Goal: Task Accomplishment & Management: Use online tool/utility

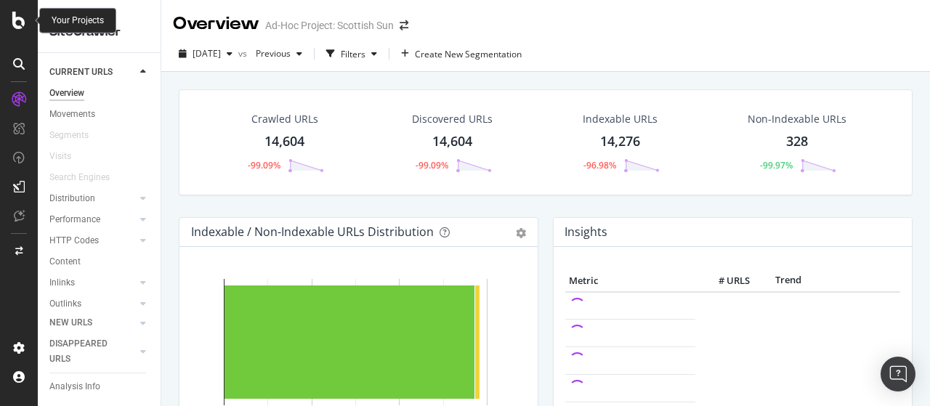
click at [9, 25] on div at bounding box center [18, 20] width 35 height 17
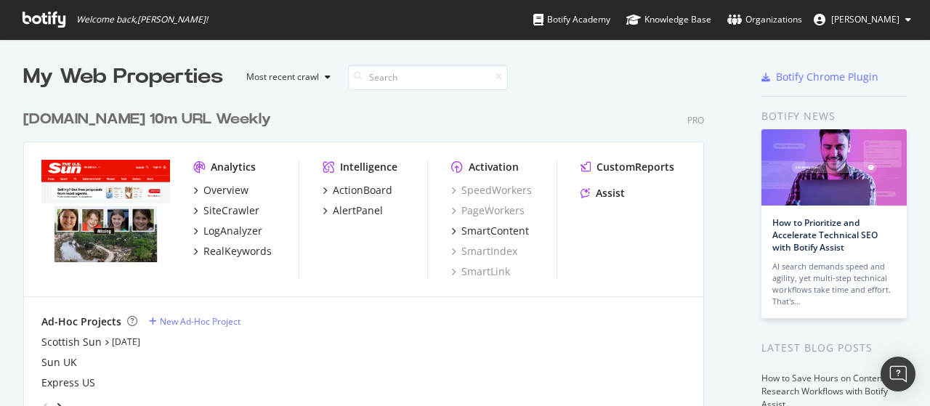
scroll to position [145, 0]
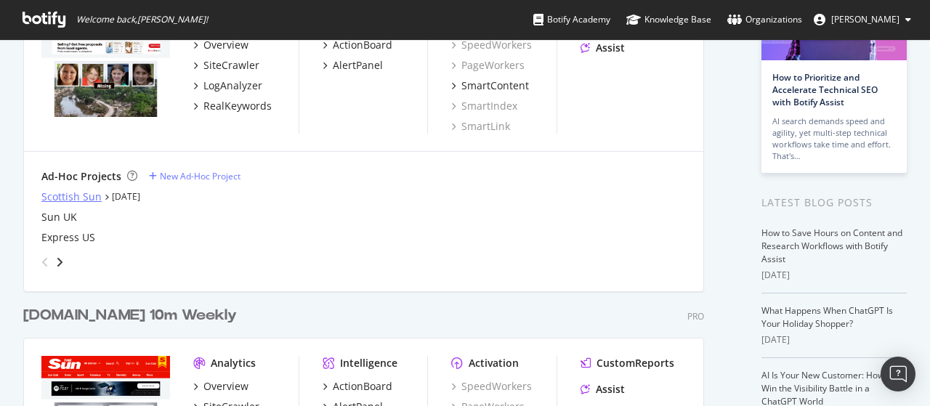
click at [81, 193] on div "Scottish Sun" at bounding box center [71, 197] width 60 height 15
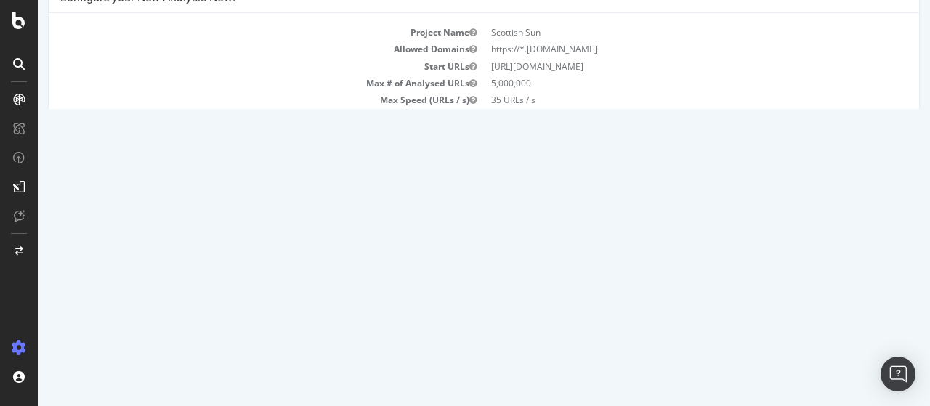
scroll to position [218, 0]
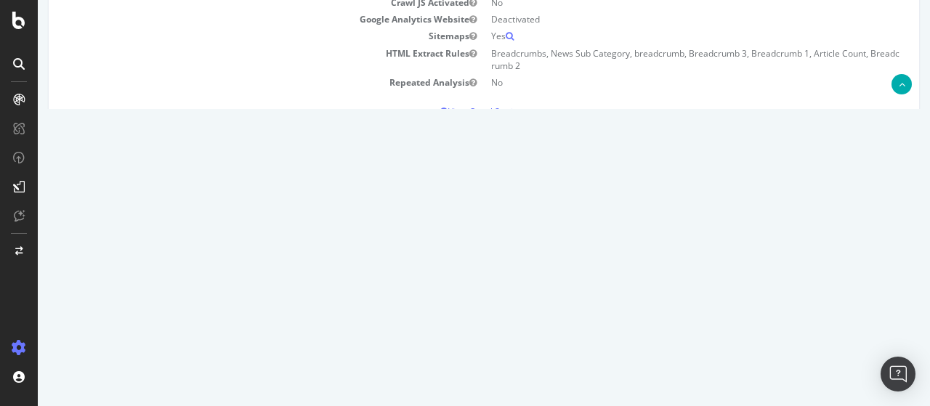
click at [376, 182] on div "Scottish Sun thescottishsun.co.uk × × Configure your New Analysis Now! Project …" at bounding box center [484, 95] width 893 height 599
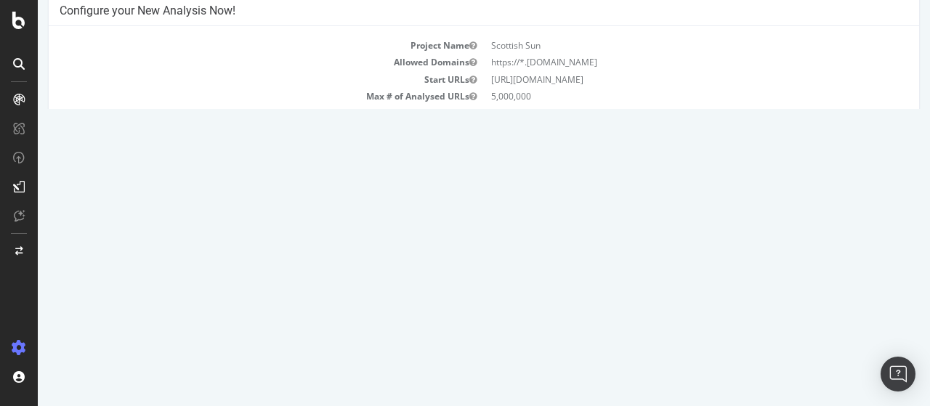
scroll to position [0, 0]
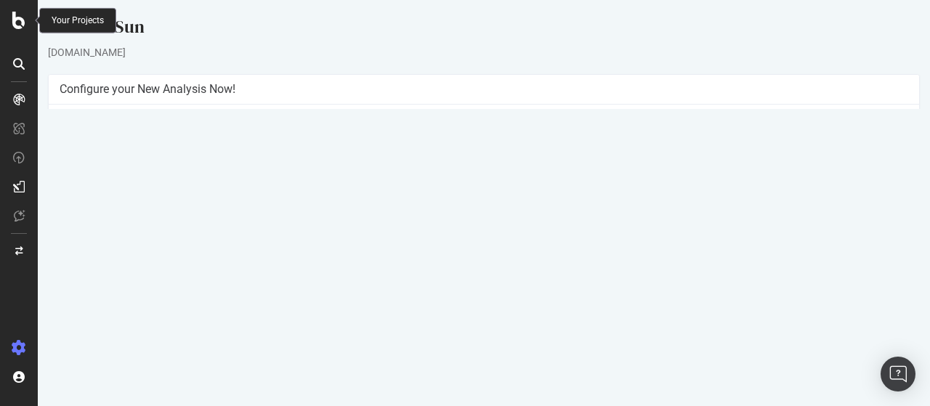
click at [18, 19] on icon at bounding box center [18, 20] width 13 height 17
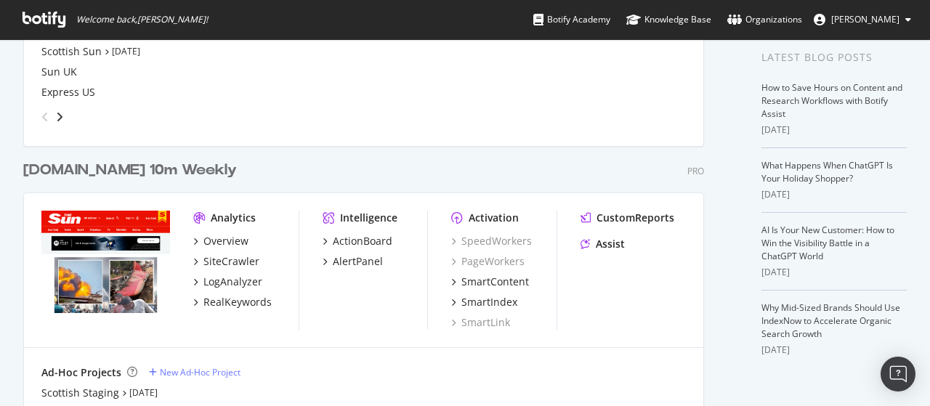
scroll to position [436, 0]
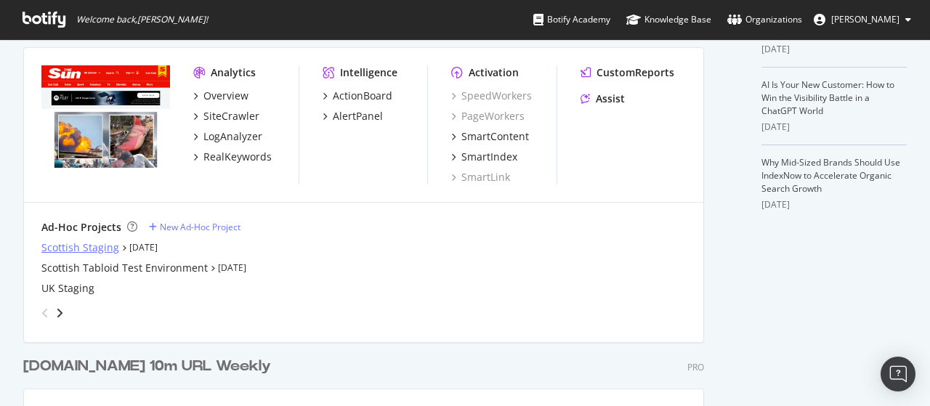
click at [82, 251] on div "Scottish Staging" at bounding box center [80, 248] width 78 height 15
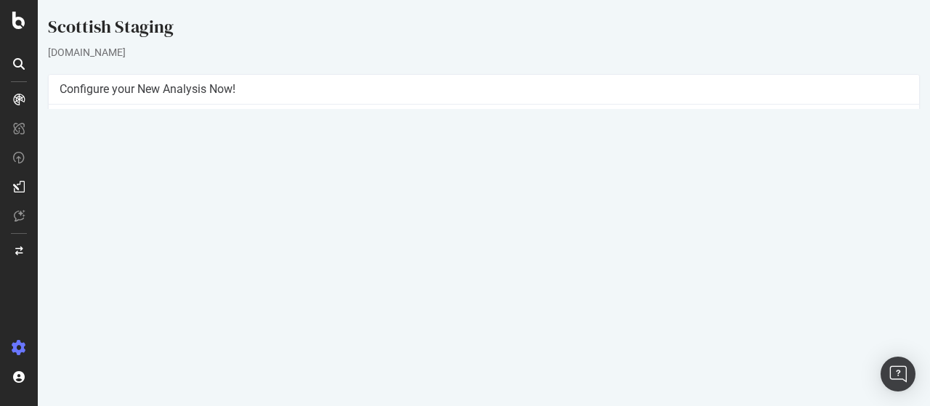
click at [456, 328] on div "Project Name Scottish Staging Allowed Domains https://*.staging-thescottishsun.…" at bounding box center [484, 240] width 871 height 271
click at [456, 333] on button "Yes! Start Now" at bounding box center [466, 342] width 90 height 23
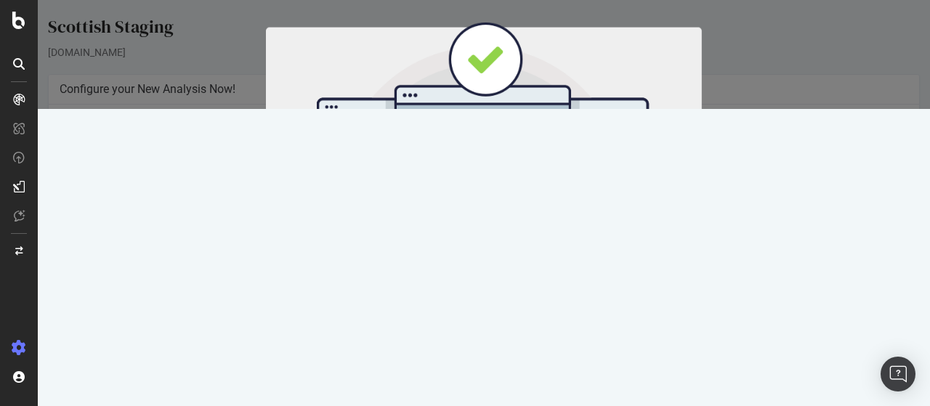
click at [496, 255] on div "Cancel Start Now" at bounding box center [484, 249] width 436 height 54
click at [503, 242] on button "Start Now" at bounding box center [511, 241] width 64 height 25
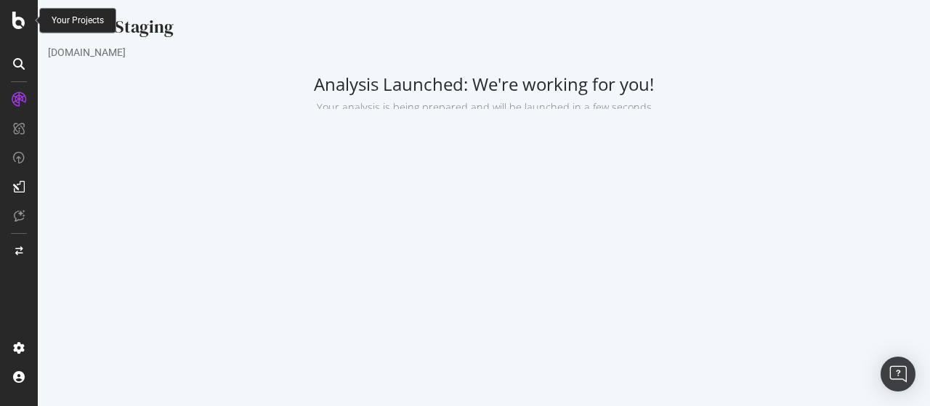
click at [15, 16] on icon at bounding box center [18, 20] width 13 height 17
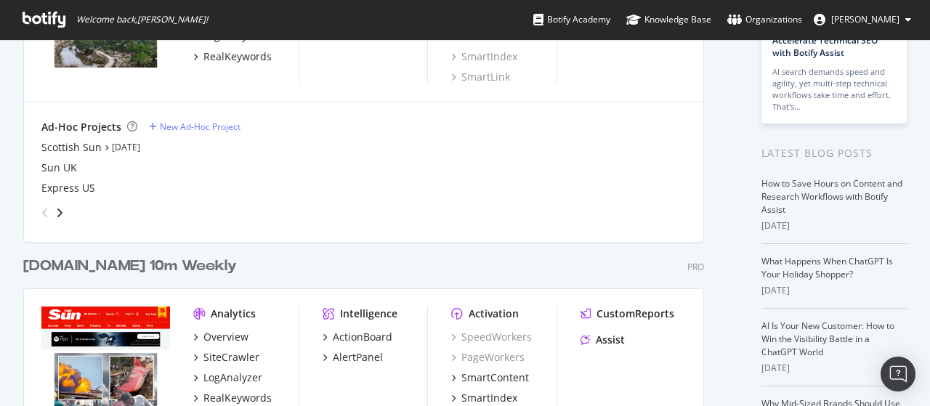
scroll to position [218, 0]
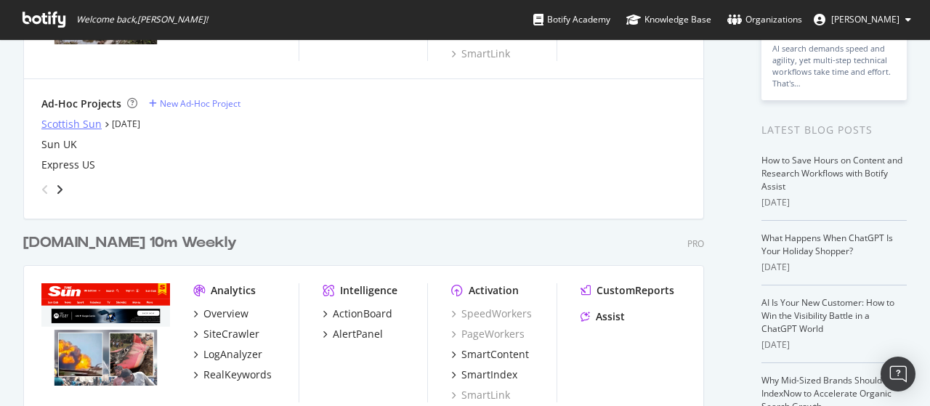
click at [57, 118] on div "Scottish Sun" at bounding box center [71, 124] width 60 height 15
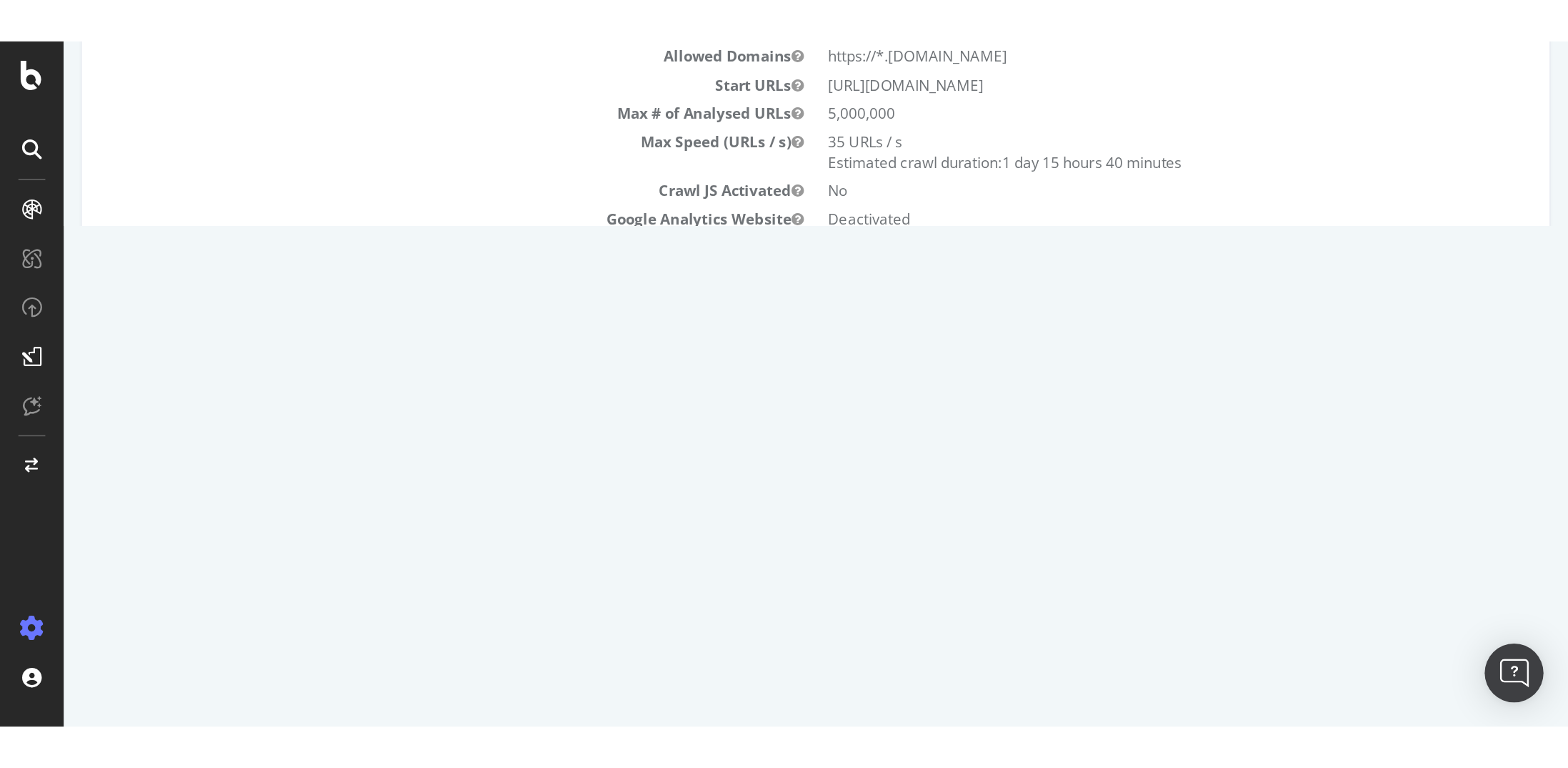
scroll to position [215, 0]
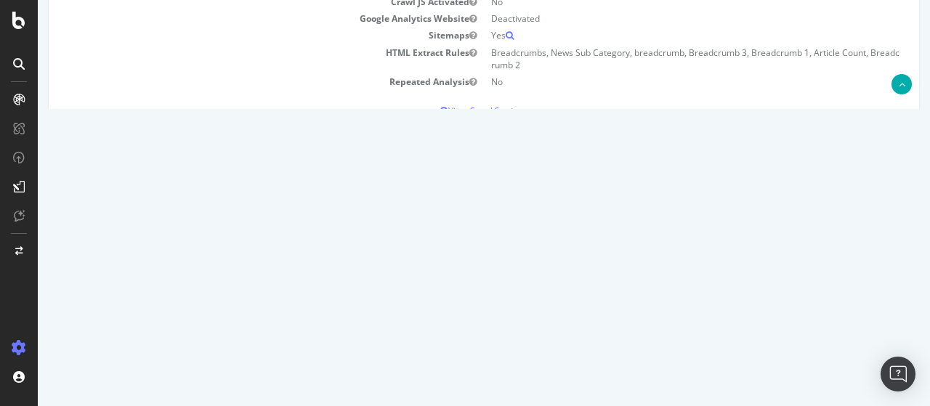
click at [126, 264] on link "2025 Sep. 16th report" at bounding box center [98, 268] width 56 height 12
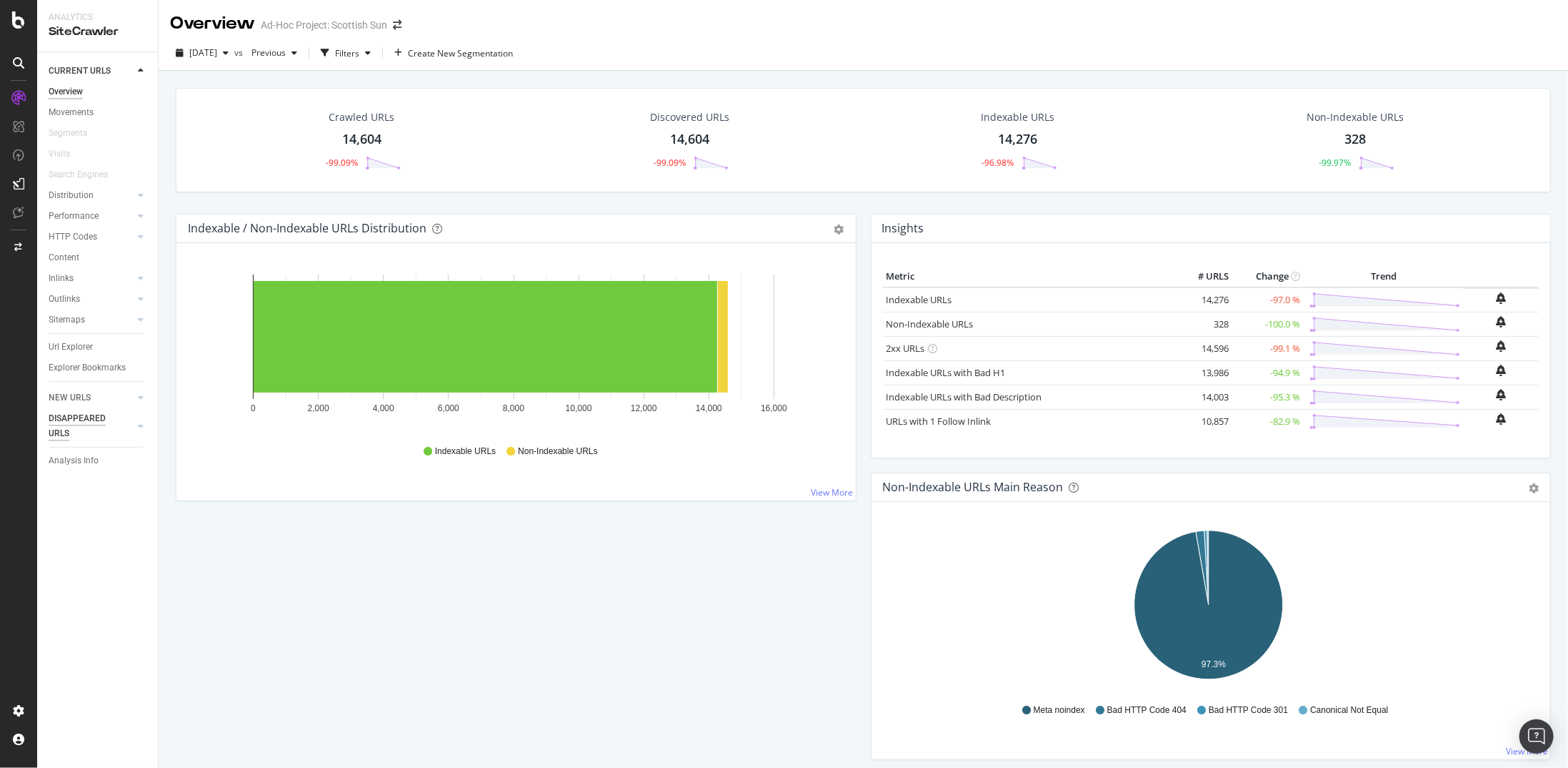
click at [69, 399] on div "DISAPPEARED URLS" at bounding box center [84, 426] width 72 height 30
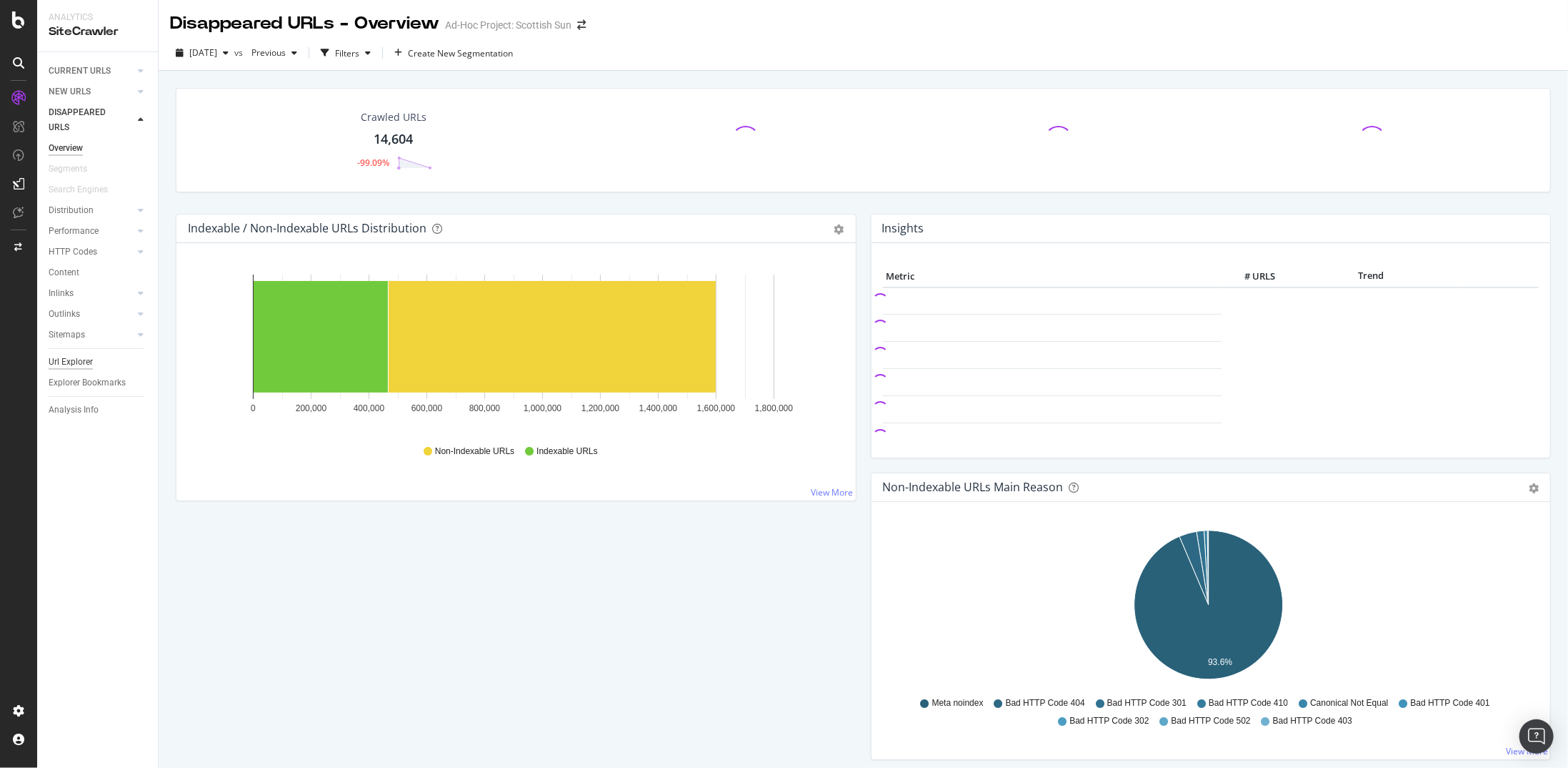
click at [75, 365] on div "Url Explorer" at bounding box center [70, 361] width 44 height 15
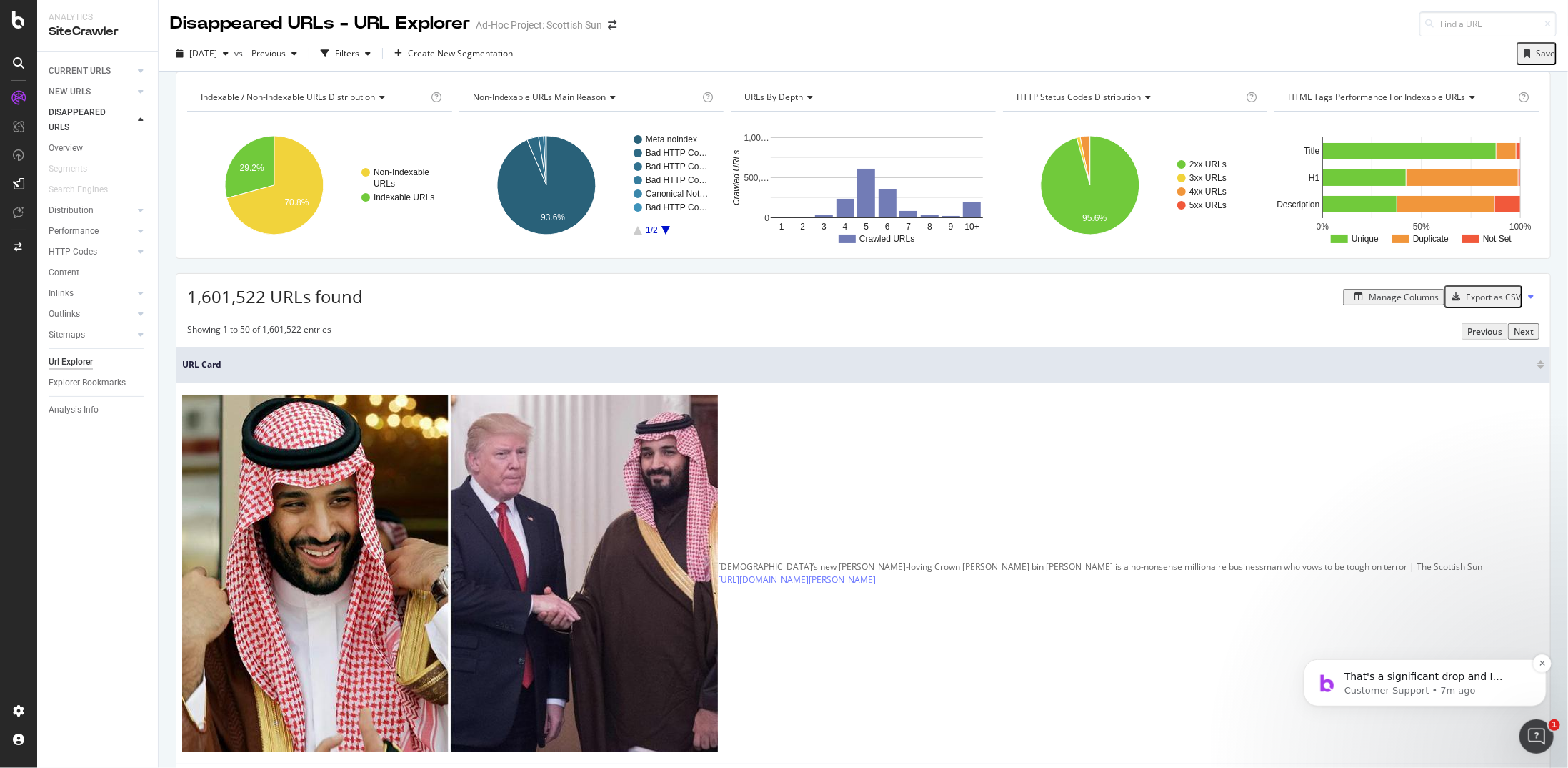
click at [914, 399] on p "Customer Support • 7m ago" at bounding box center [1436, 689] width 185 height 13
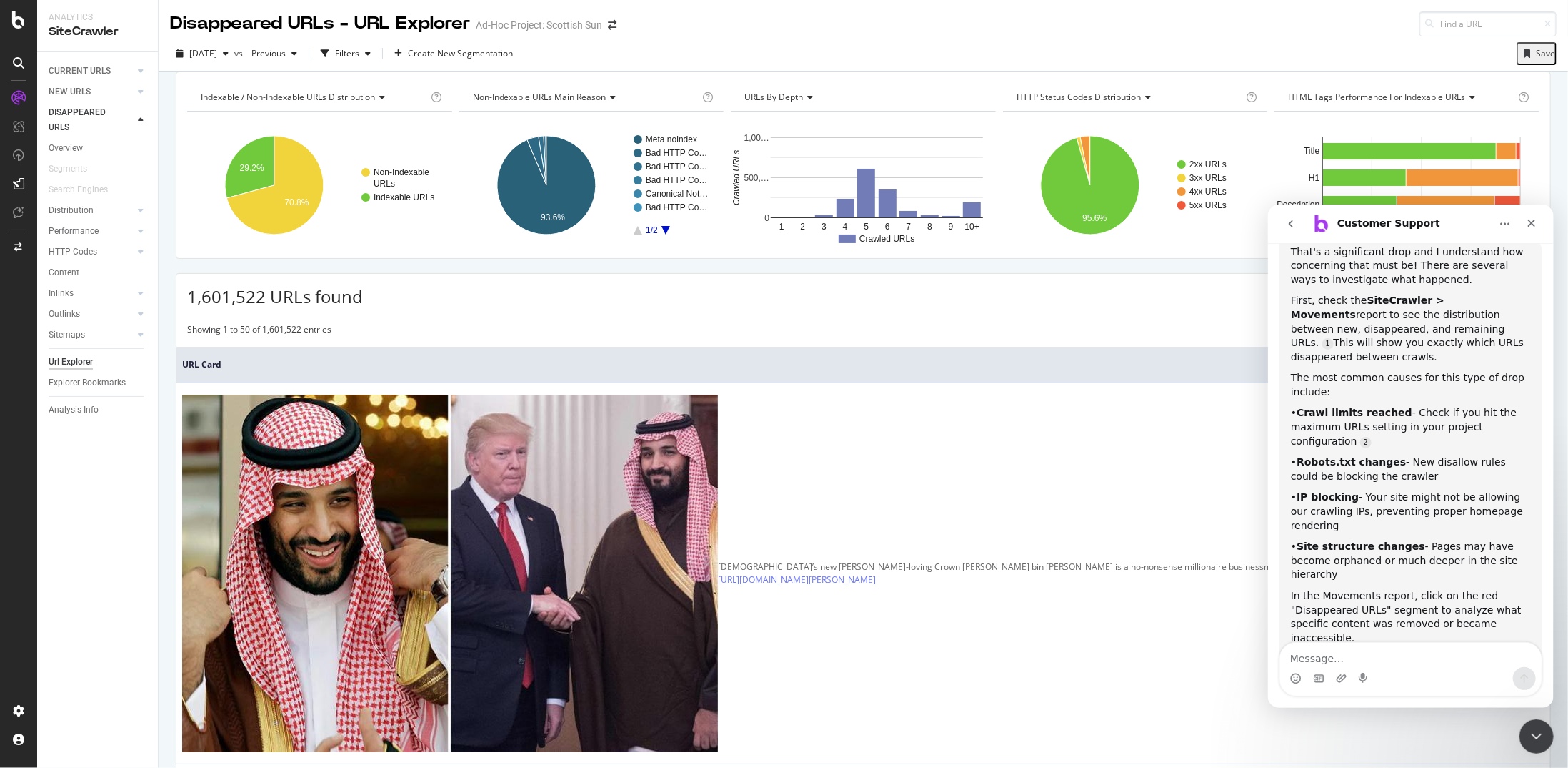
scroll to position [317, 0]
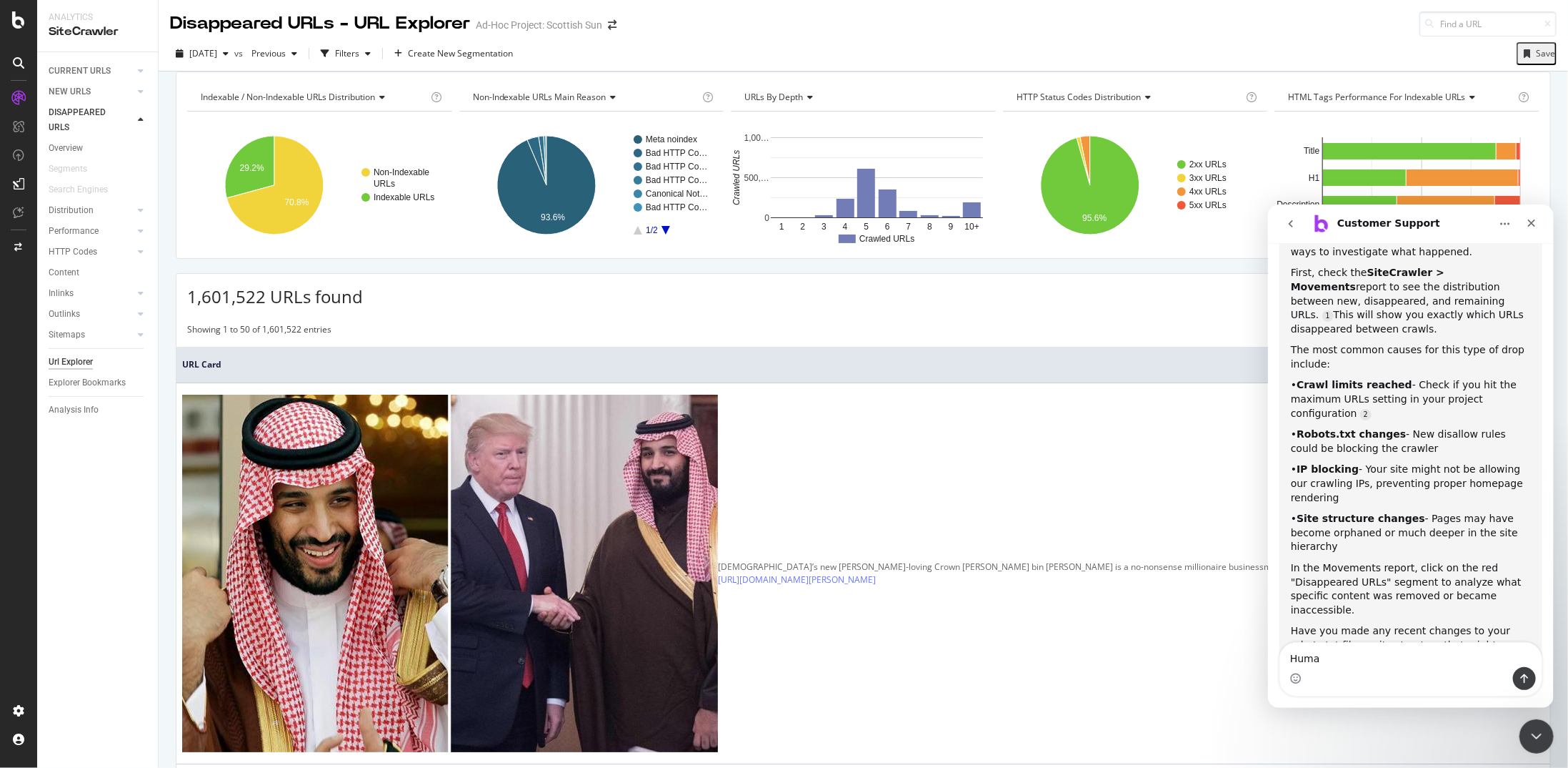
type textarea "Human"
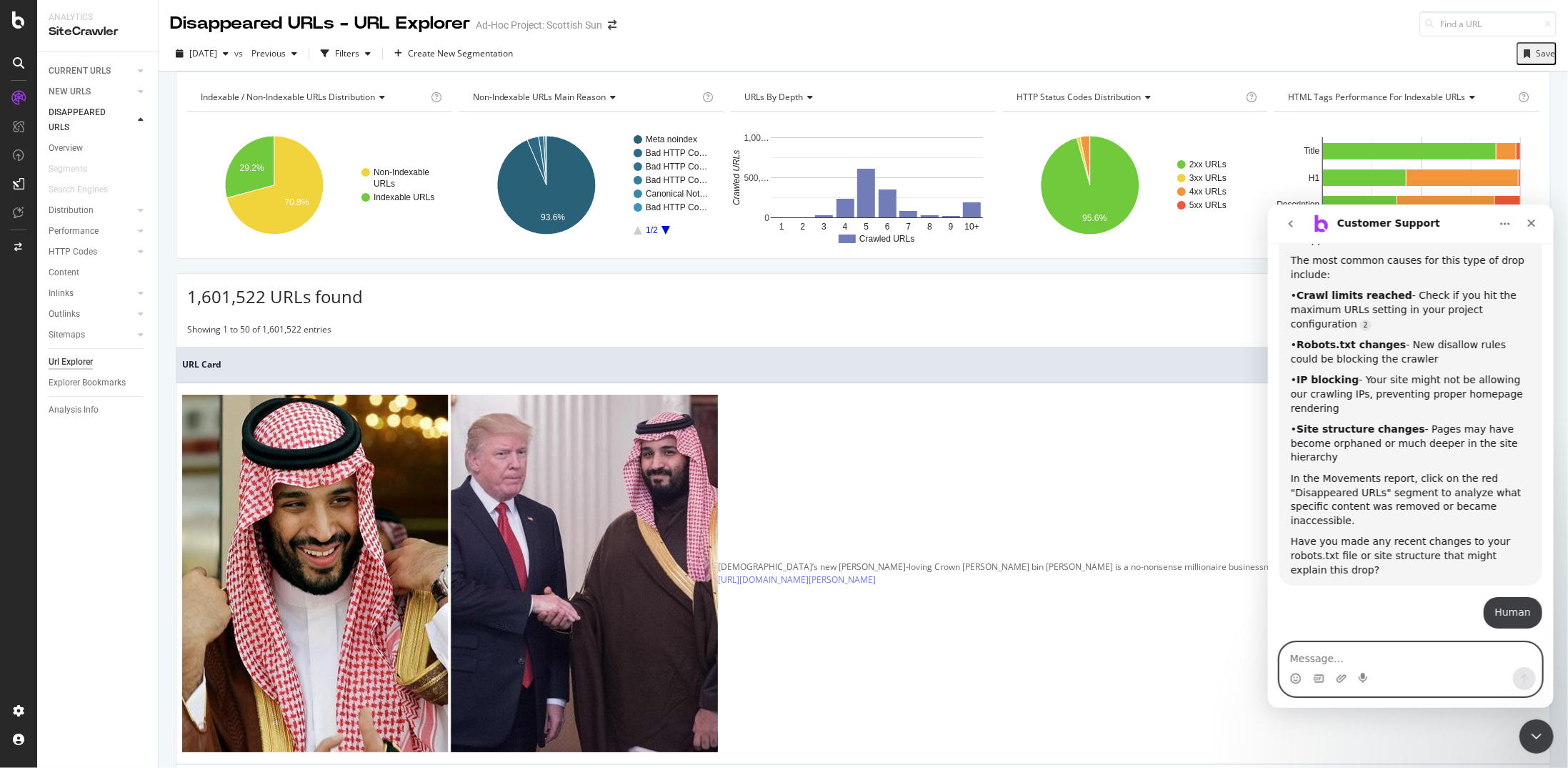
scroll to position [457, 0]
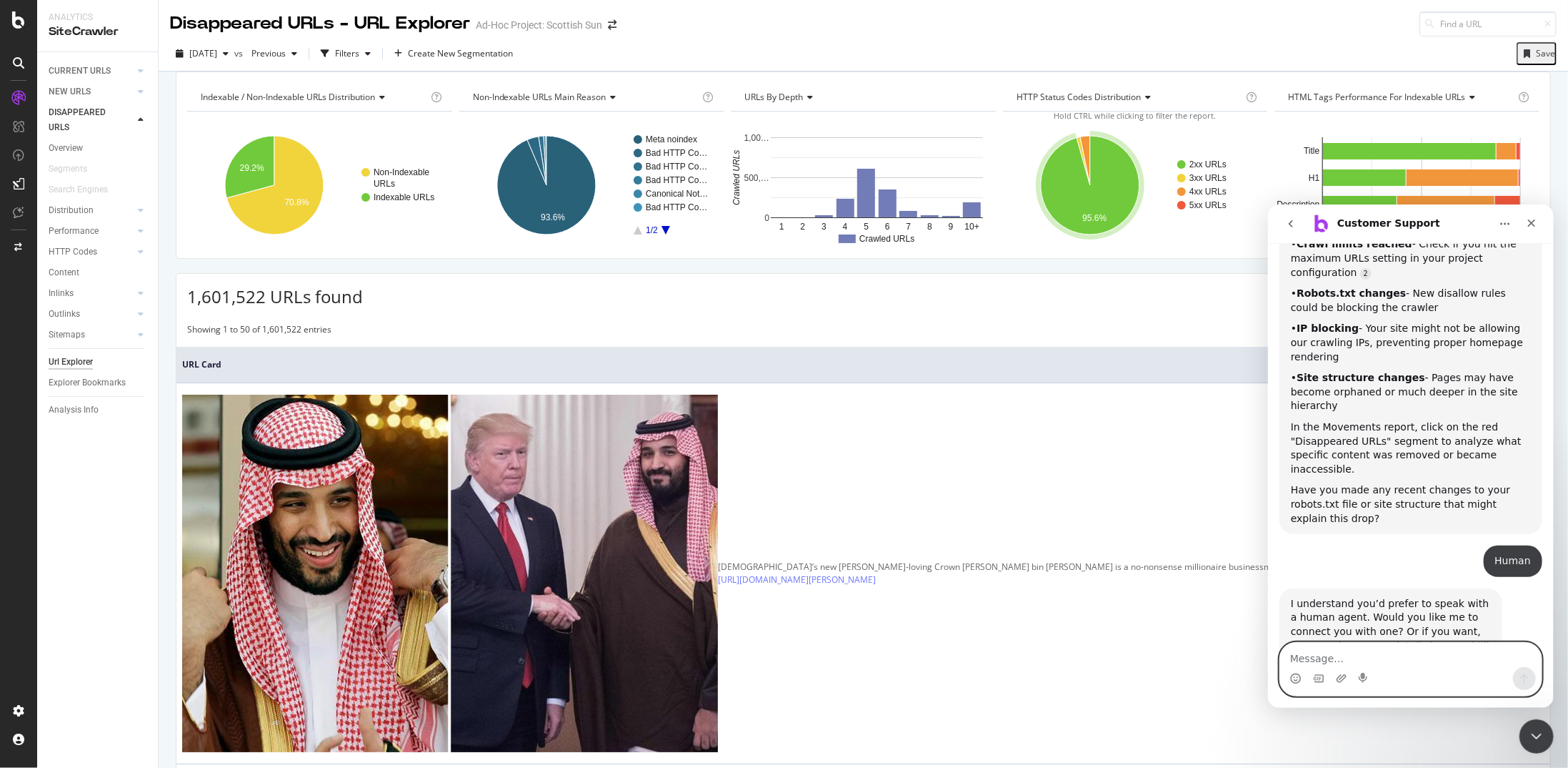
click at [914, 399] on textarea "Message…" at bounding box center [1411, 654] width 261 height 25
type textarea "Human"
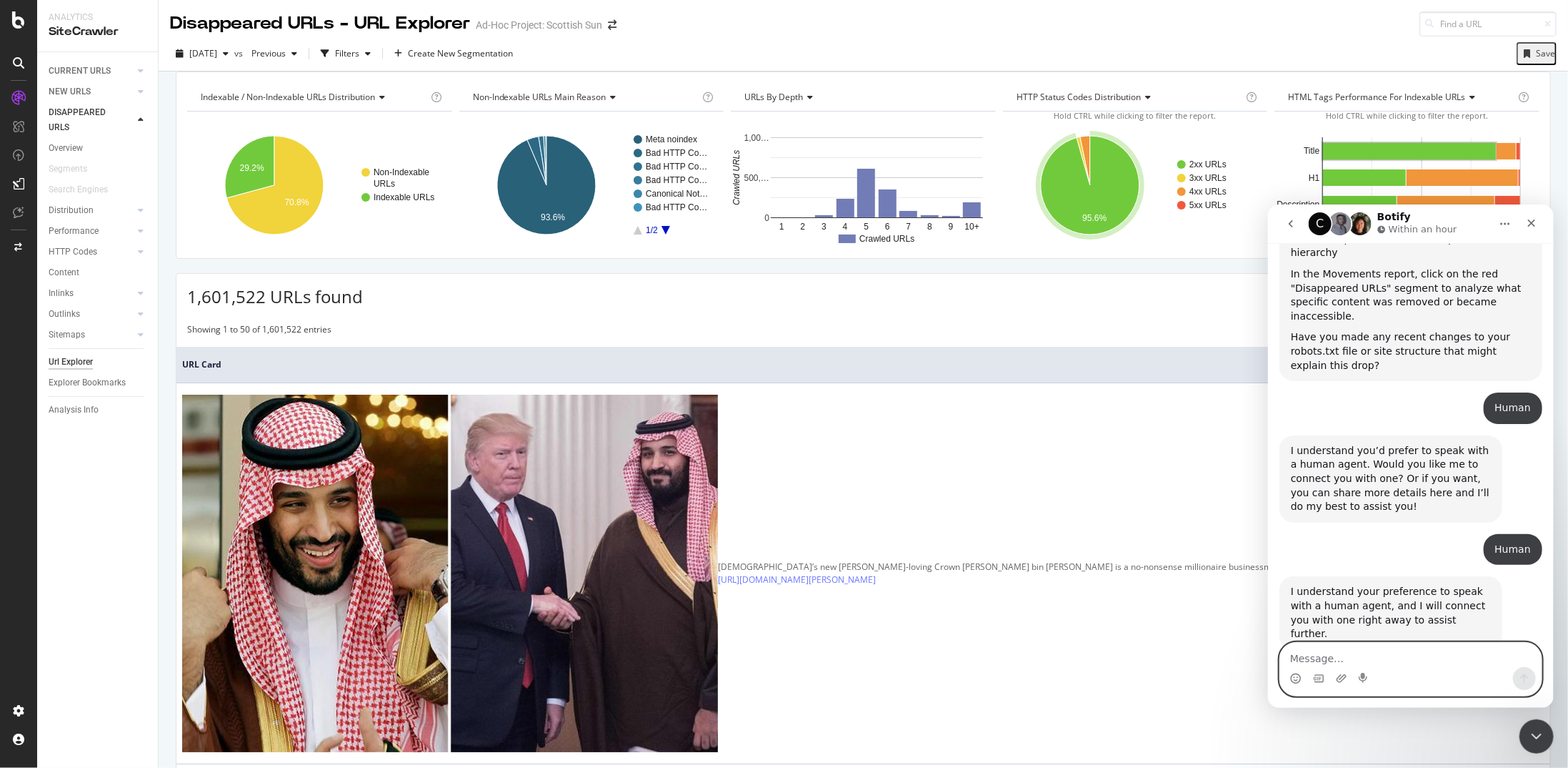
scroll to position [611, 0]
click at [914, 399] on icon "Close Intercom Messenger" at bounding box center [1534, 734] width 17 height 17
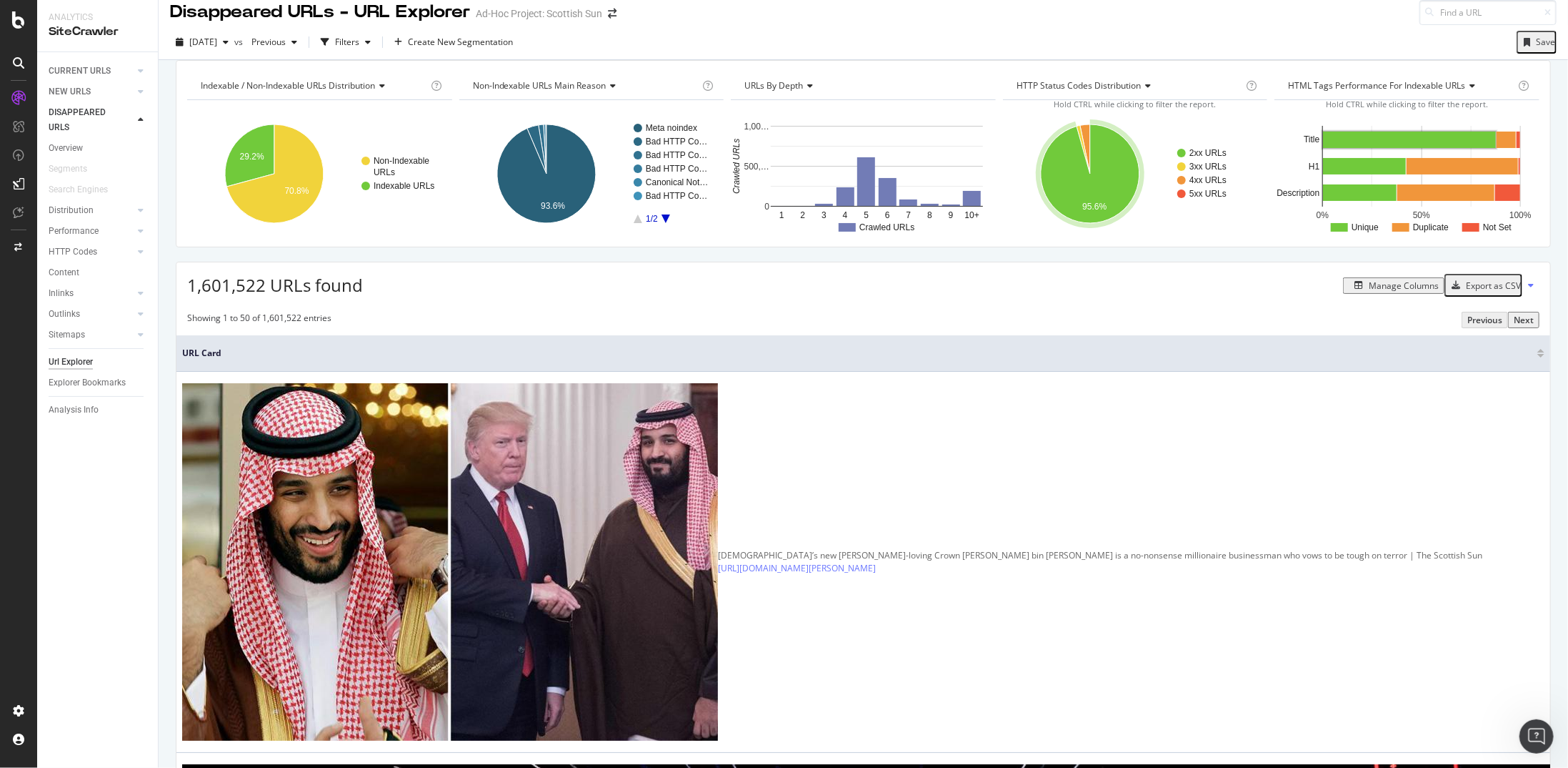
scroll to position [0, 0]
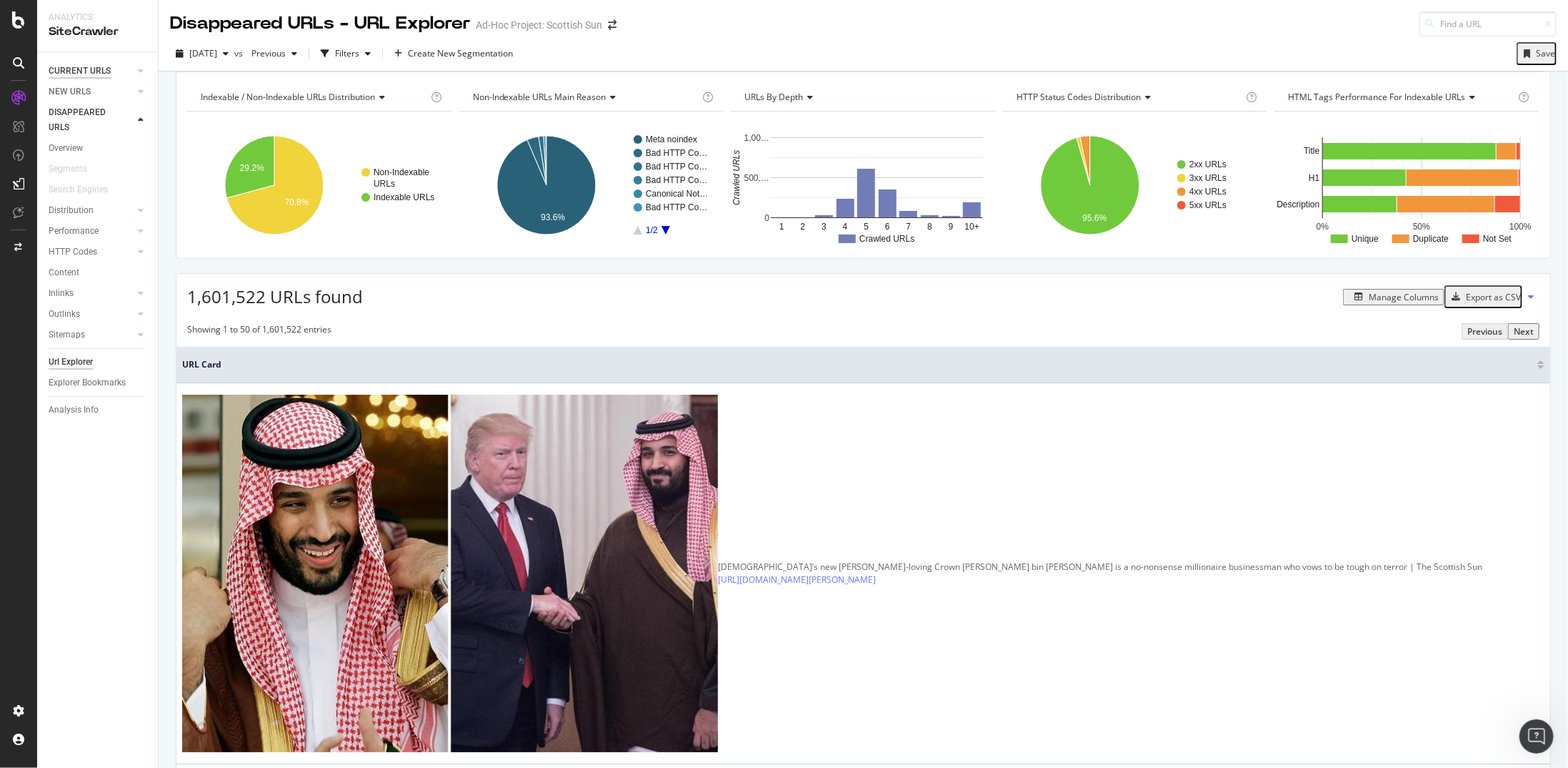
click at [62, 69] on div "CURRENT URLS" at bounding box center [79, 71] width 62 height 15
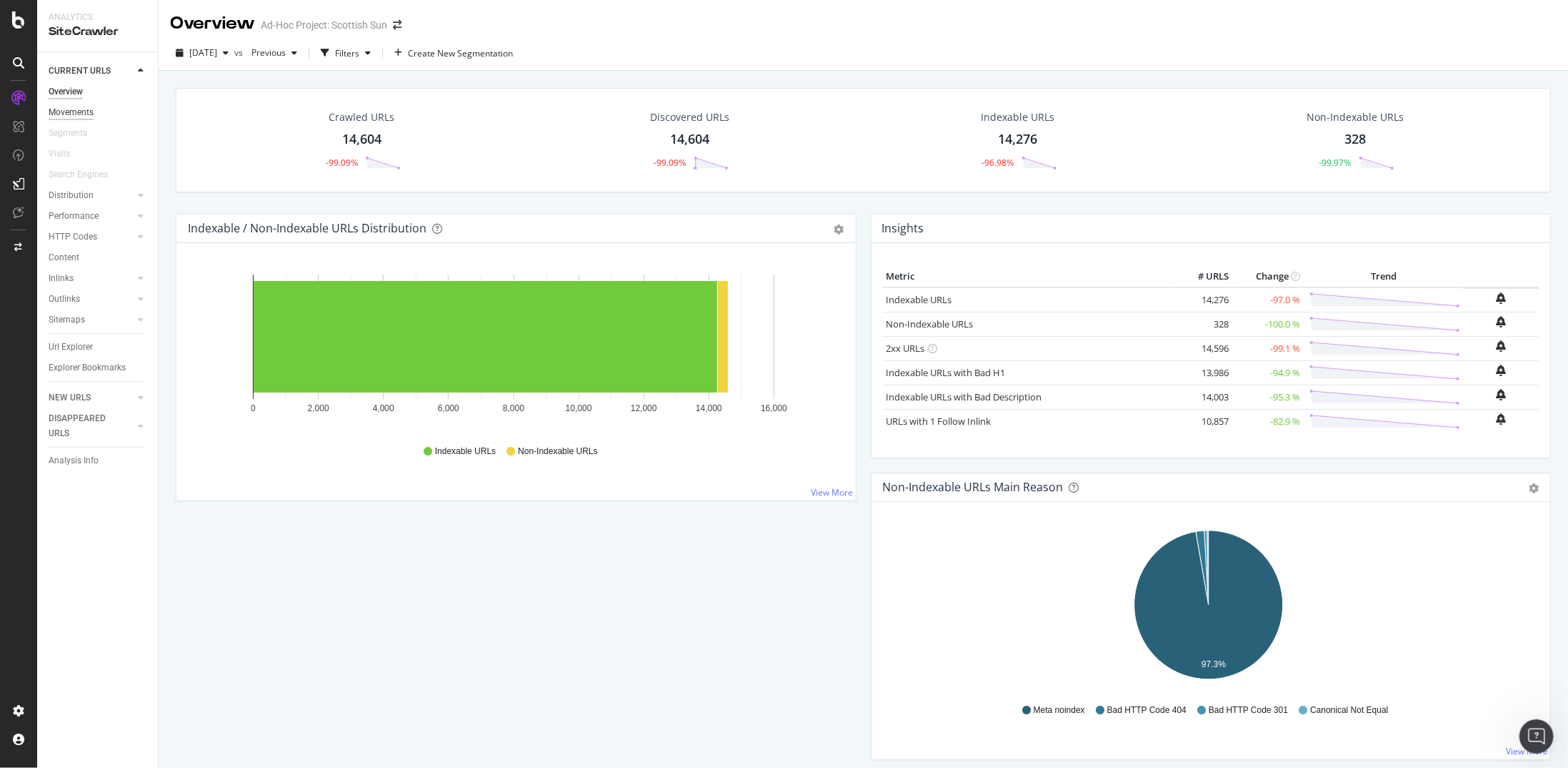
click at [91, 114] on div "Movements" at bounding box center [71, 112] width 45 height 15
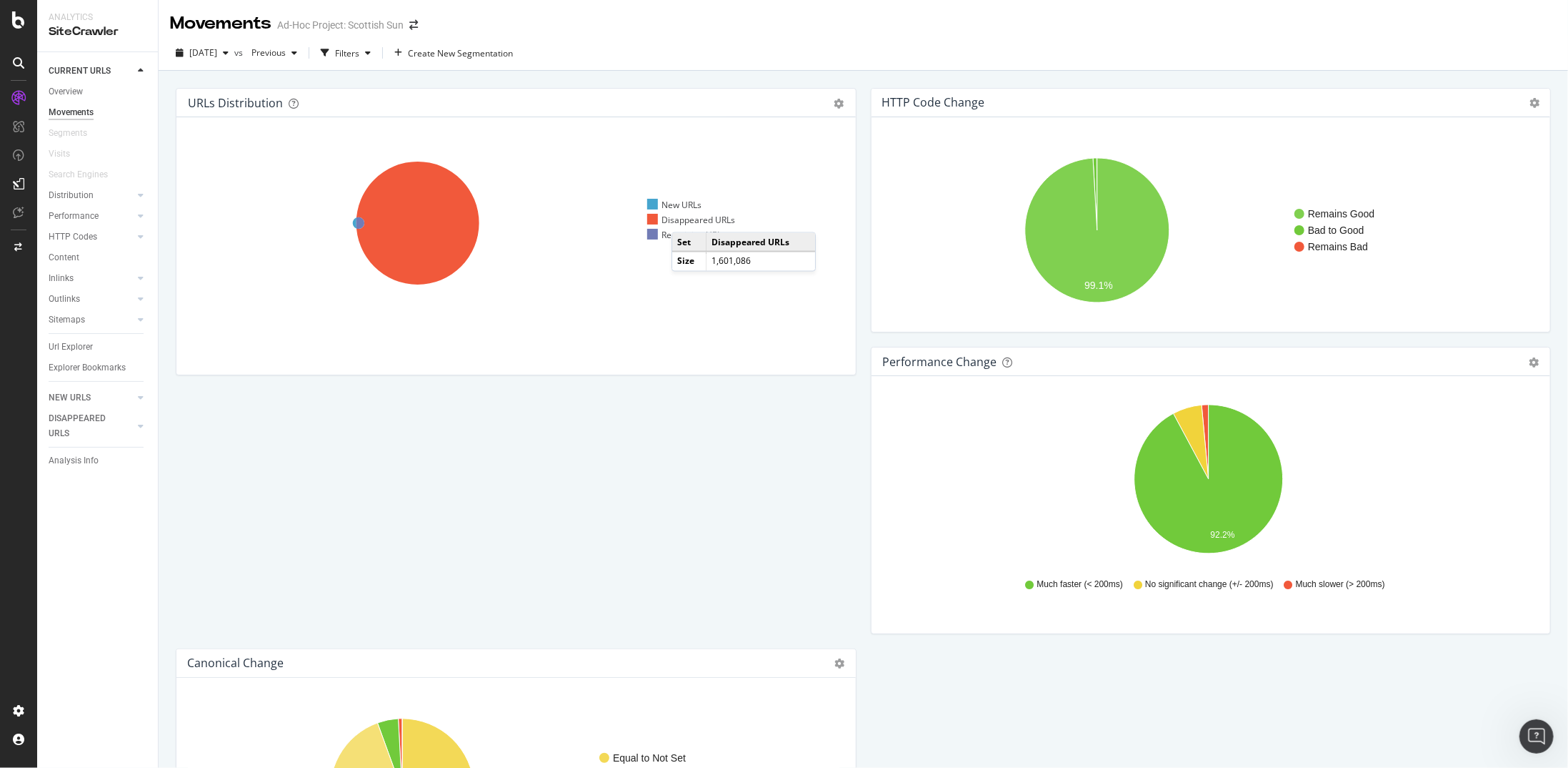
click at [686, 217] on div "Disappeared URLs" at bounding box center [690, 219] width 87 height 12
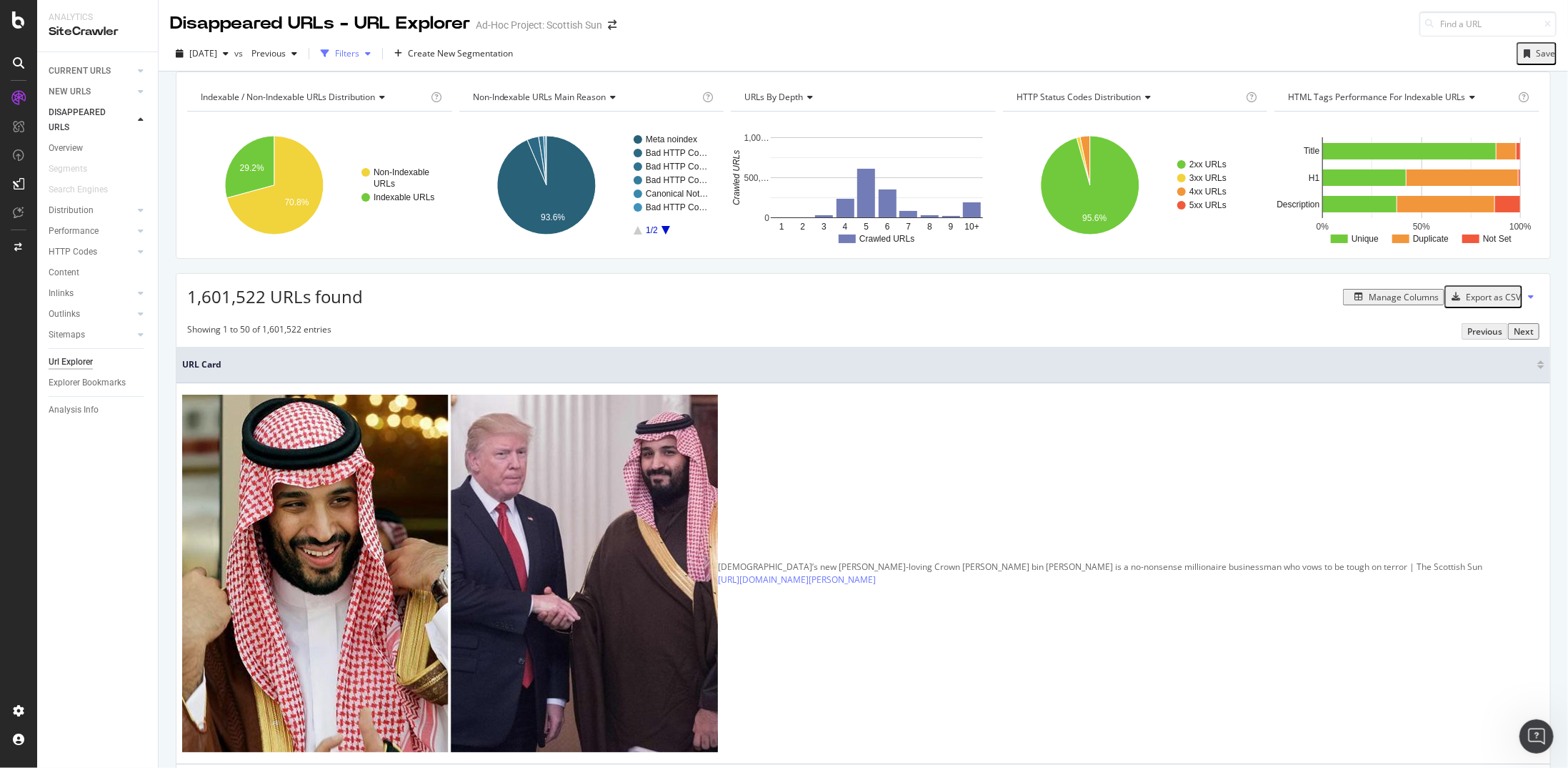
click at [329, 52] on icon "button" at bounding box center [324, 53] width 9 height 9
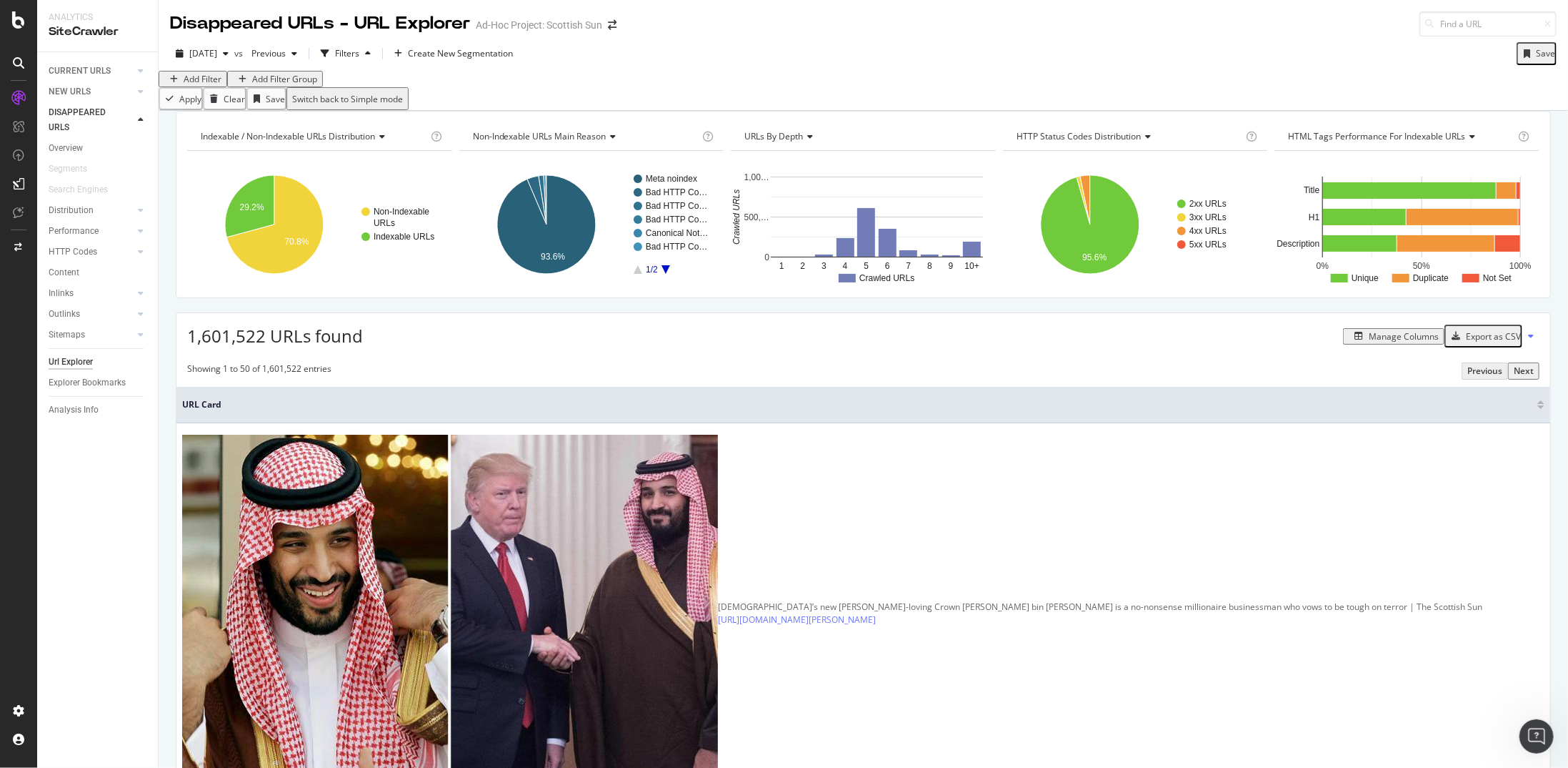
click at [210, 85] on div "Add Filter" at bounding box center [203, 79] width 38 height 12
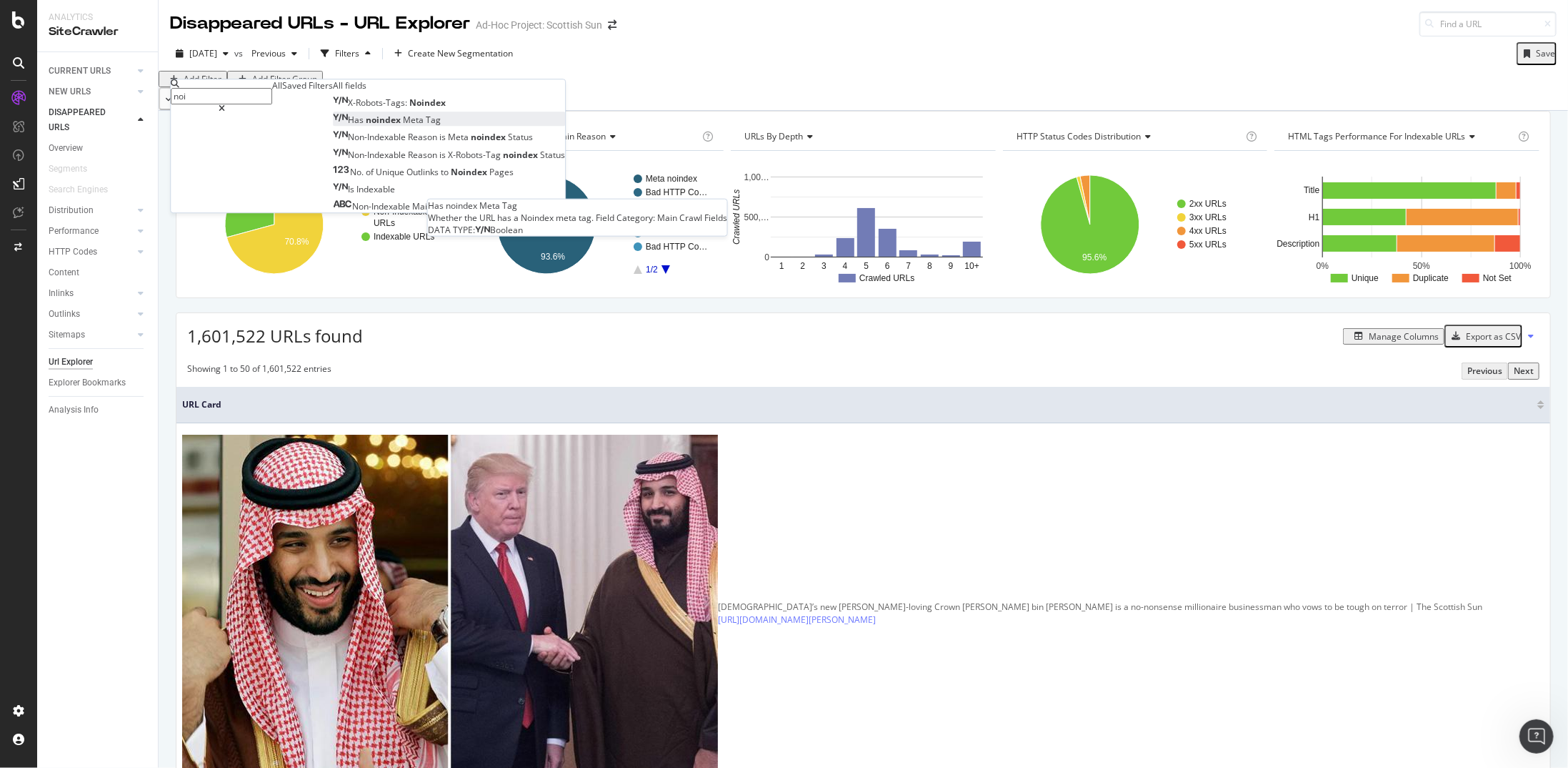
type input "noi"
click at [366, 127] on span "noindex" at bounding box center [384, 120] width 37 height 12
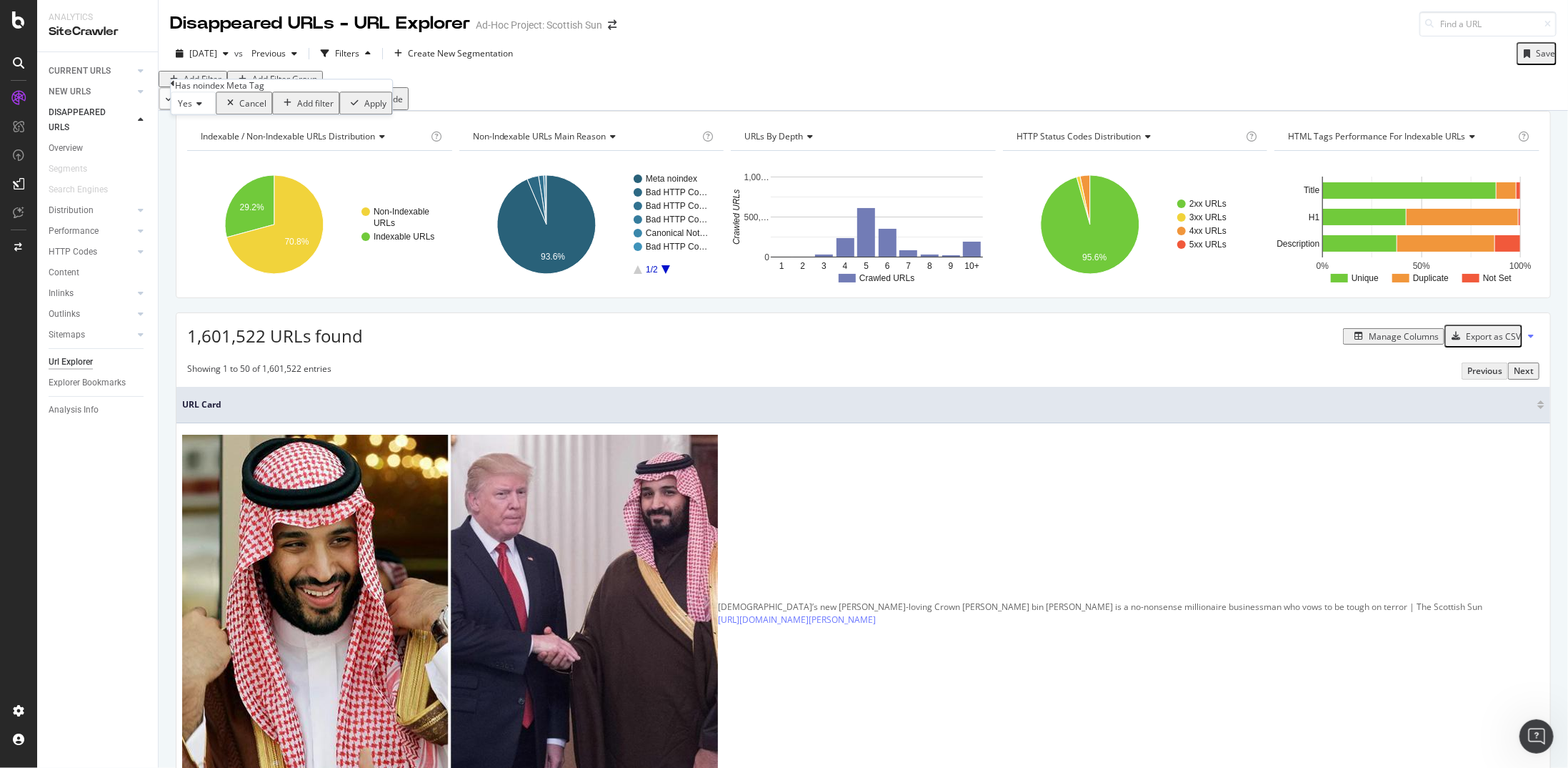
click at [203, 108] on icon at bounding box center [198, 103] width 10 height 9
click at [198, 146] on div "No" at bounding box center [193, 137] width 43 height 15
click at [362, 109] on div "Apply" at bounding box center [373, 103] width 23 height 12
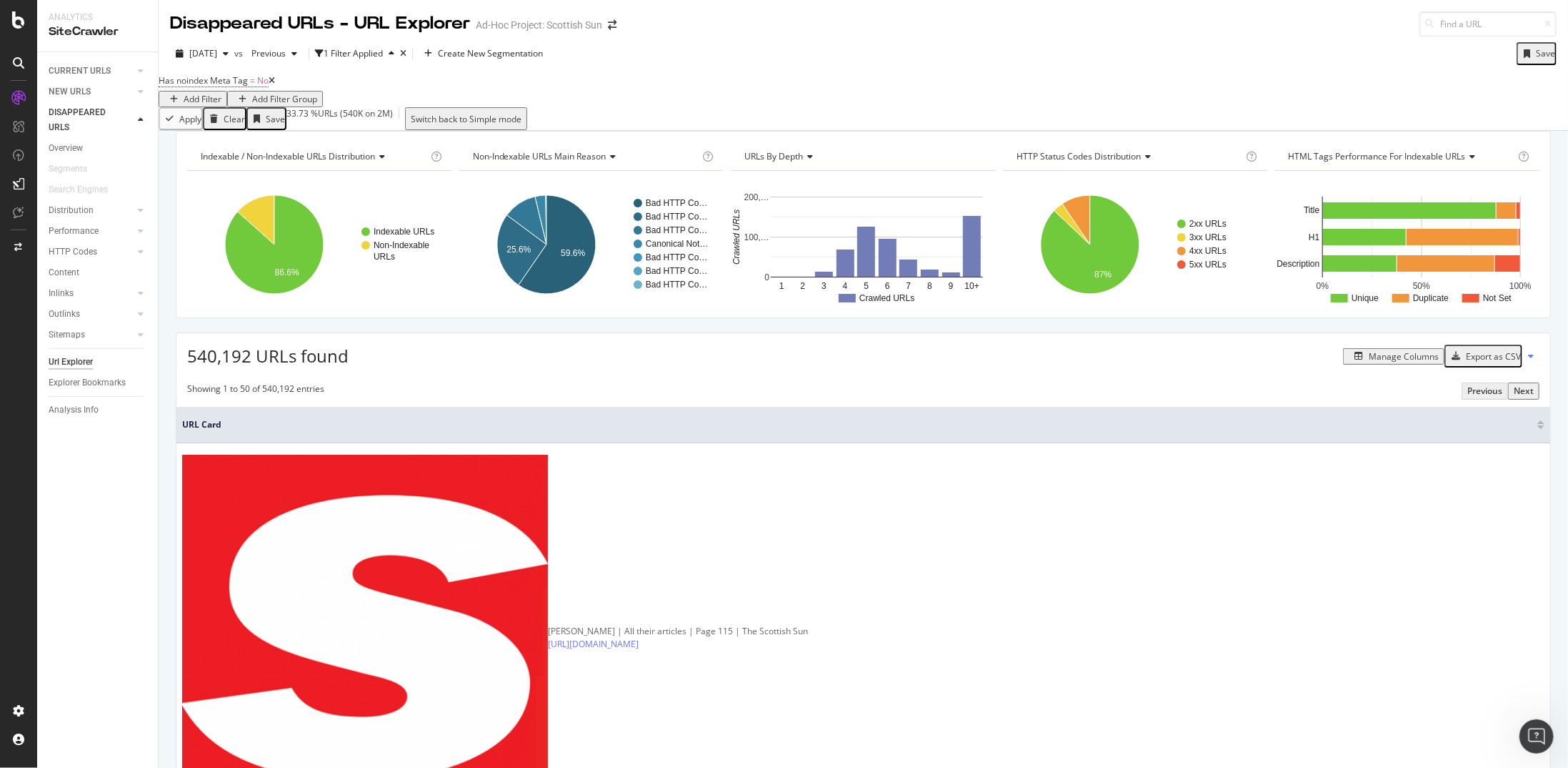
click at [914, 365] on div "Export as CSV" at bounding box center [1483, 355] width 75 height 19
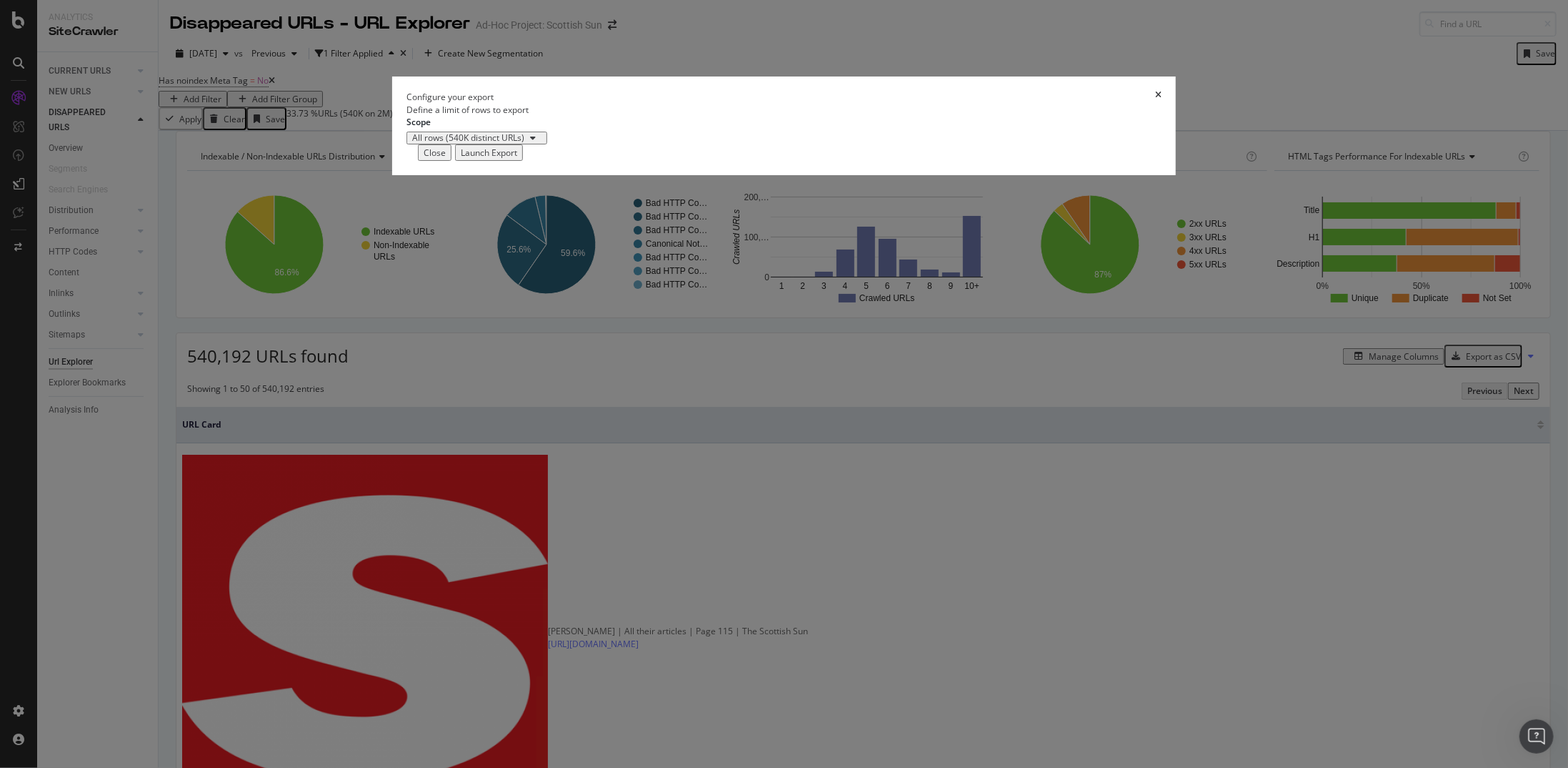
click at [517, 158] on div "Launch Export" at bounding box center [489, 152] width 56 height 12
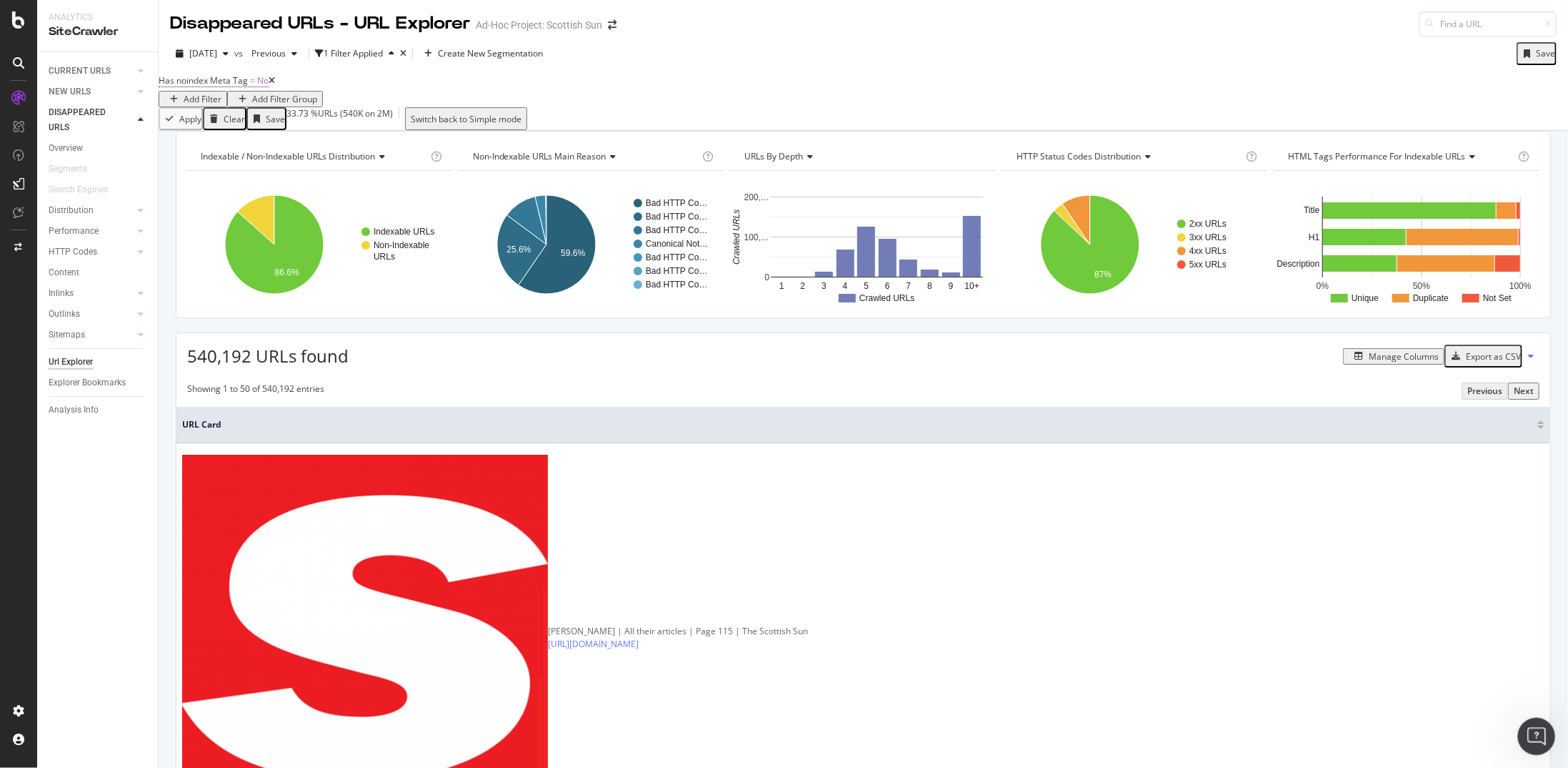
scroll to position [672, 0]
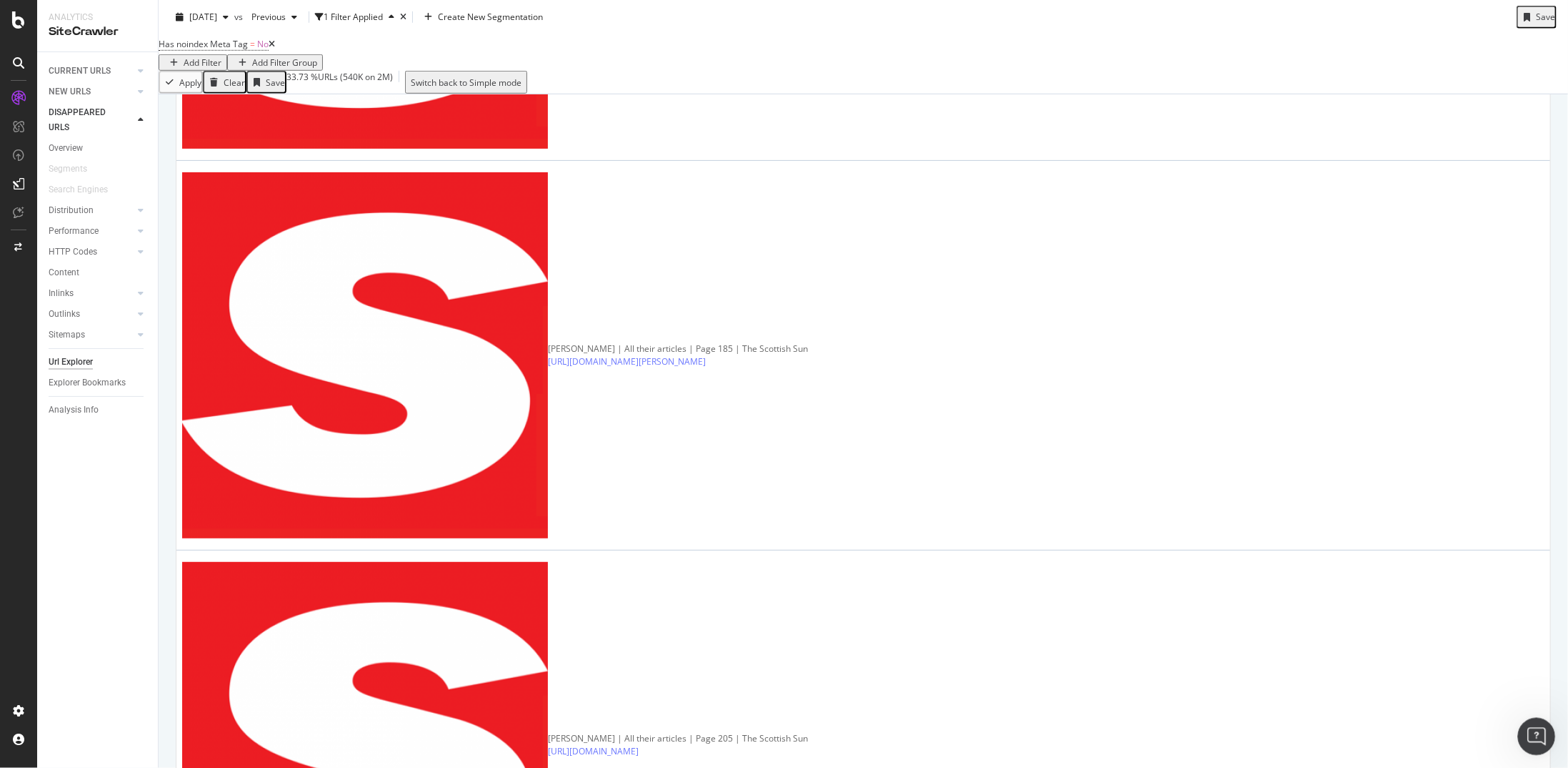
click at [914, 399] on icon "Open Intercom Messenger" at bounding box center [1536, 735] width 24 height 24
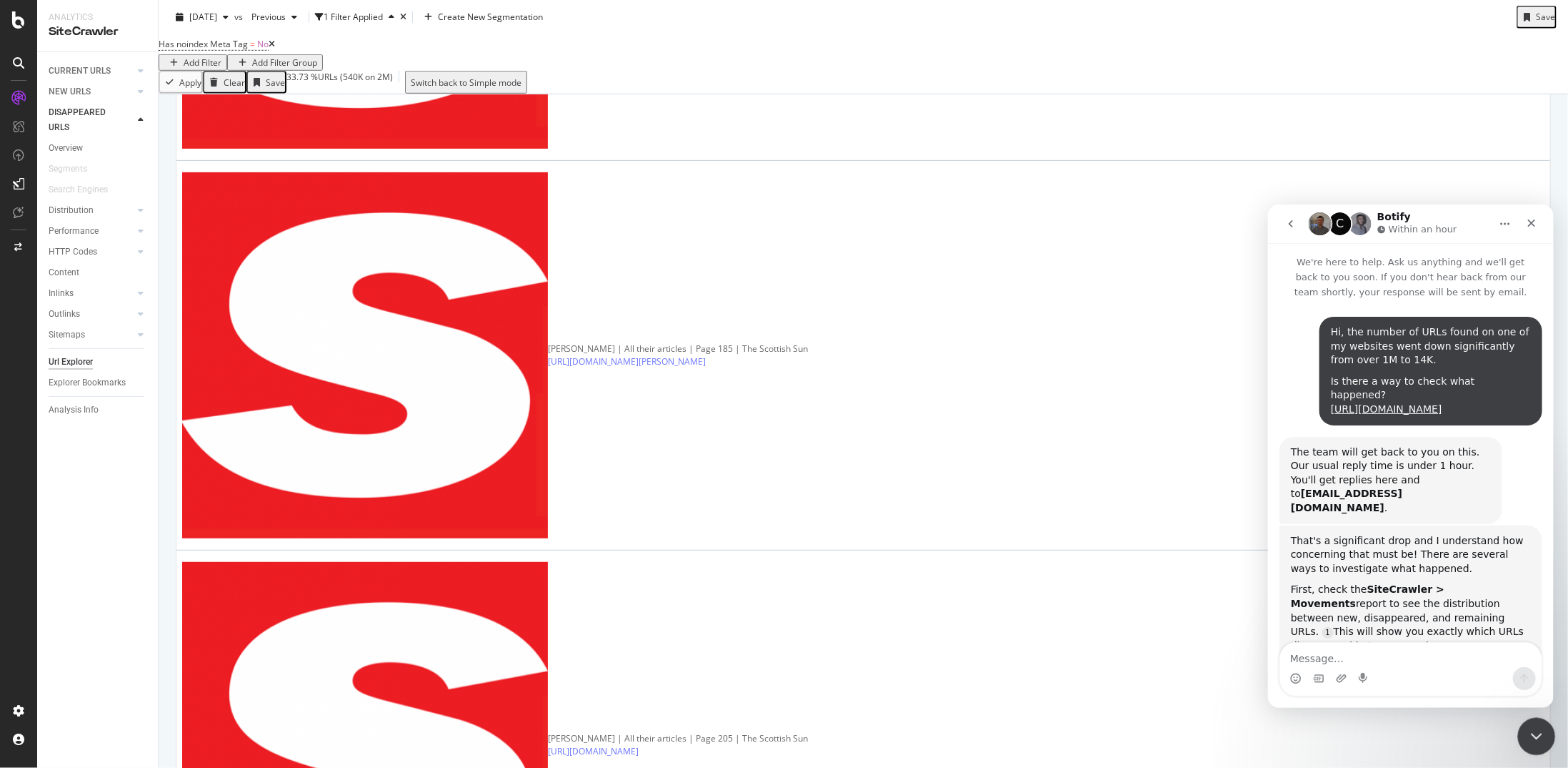
scroll to position [611, 0]
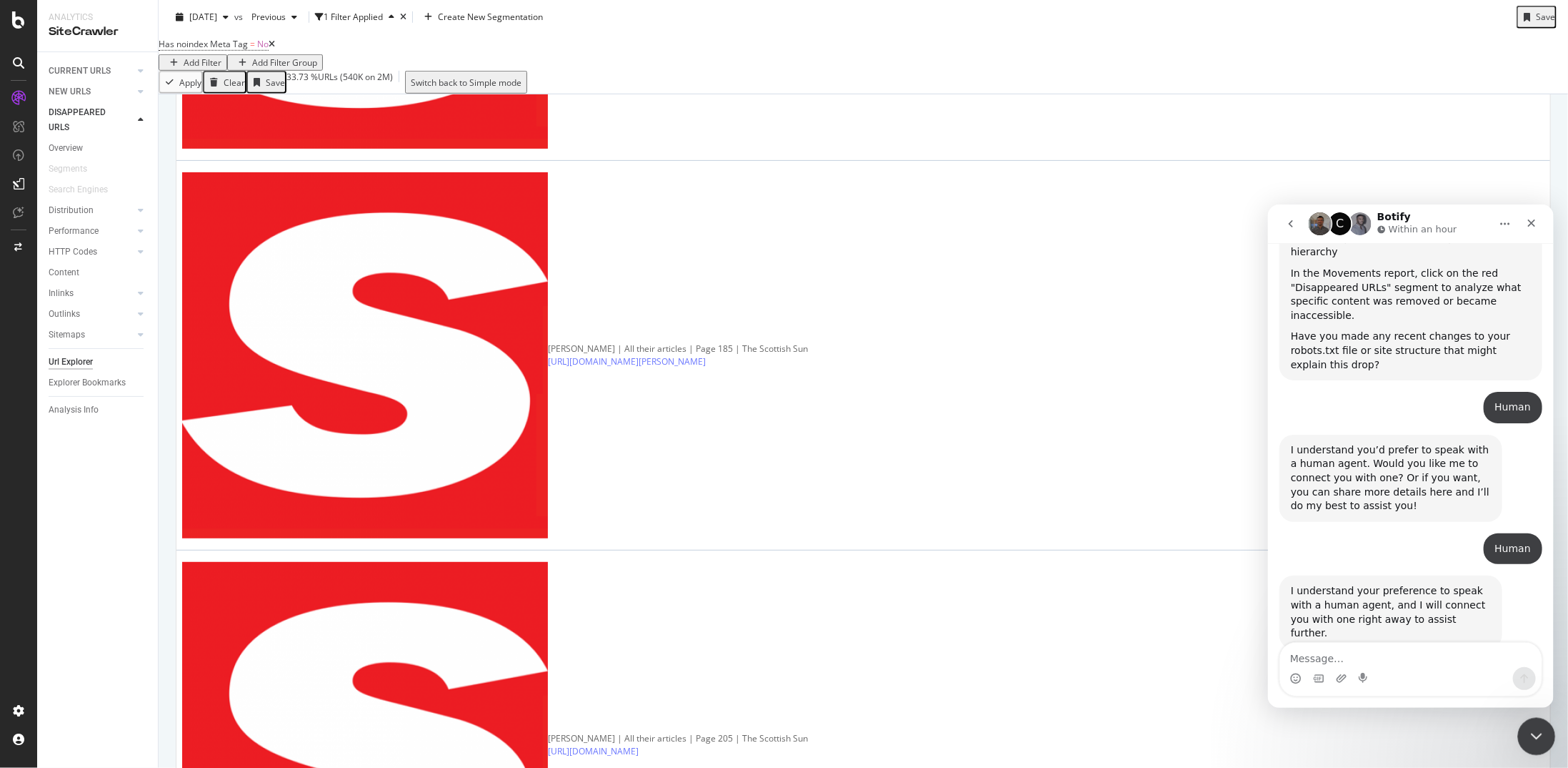
click at [914, 399] on div "Close Intercom Messenger" at bounding box center [1535, 734] width 34 height 34
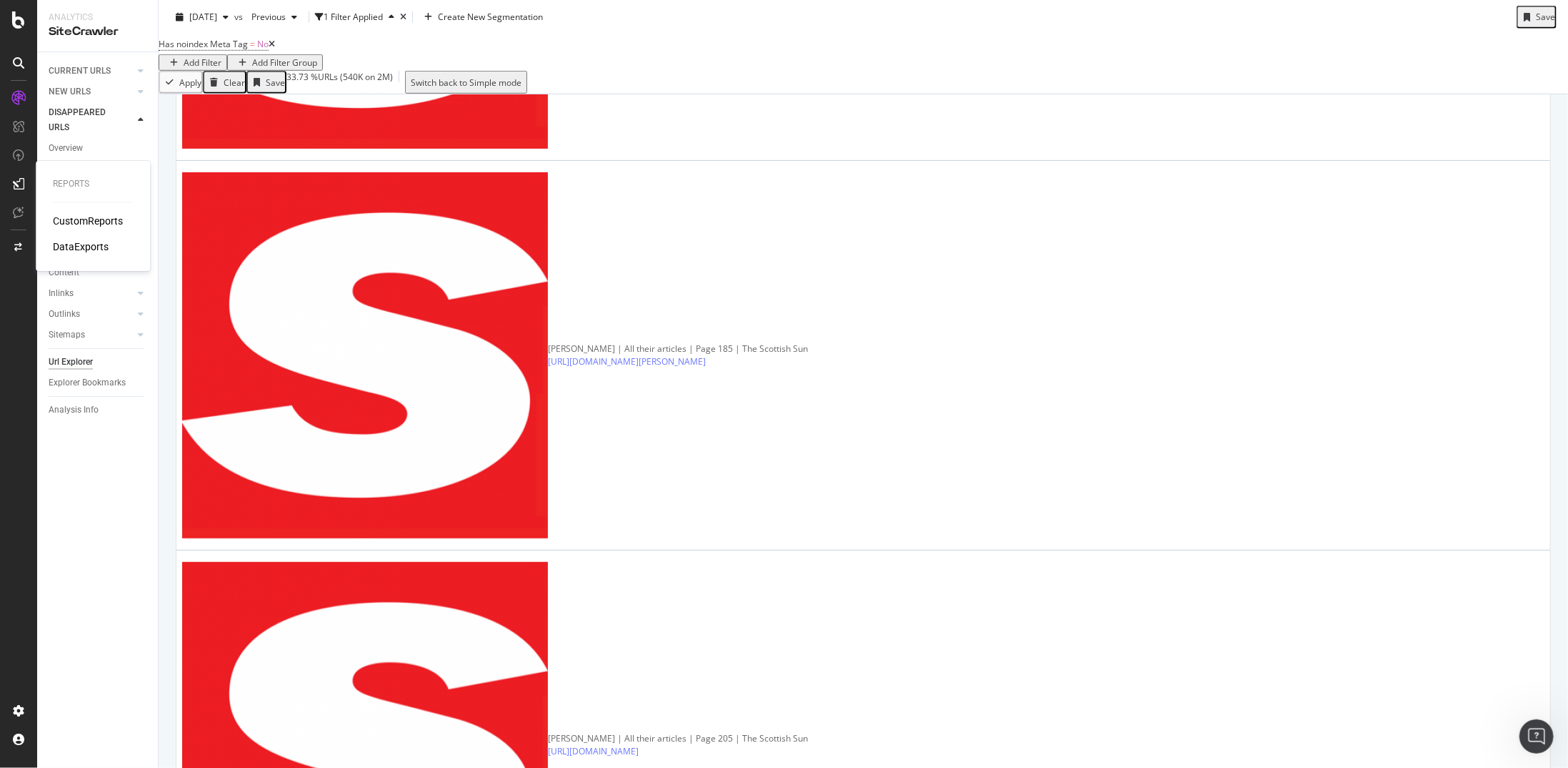
click at [89, 253] on div "DataExports" at bounding box center [81, 246] width 56 height 15
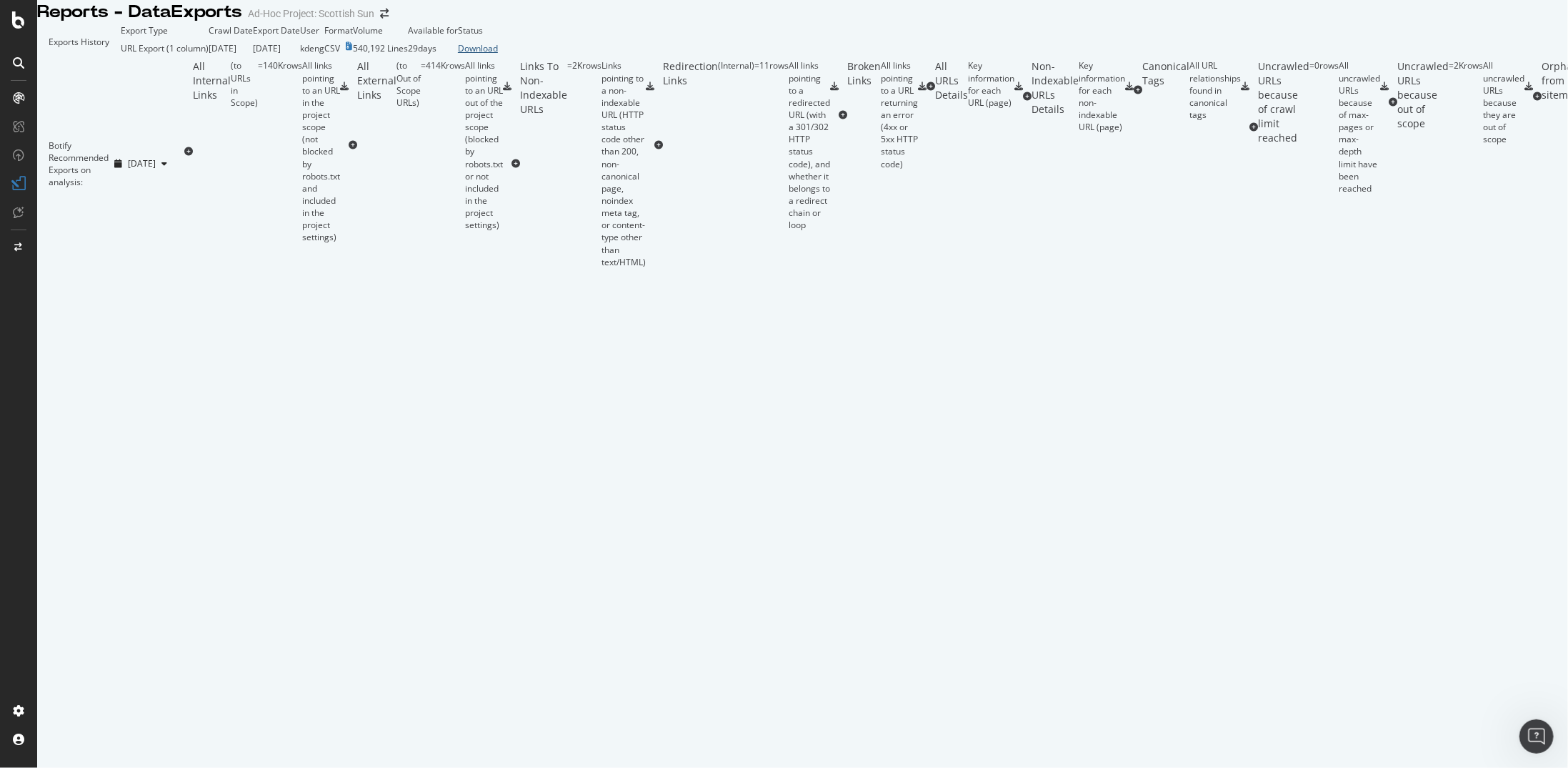
click at [498, 54] on div "Download" at bounding box center [478, 48] width 40 height 12
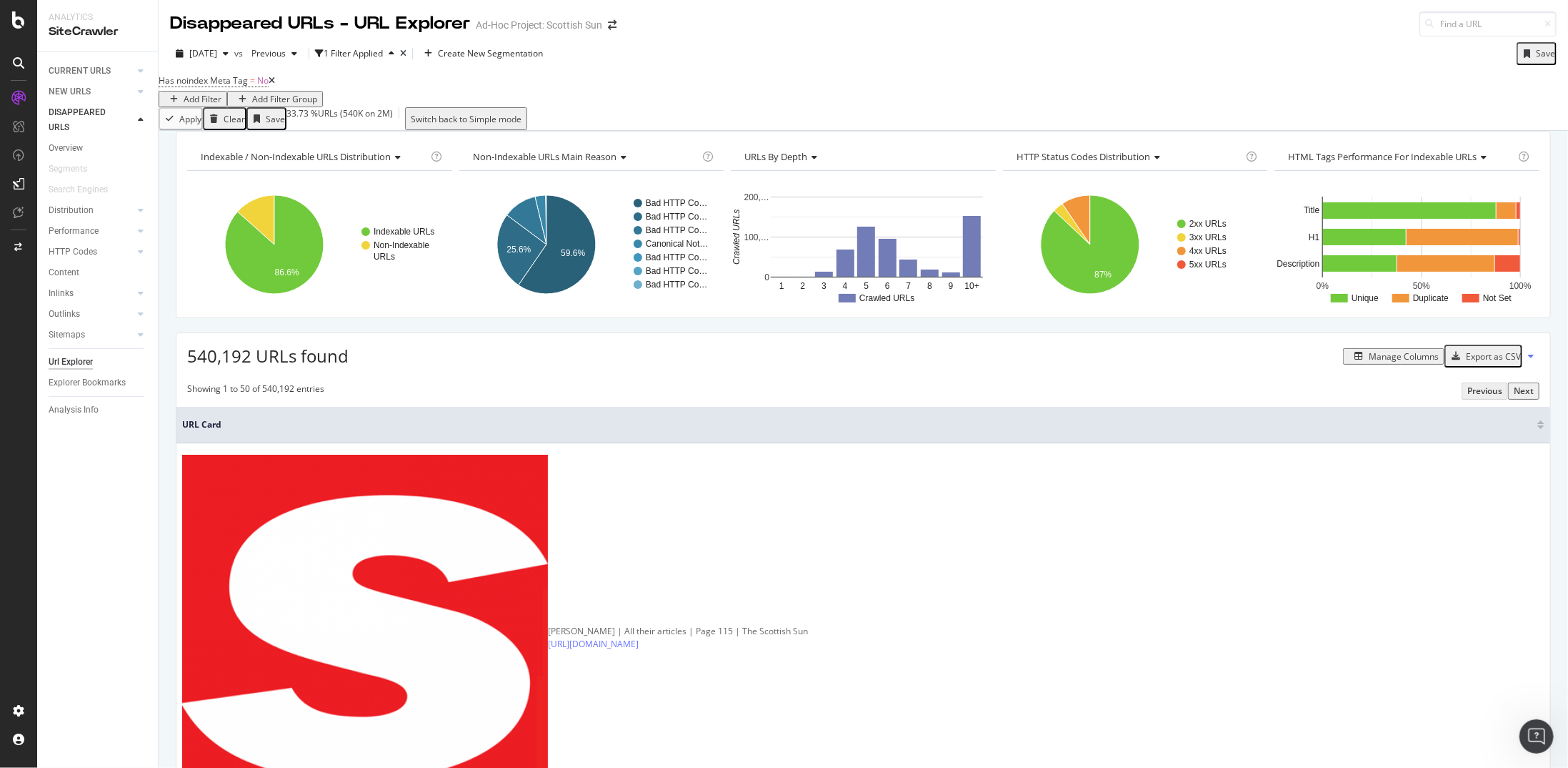
click at [184, 95] on div "button" at bounding box center [174, 99] width 20 height 9
type input "path"
click at [455, 106] on div "URL Path" at bounding box center [484, 99] width 57 height 14
click at [455, 106] on div "URL Path" at bounding box center [484, 101] width 57 height 12
click at [362, 111] on span "Matches regex" at bounding box center [330, 104] width 62 height 13
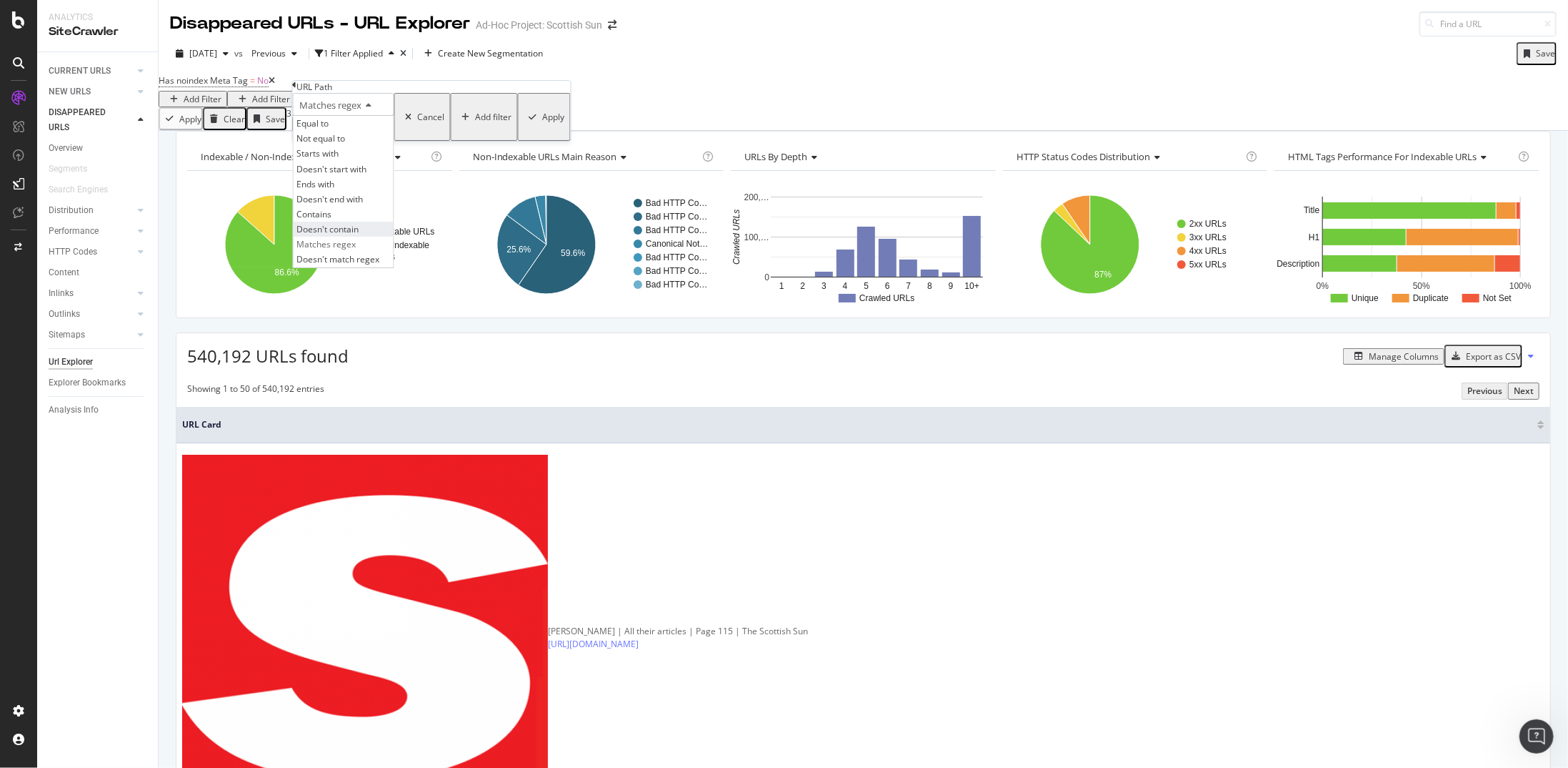
click at [340, 235] on span "Doesn't contain" at bounding box center [327, 229] width 62 height 12
click at [352, 132] on input "/topic/|/who/|/where/|/team/" at bounding box center [343, 124] width 101 height 17
type input "/page/"
click at [543, 123] on div "Apply" at bounding box center [553, 117] width 23 height 12
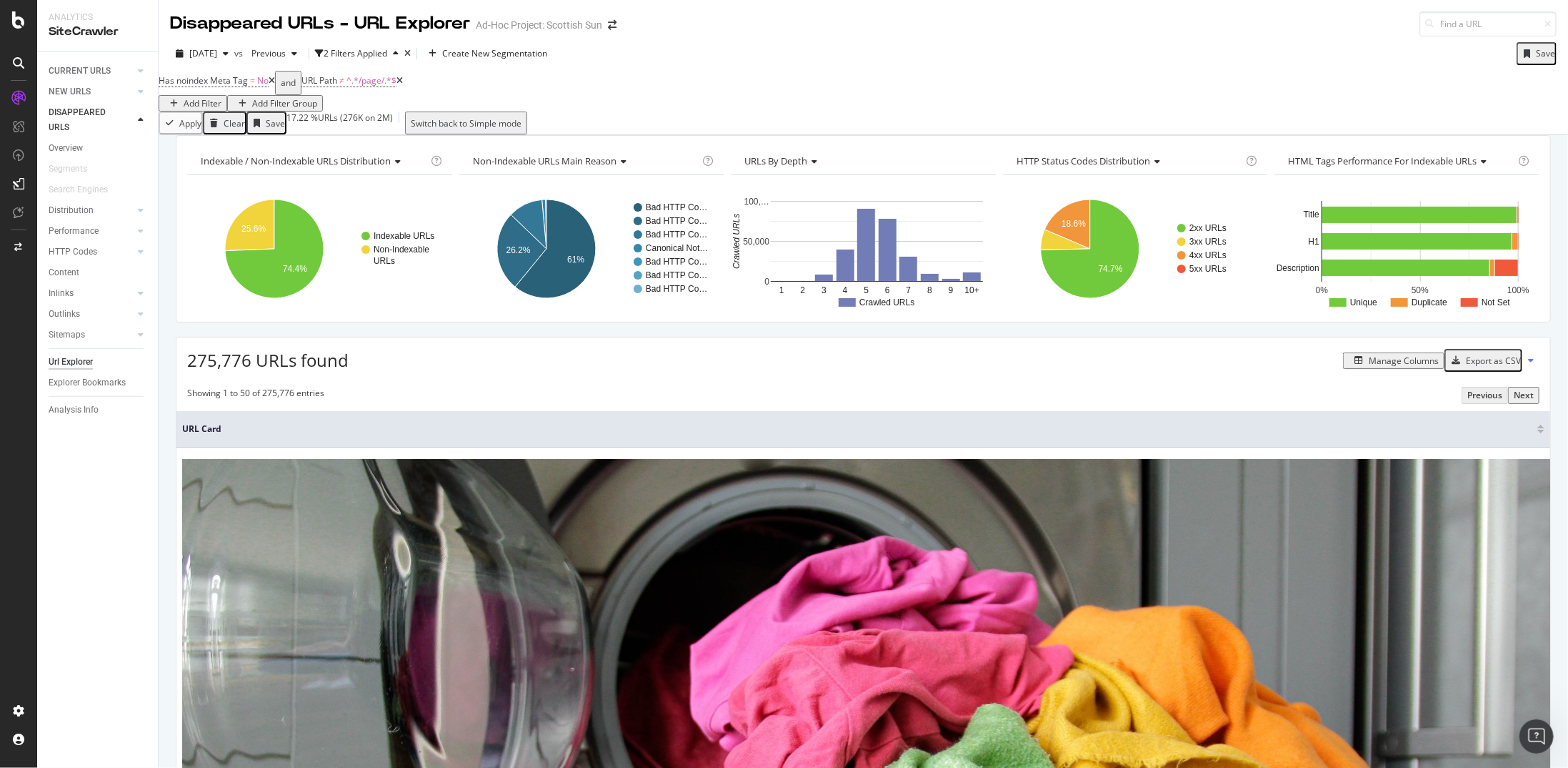
click at [914, 367] on div "Manage Columns" at bounding box center [1404, 360] width 70 height 12
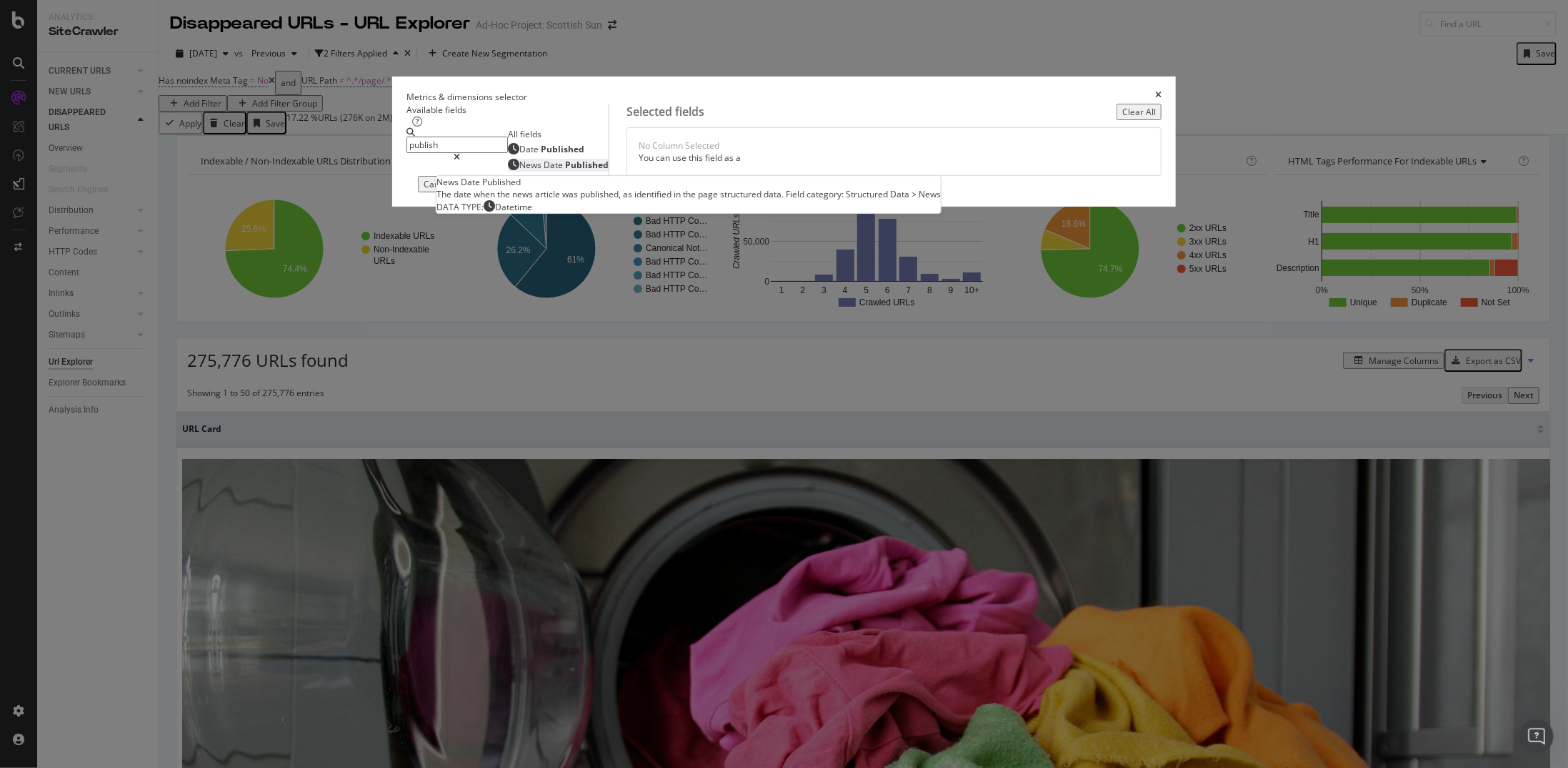
type input "publish"
click at [577, 171] on div "News Date Published" at bounding box center [558, 164] width 100 height 12
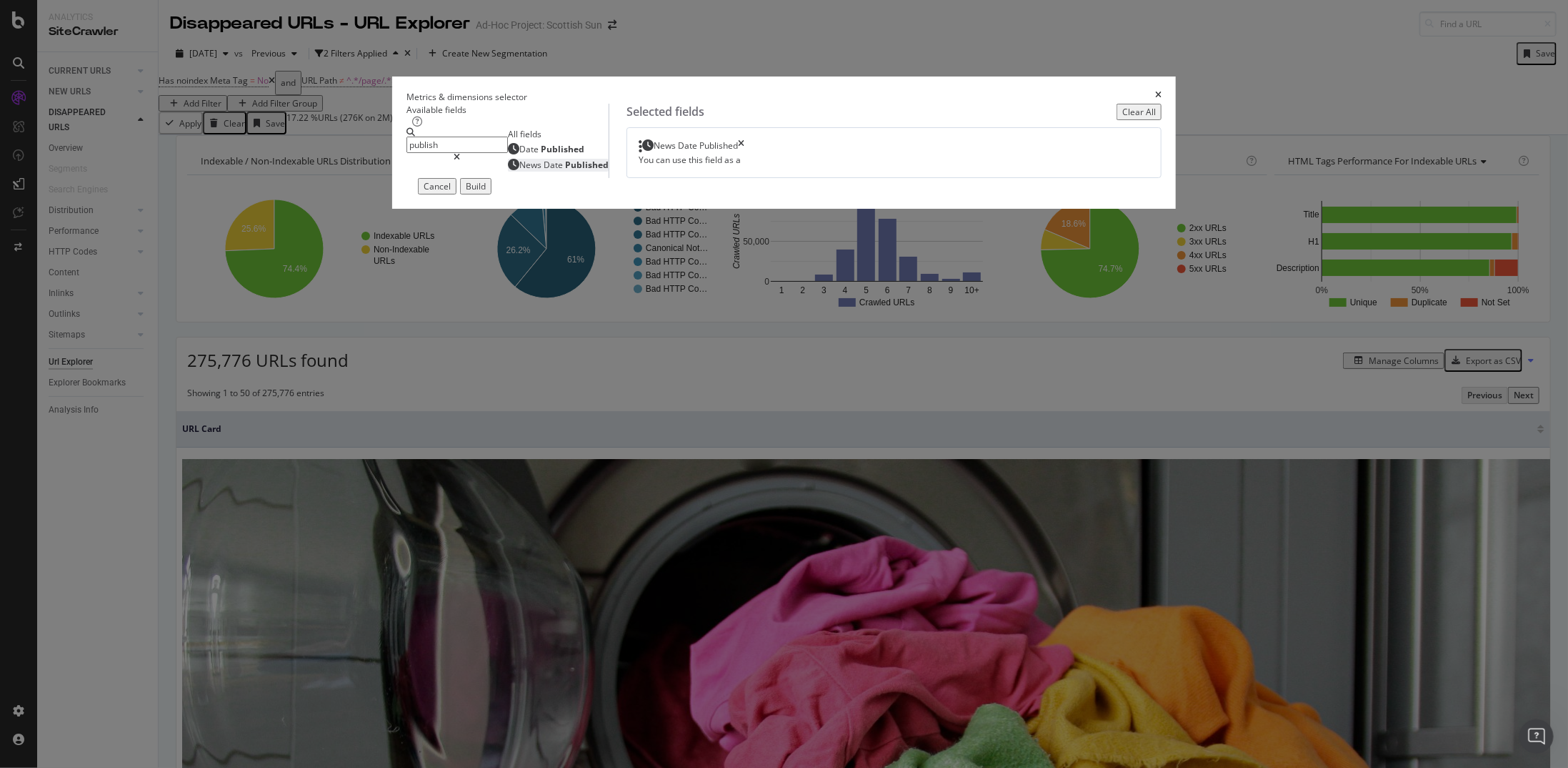
click at [486, 193] on div "Build" at bounding box center [476, 186] width 20 height 12
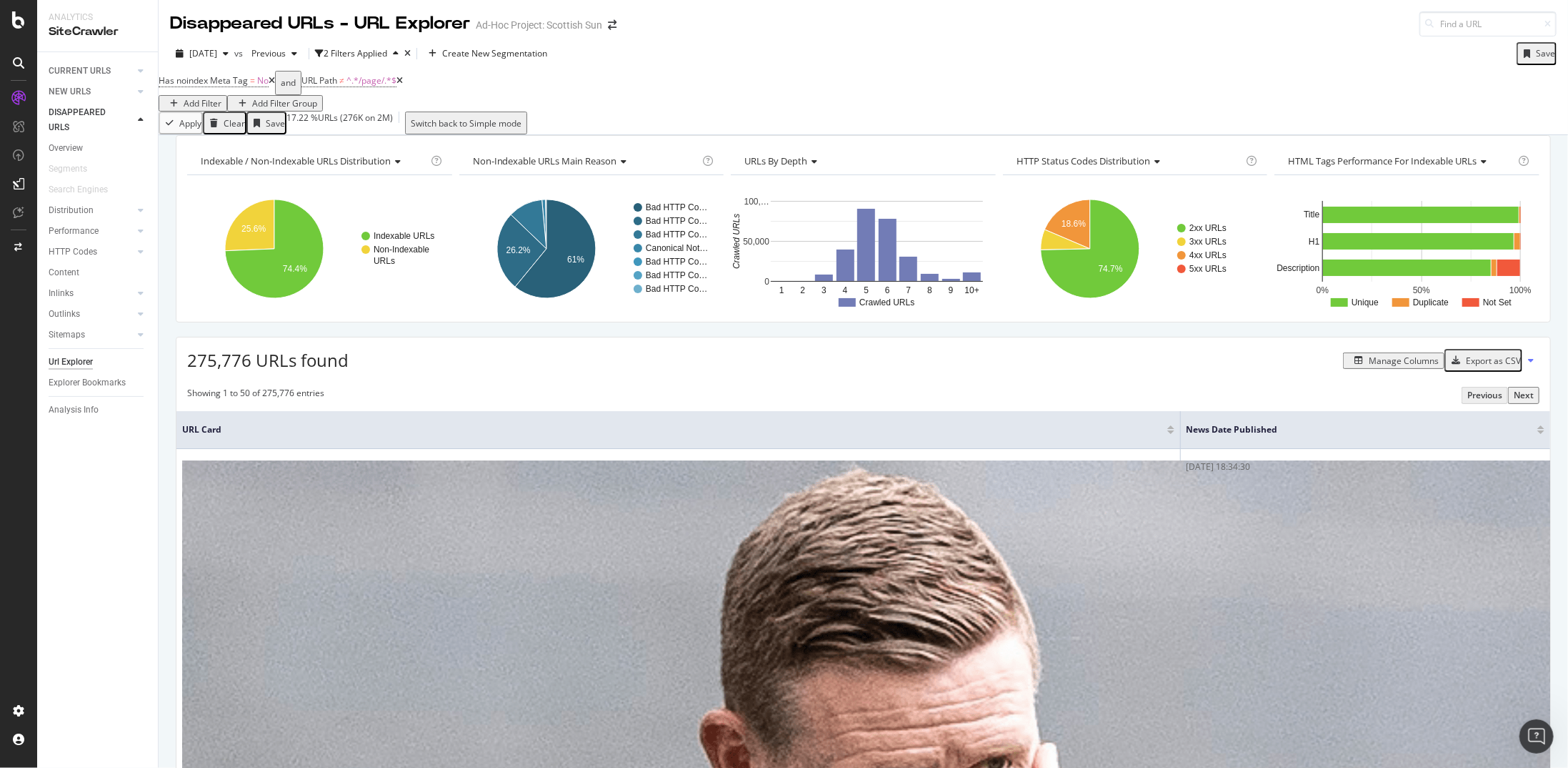
click at [914, 399] on div at bounding box center [1540, 427] width 7 height 4
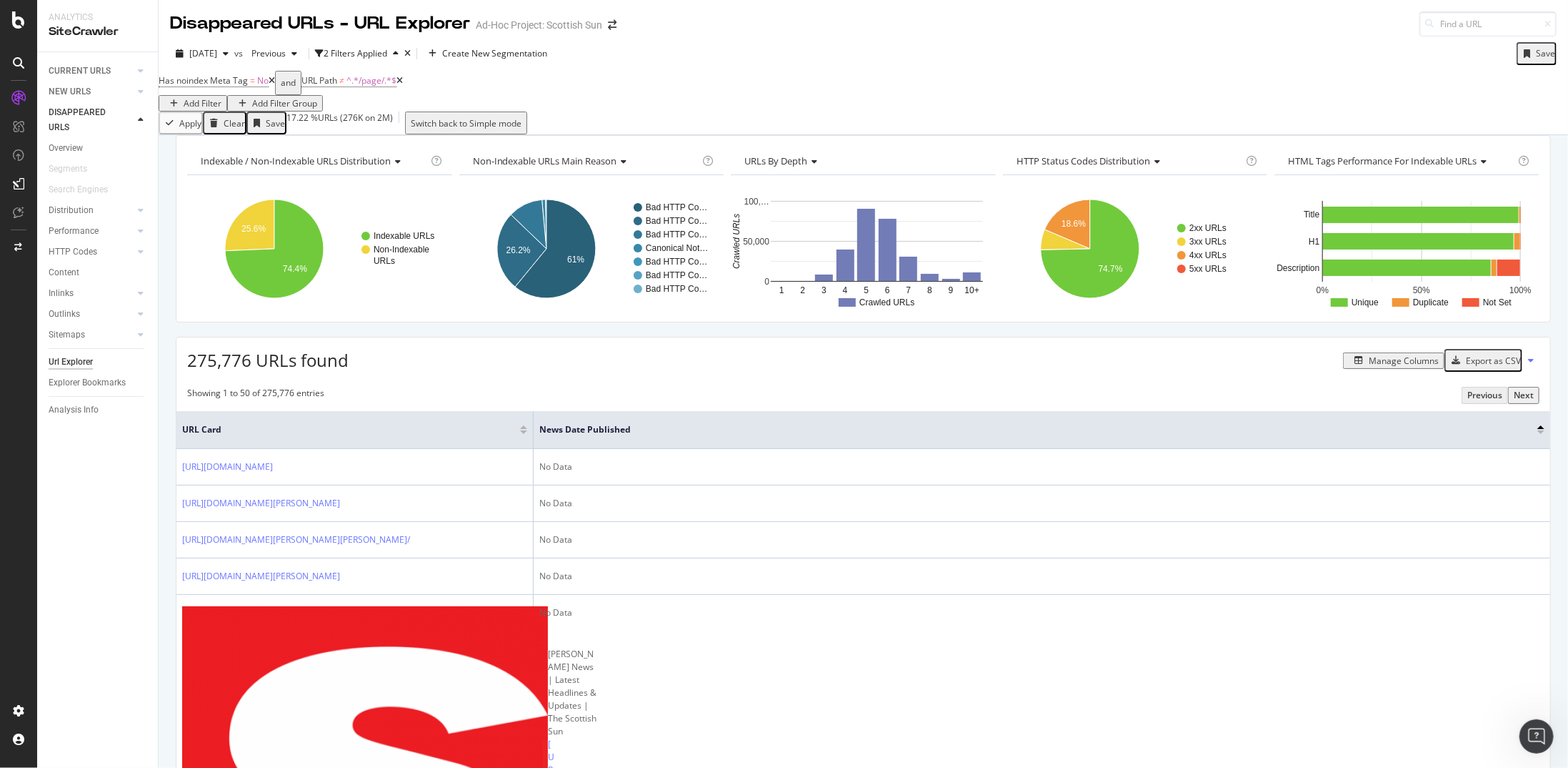
click at [914, 399] on div at bounding box center [1540, 427] width 7 height 4
click at [914, 399] on body "Analytics SiteCrawler CURRENT URLS Overview Movements Segments Visits Search En…" at bounding box center [784, 384] width 1568 height 768
click at [914, 399] on icon "Open Intercom Messenger" at bounding box center [1536, 735] width 24 height 24
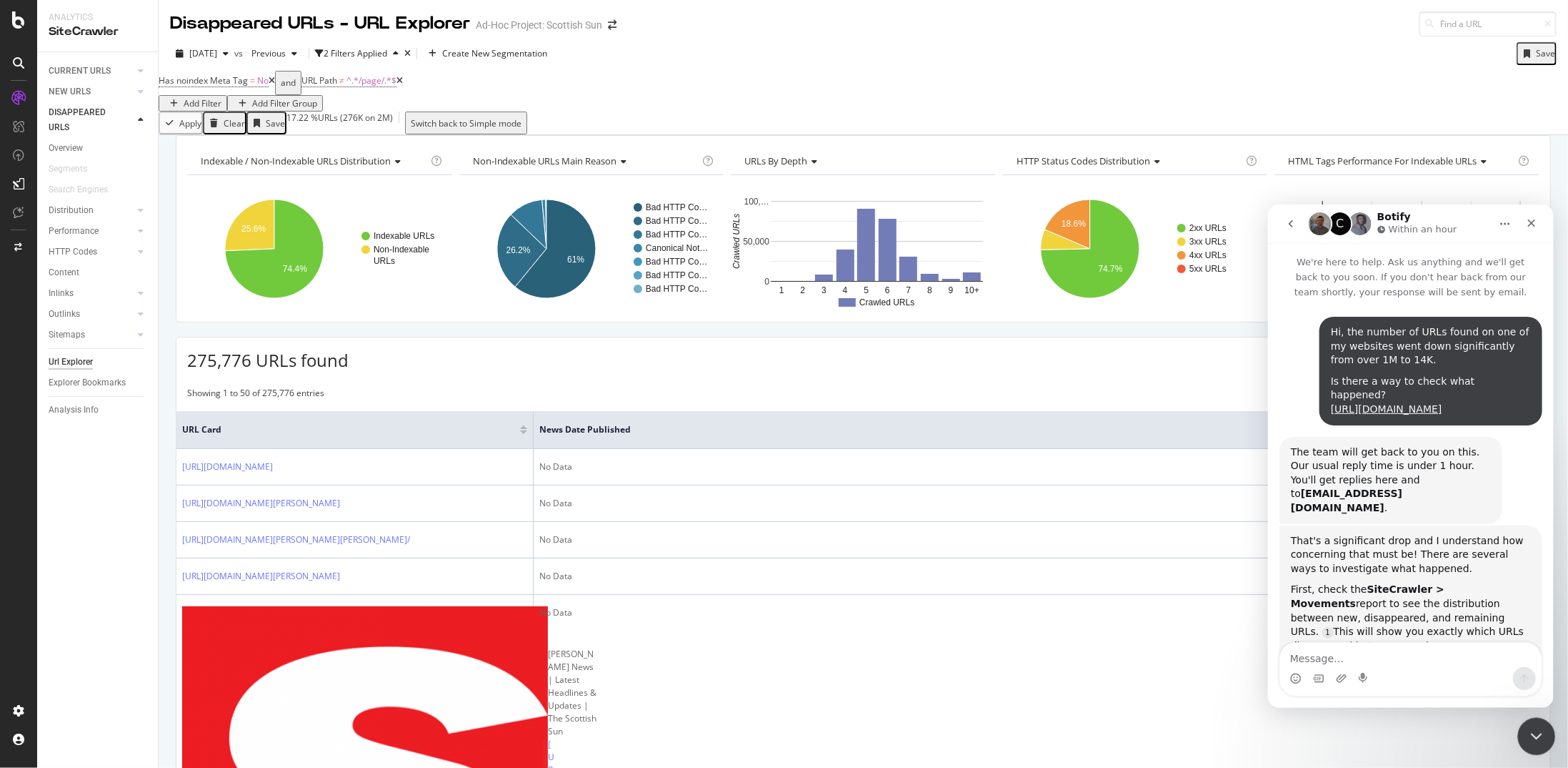
scroll to position [611, 0]
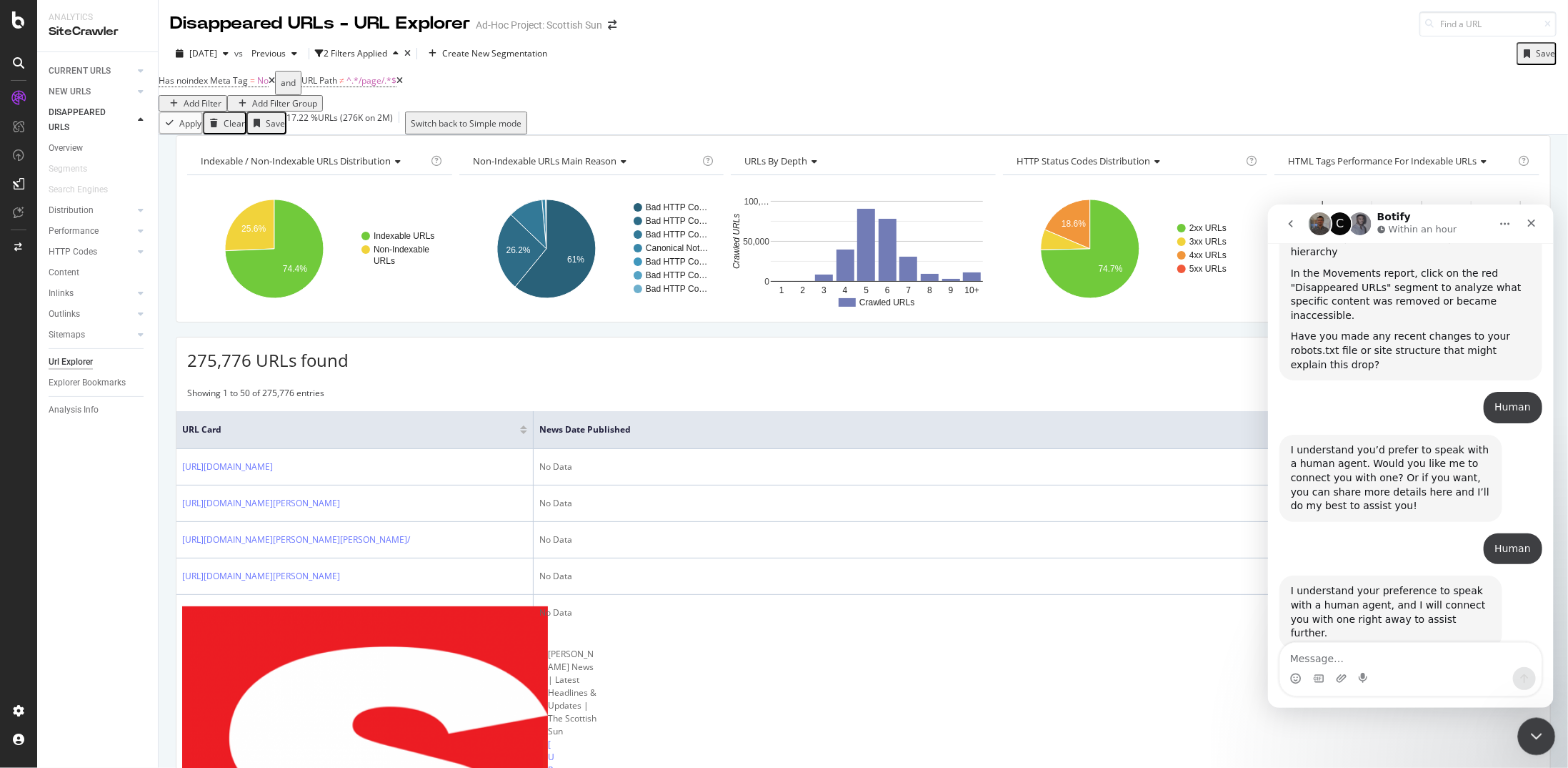
click at [914, 399] on icon "Close Intercom Messenger" at bounding box center [1534, 734] width 17 height 17
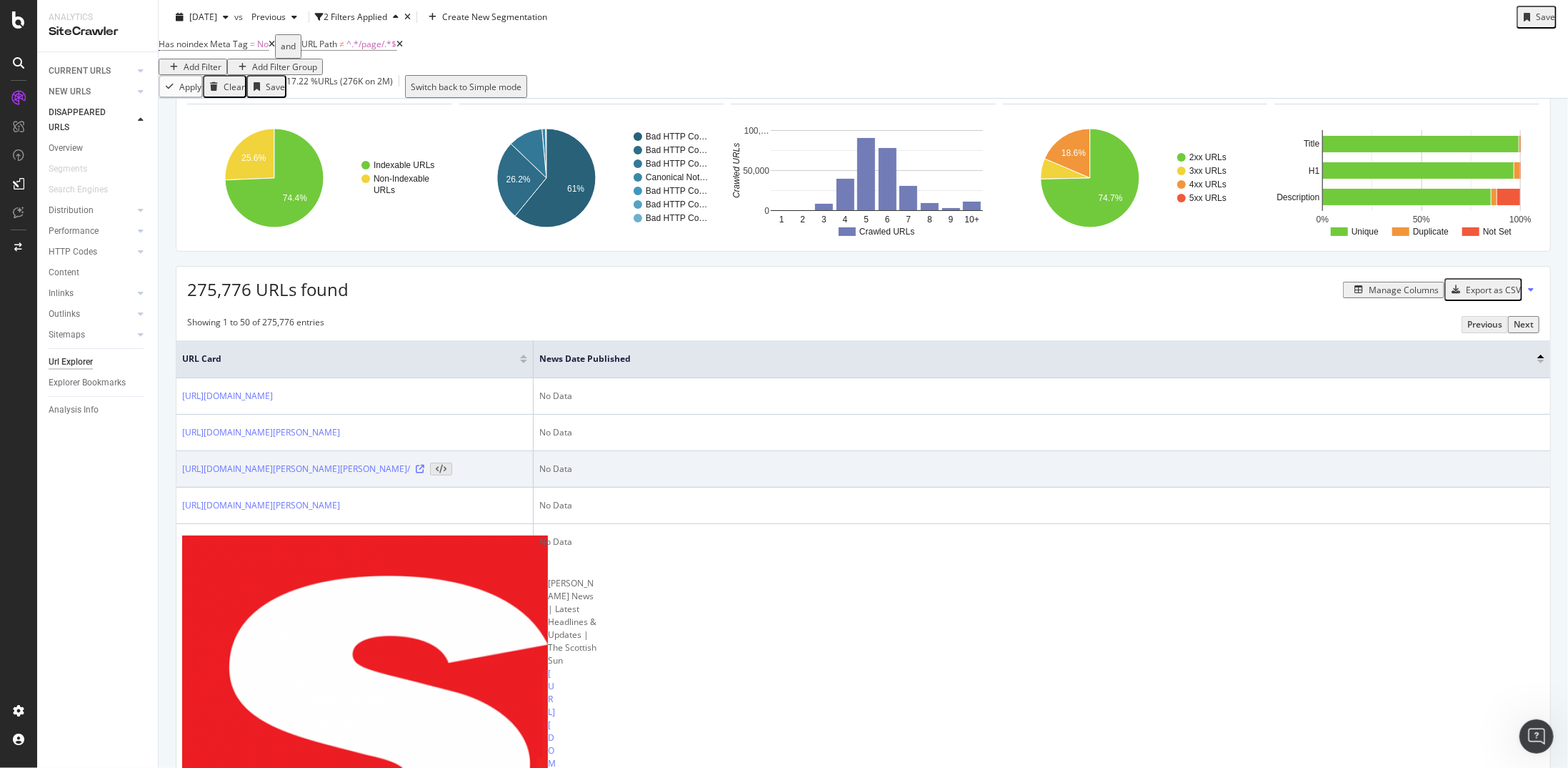
scroll to position [143, 0]
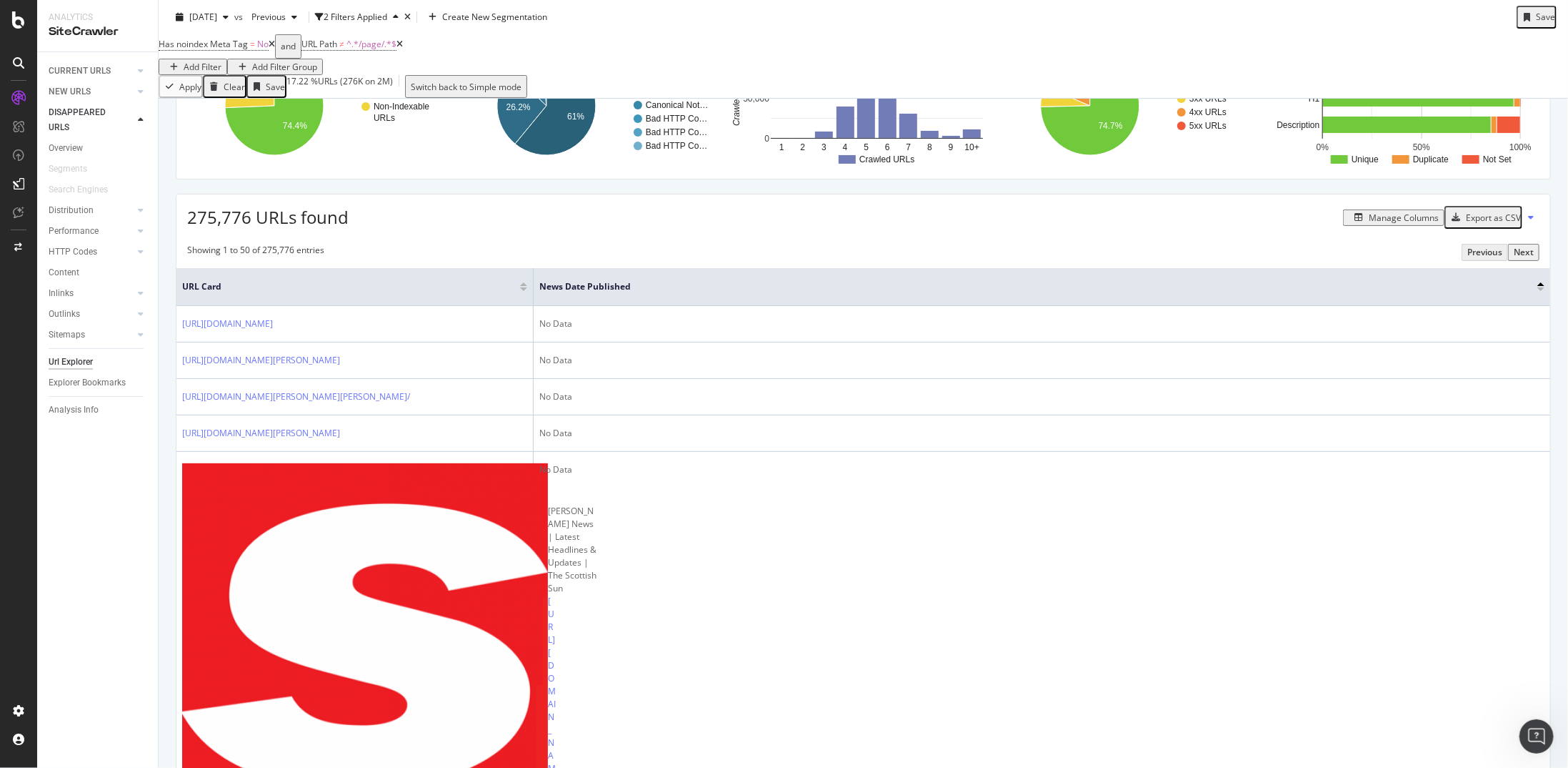
click at [914, 286] on div at bounding box center [1540, 284] width 7 height 4
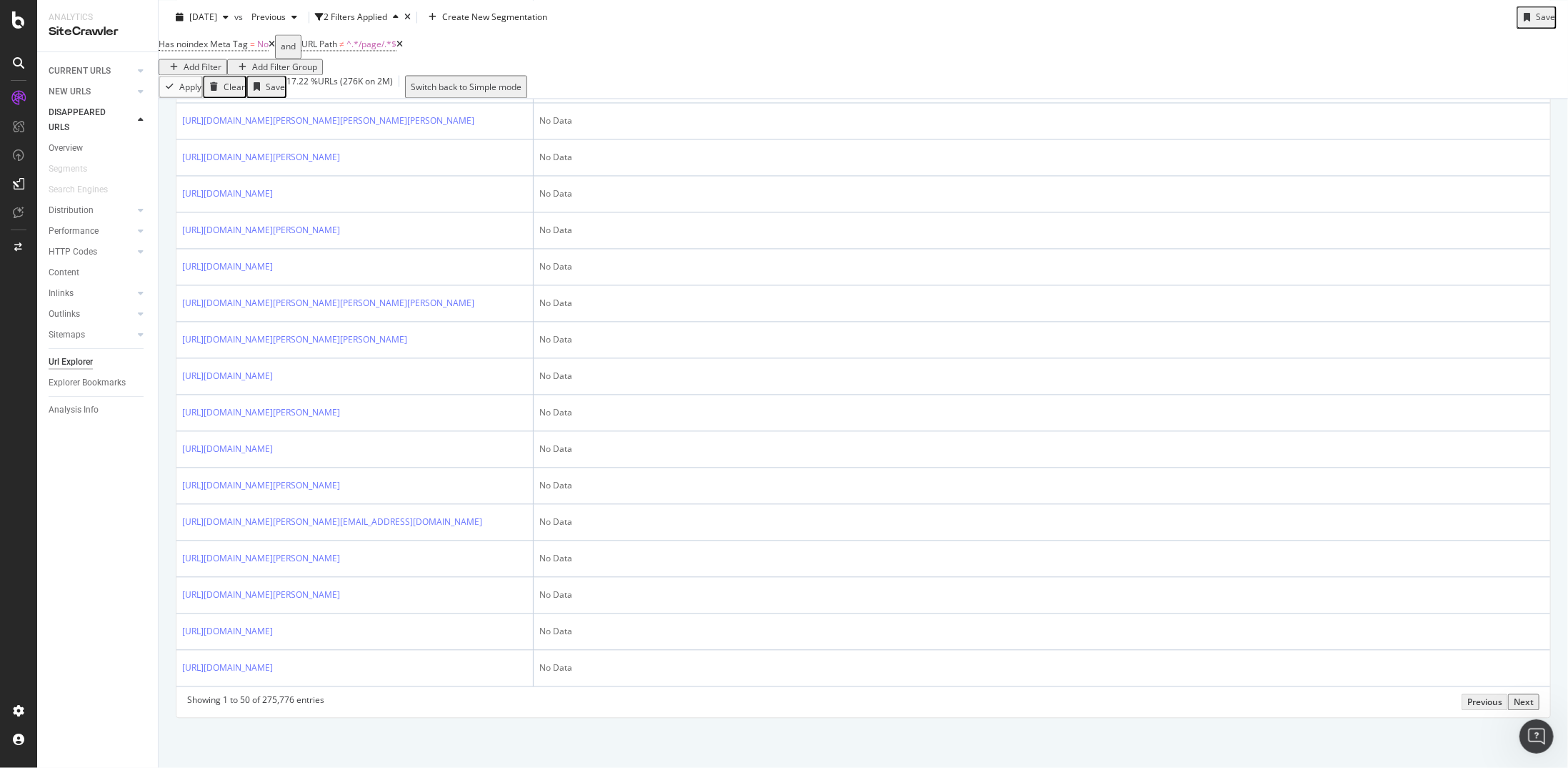
scroll to position [0, 0]
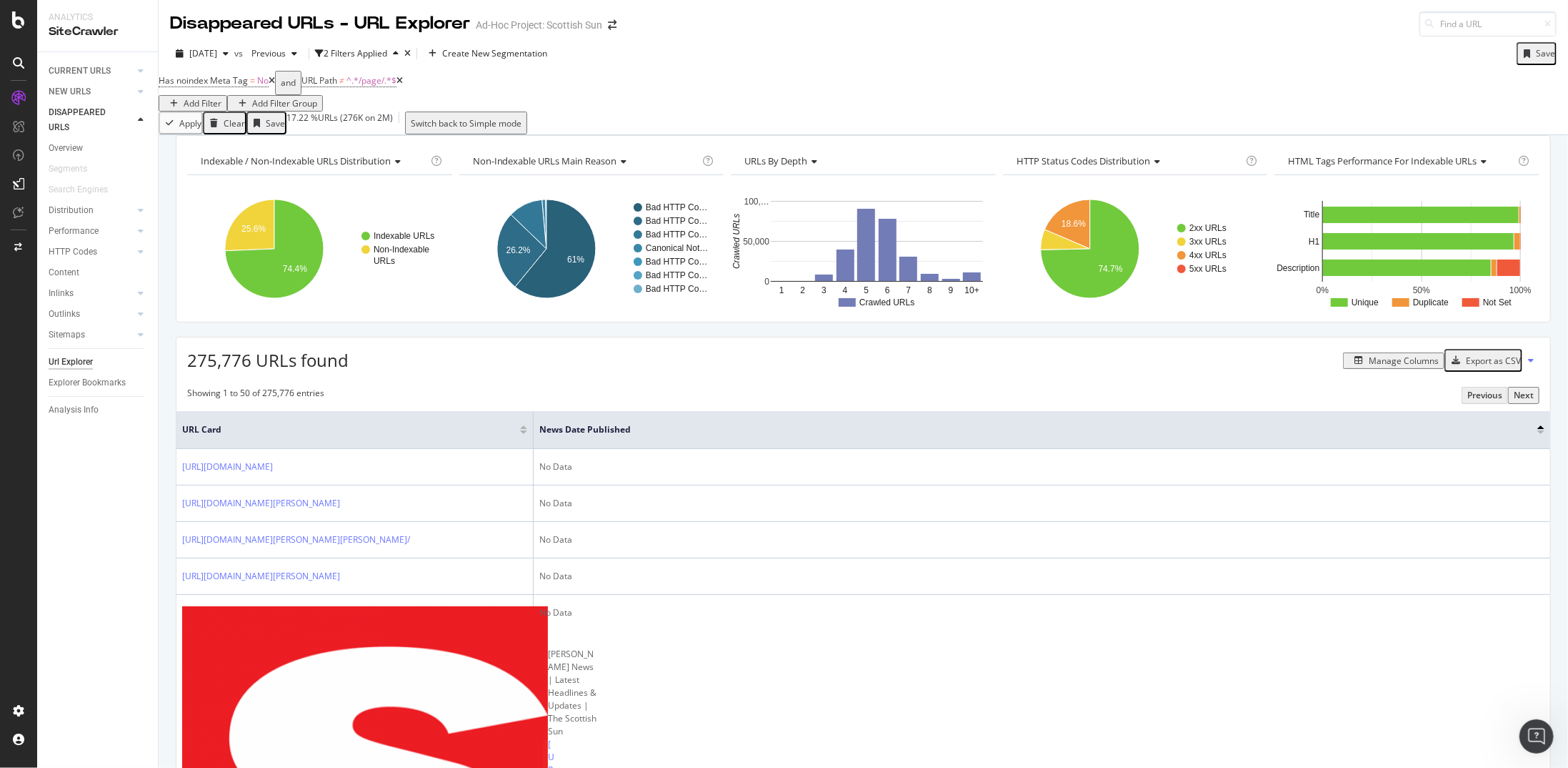
click at [914, 399] on div at bounding box center [1540, 433] width 7 height 4
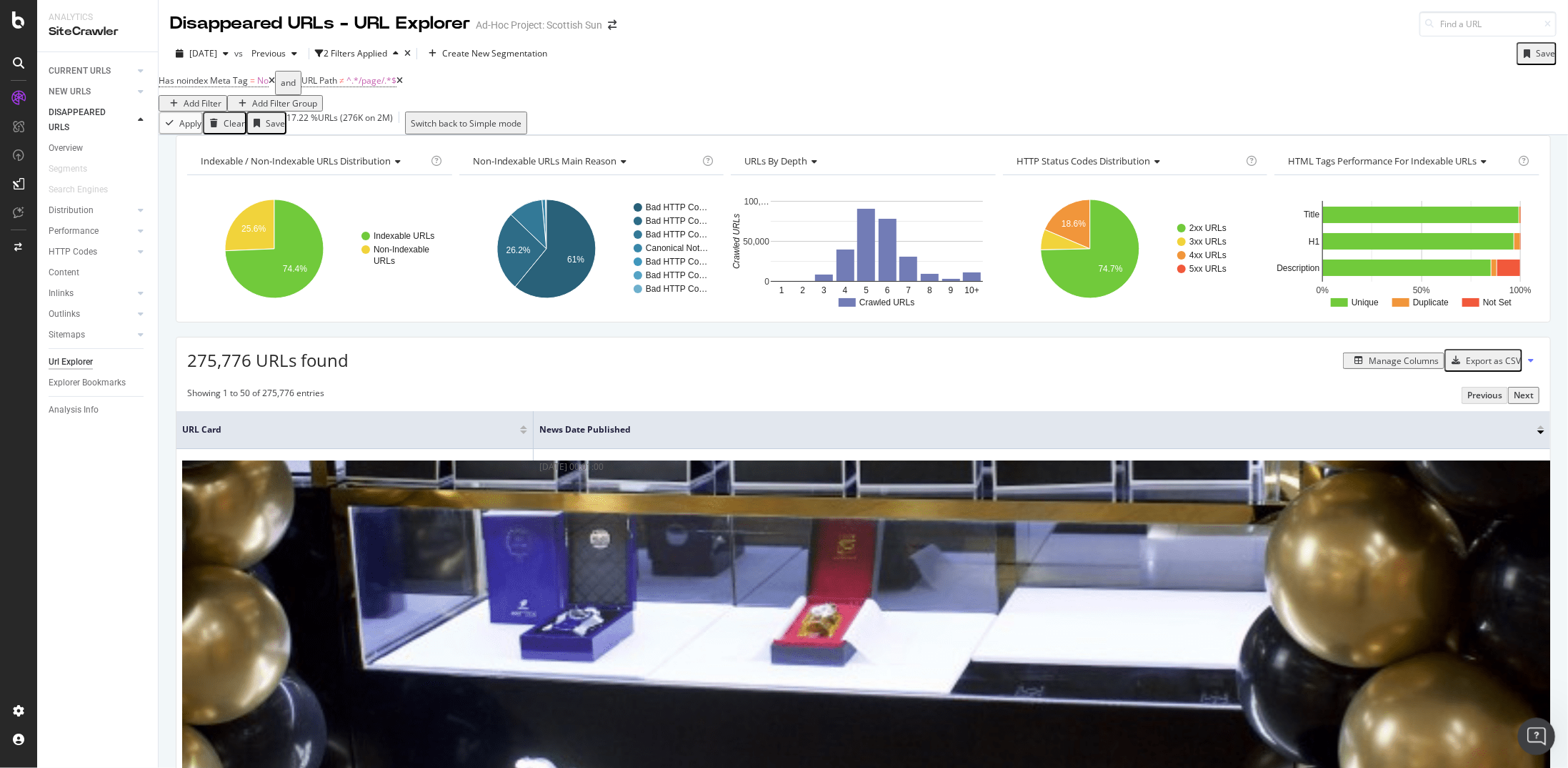
click at [914, 399] on div "Open Intercom Messenger" at bounding box center [1535, 734] width 47 height 47
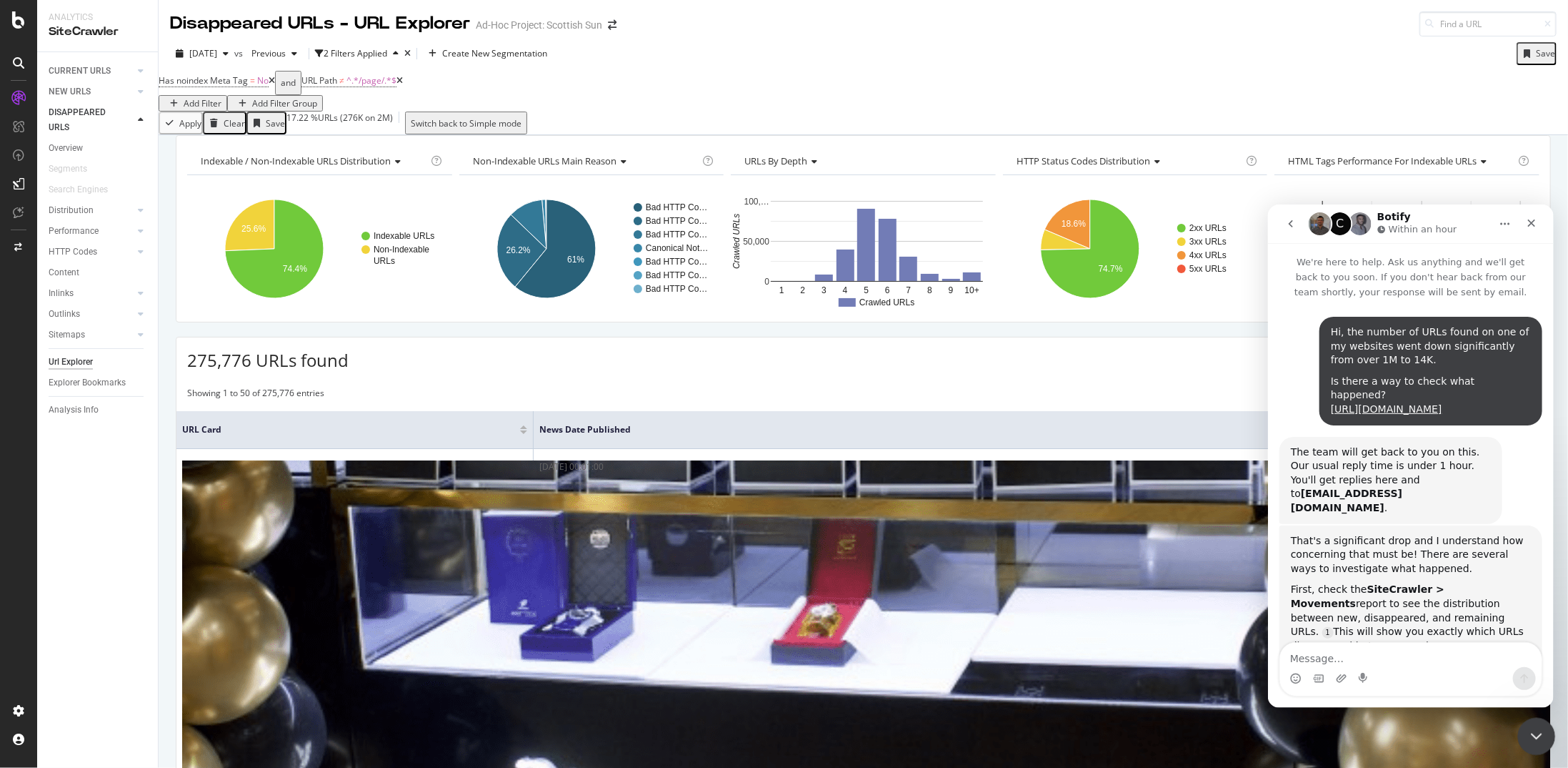
scroll to position [611, 0]
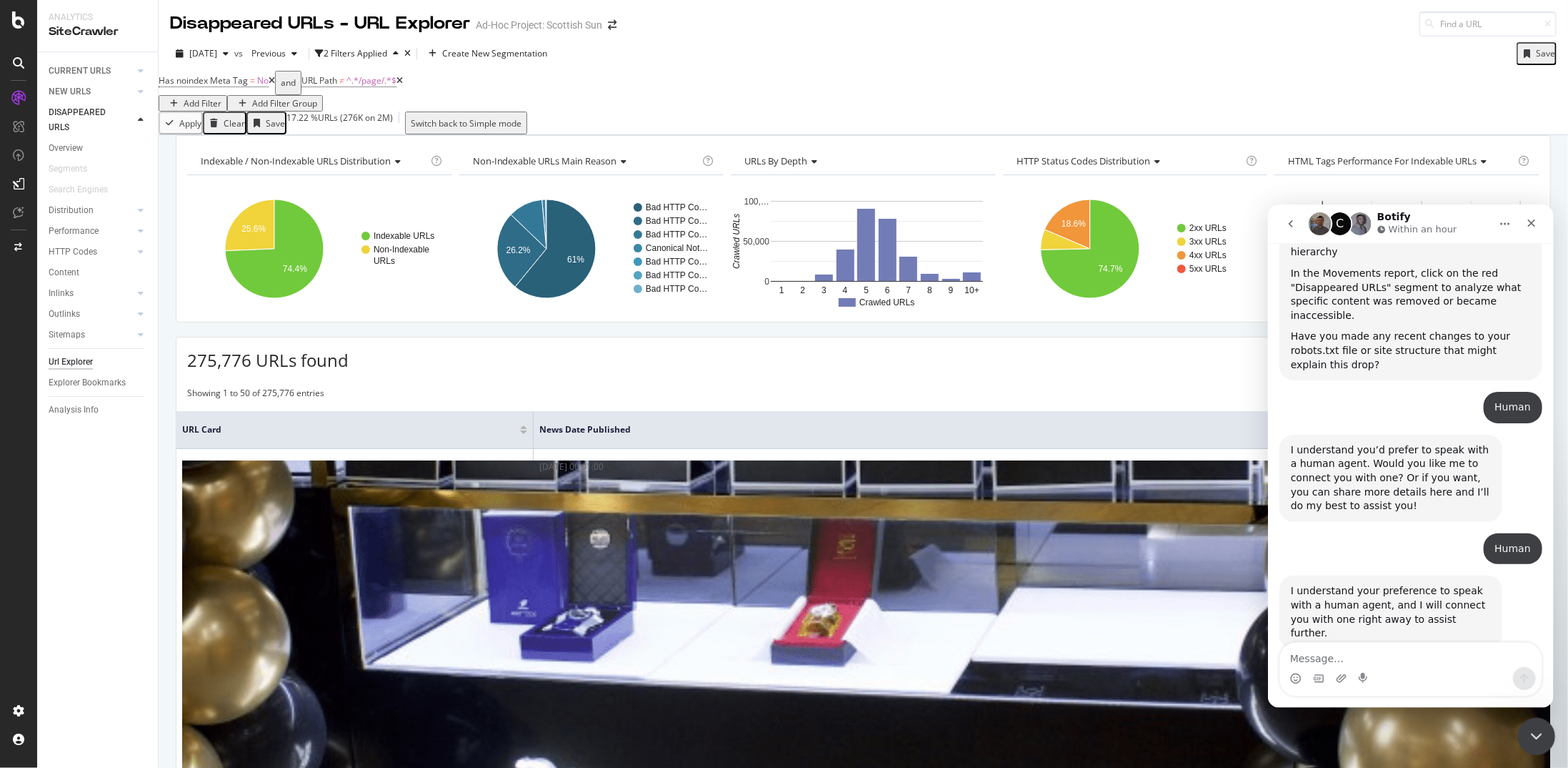
click at [914, 399] on div "Close Intercom Messenger" at bounding box center [1535, 734] width 34 height 34
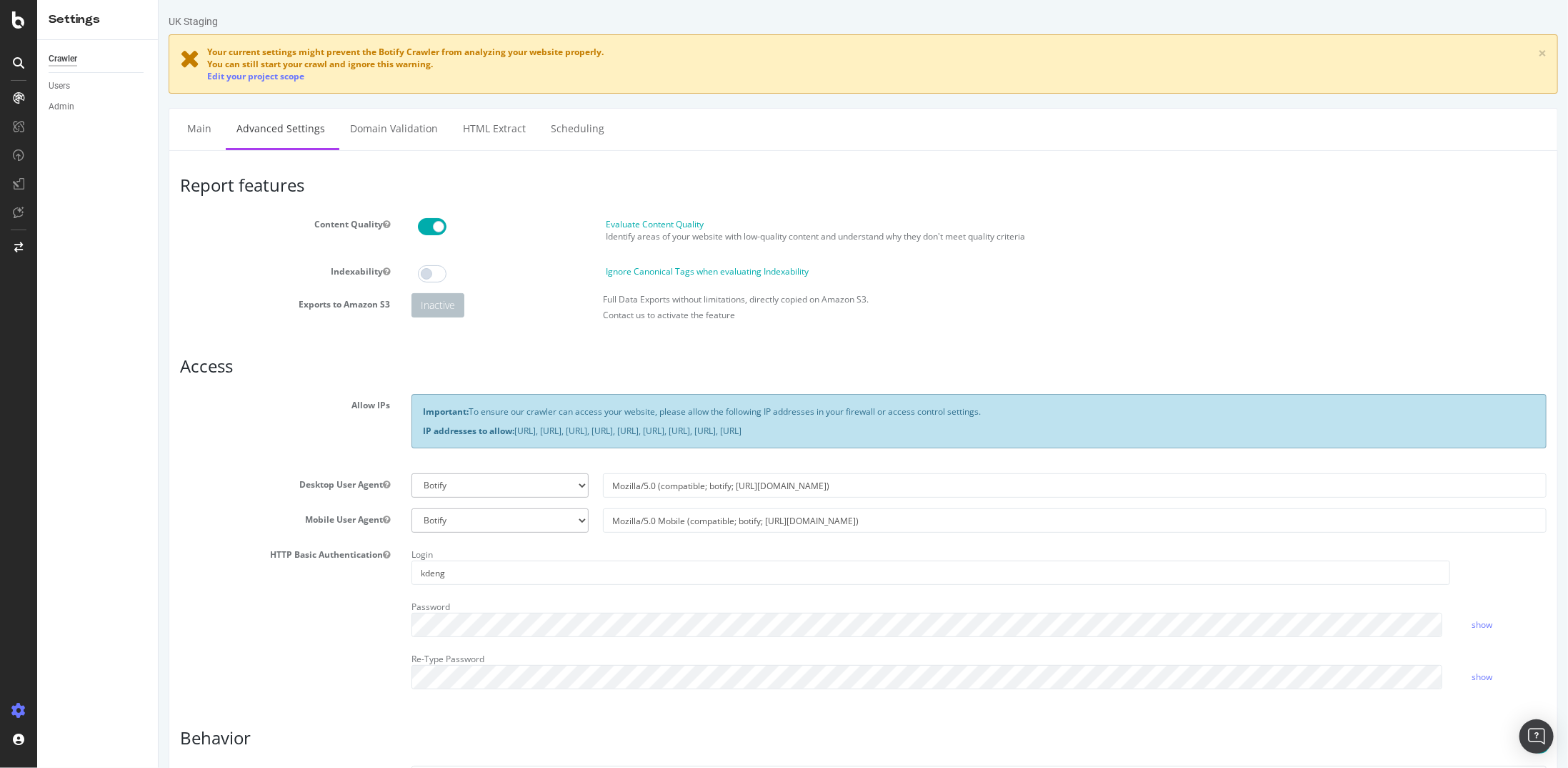
scroll to position [552, 0]
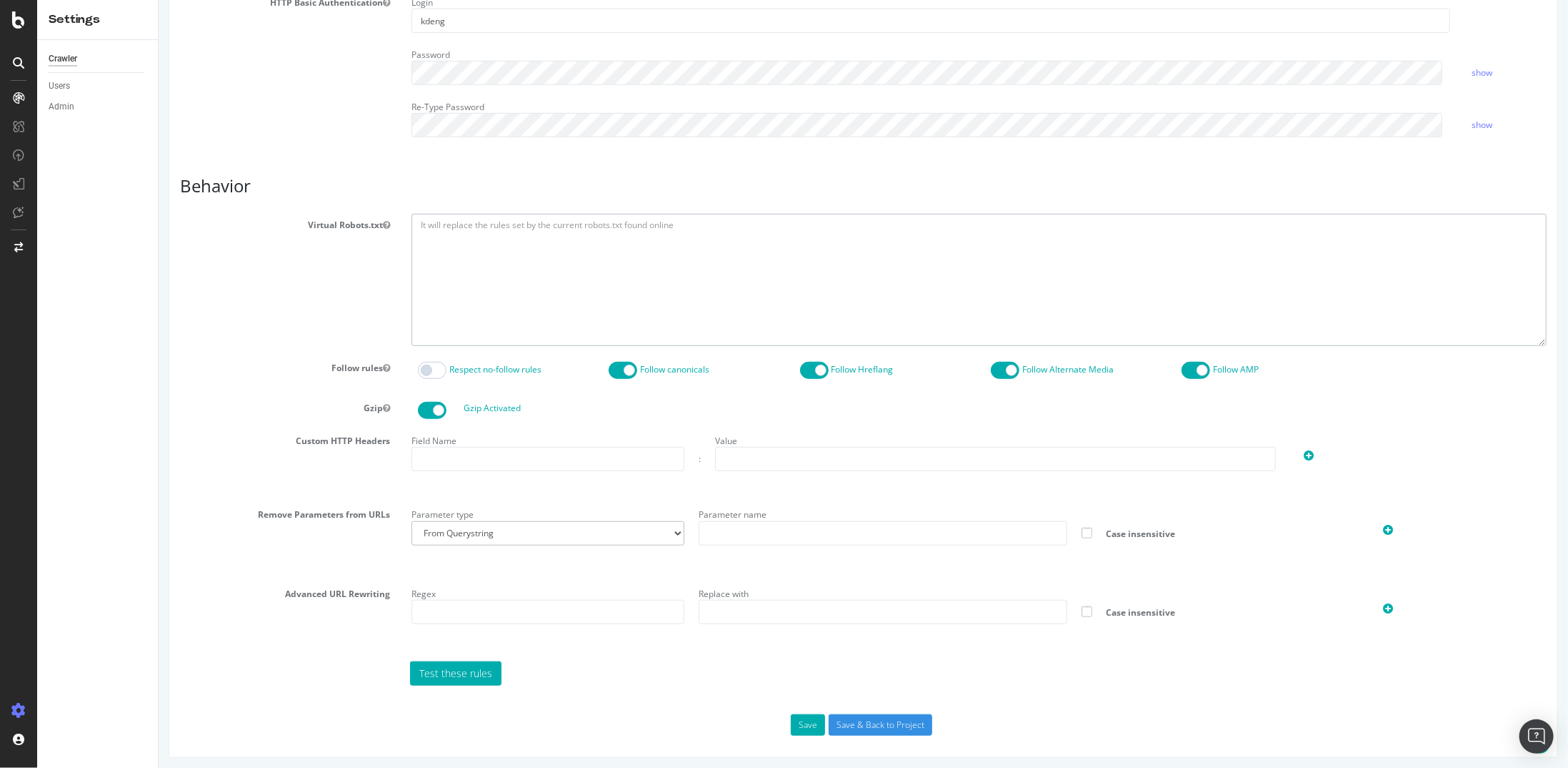
click at [515, 271] on textarea at bounding box center [978, 279] width 1135 height 132
paste textarea "User-agent: * Disallow: /wp-admin/ Allow: /wp-admin/admin-ajax.php Disallow: /*…"
type textarea "User-agent: * Disallow: /wp-admin/ Allow: /wp-admin/admin-ajax.php Disallow: /*…"
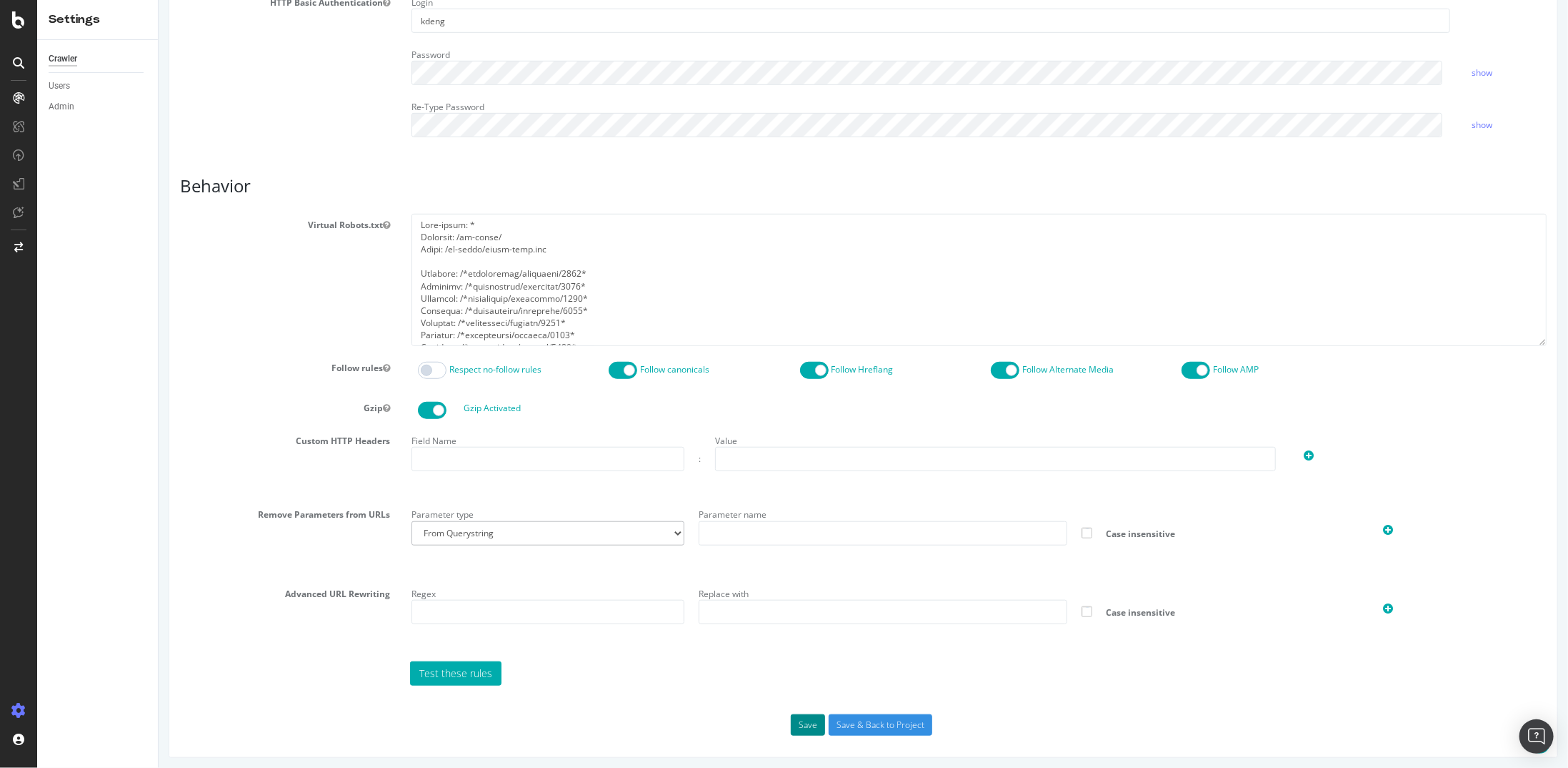
click at [806, 718] on button "Save" at bounding box center [807, 725] width 34 height 22
click at [803, 718] on button "Save" at bounding box center [807, 726] width 34 height 22
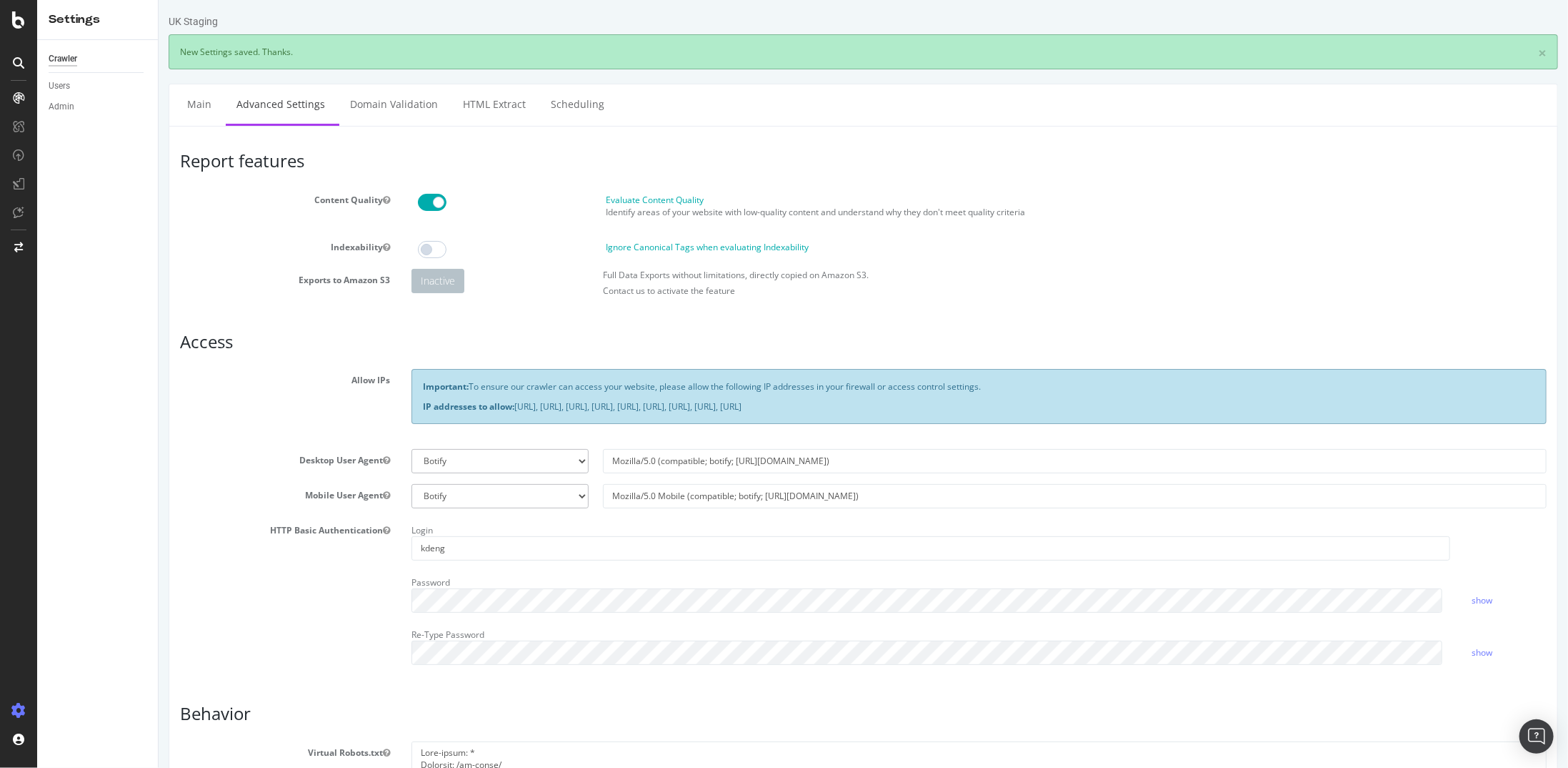
scroll to position [0, 0]
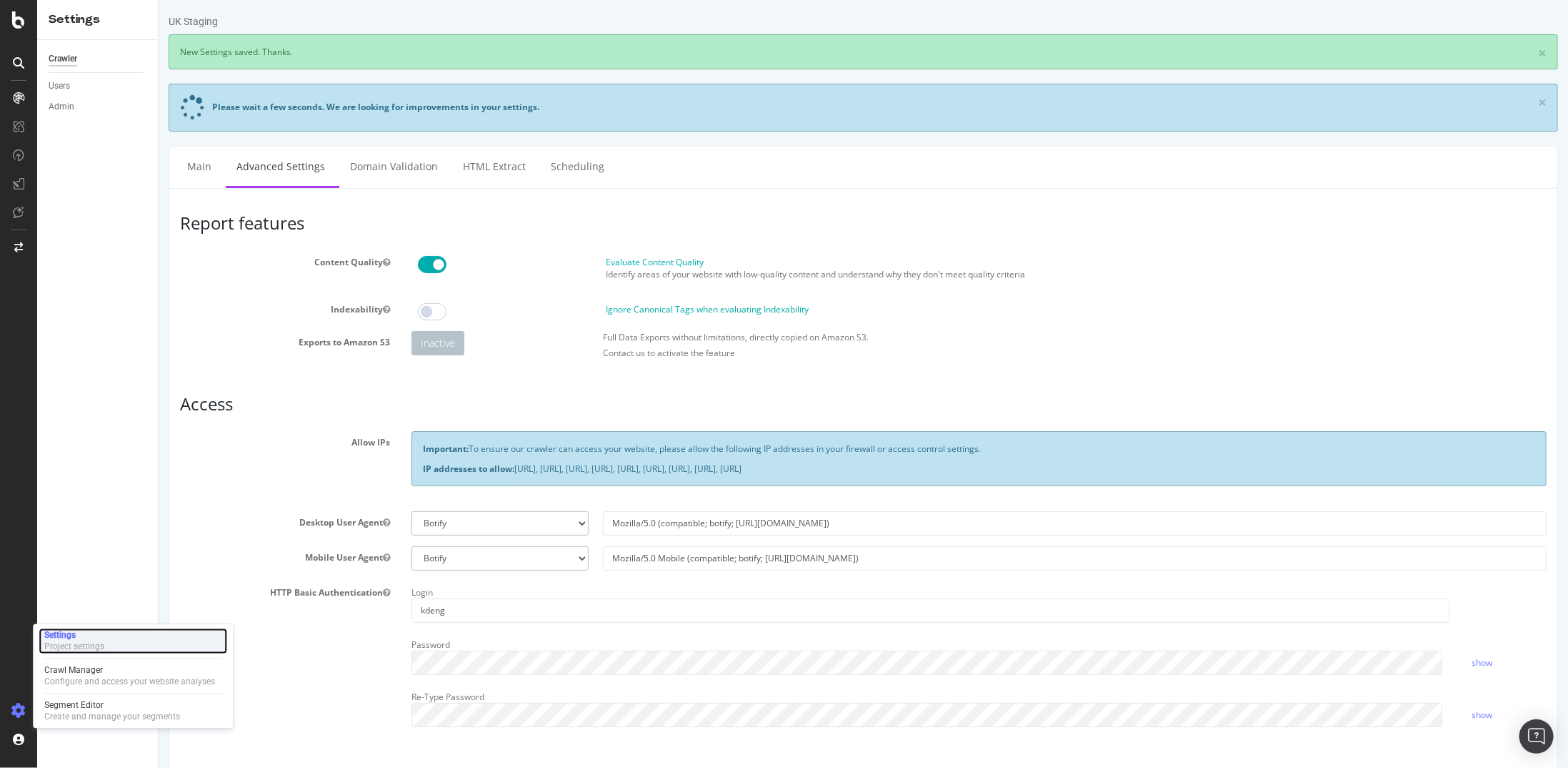
click at [105, 650] on div "Settings Project settings" at bounding box center [133, 641] width 189 height 26
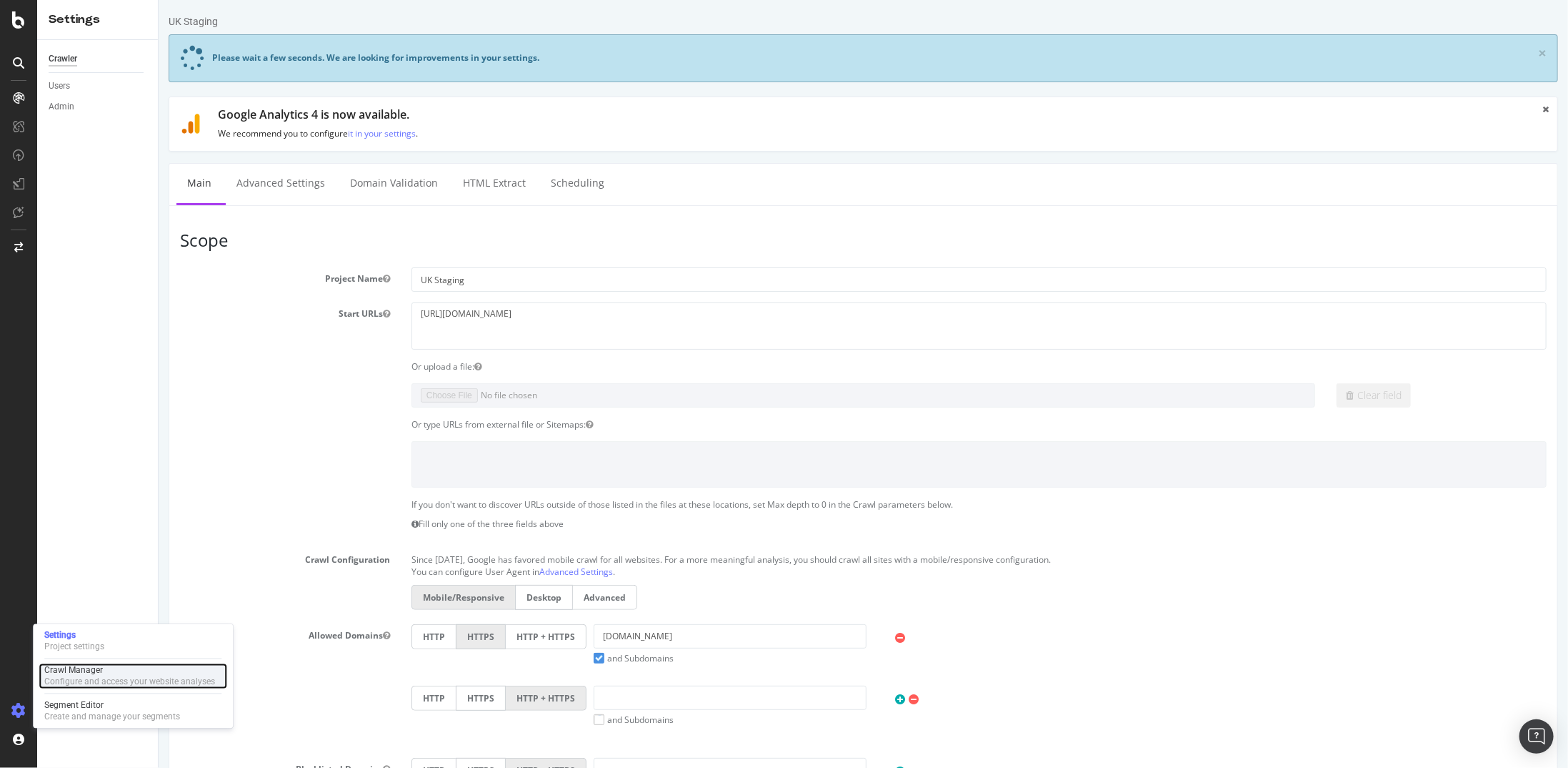
click at [106, 679] on div "Configure and access your website analyses" at bounding box center [130, 682] width 171 height 12
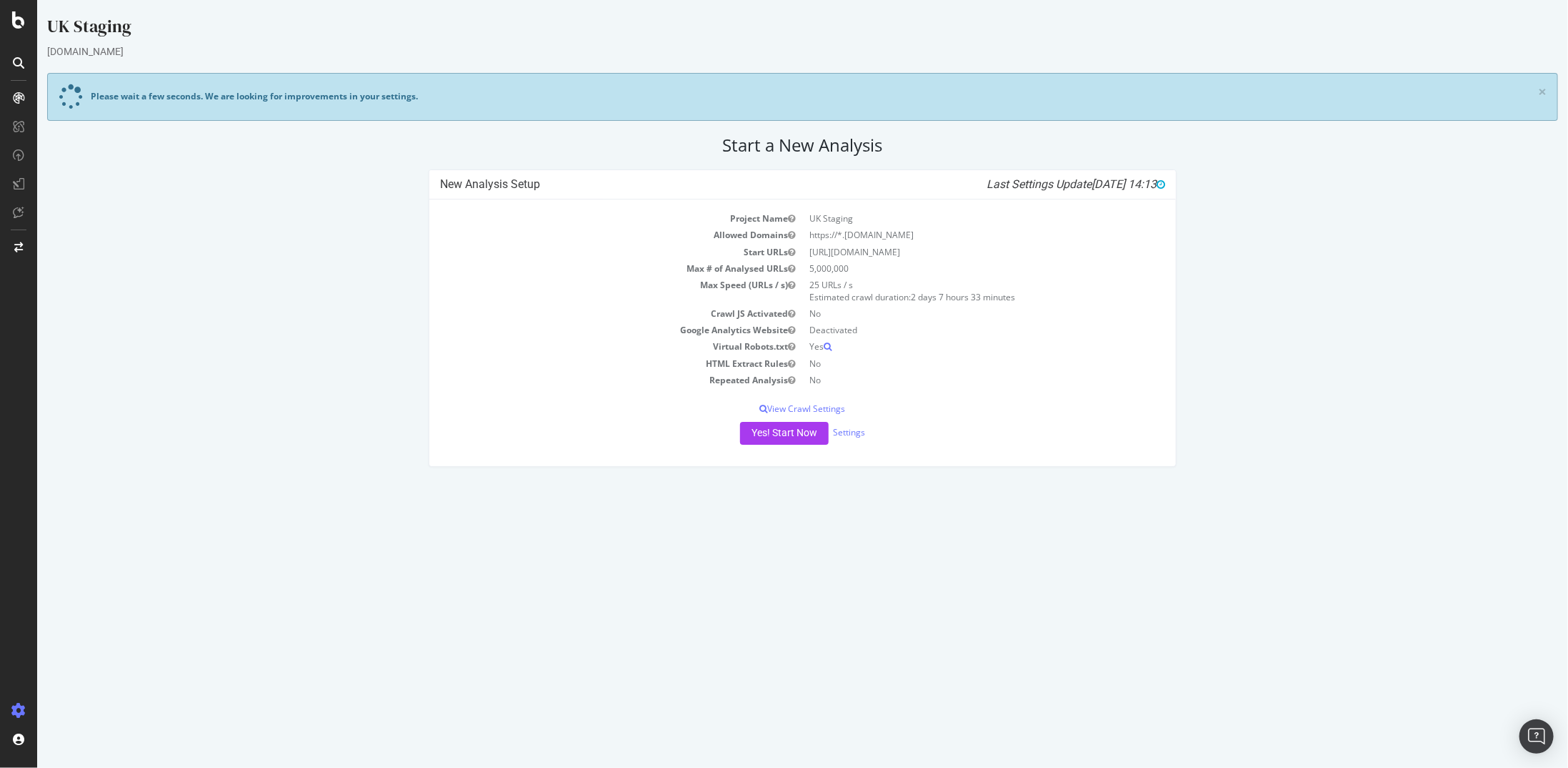
click at [17, 29] on div at bounding box center [19, 384] width 37 height 768
click at [17, 20] on icon at bounding box center [18, 20] width 13 height 17
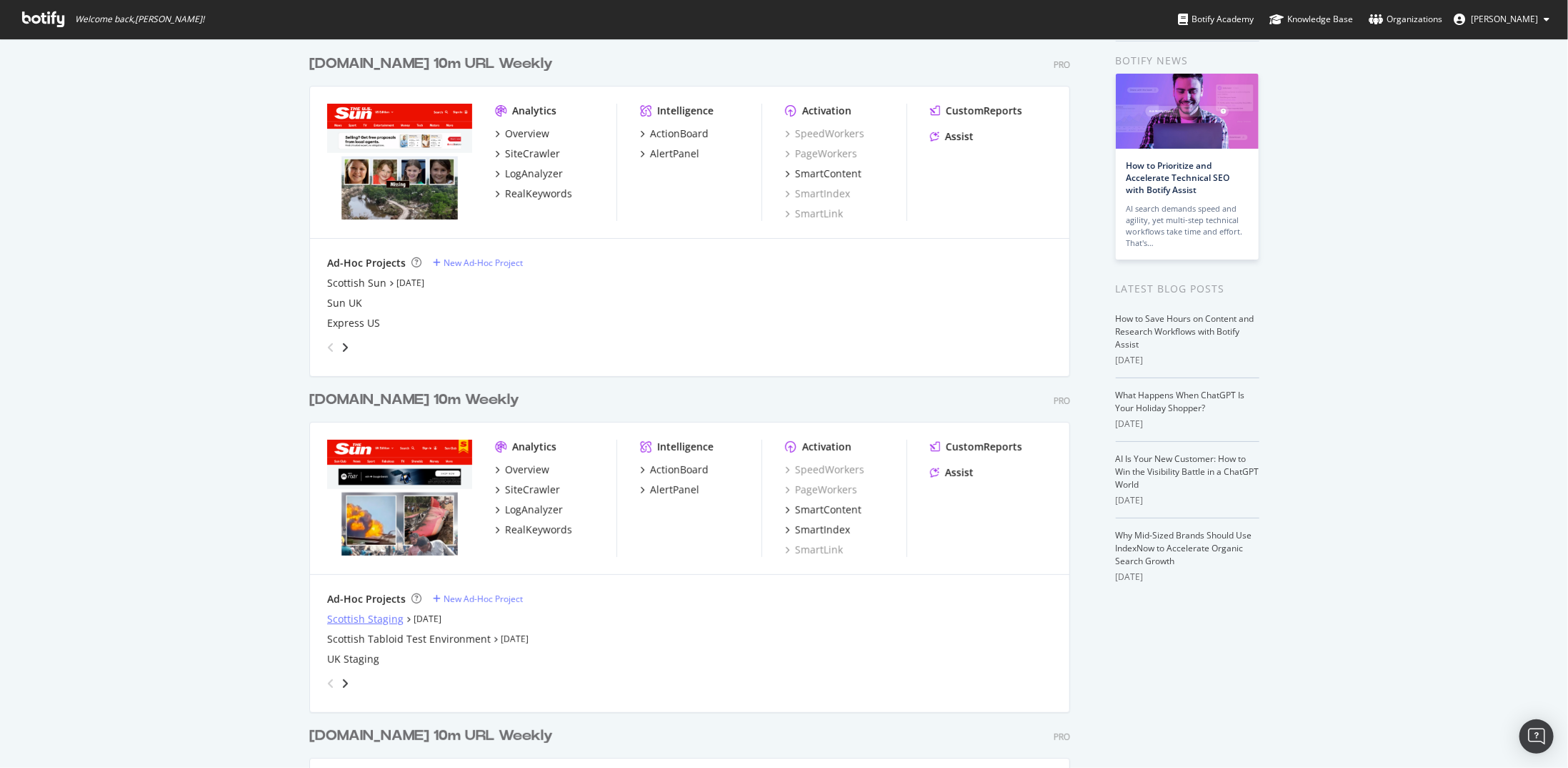
scroll to position [72, 0]
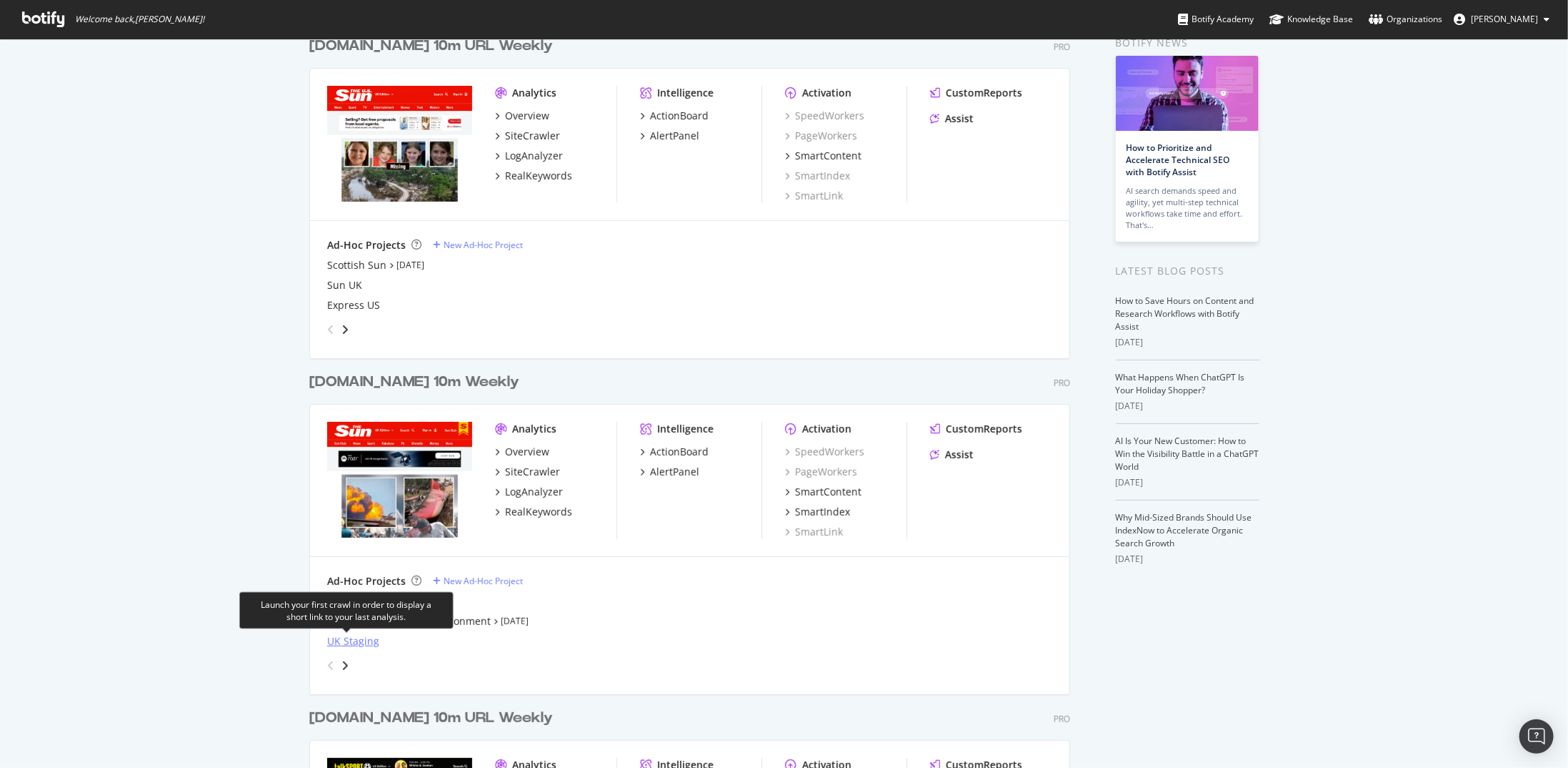
click at [349, 645] on div "UK Staging" at bounding box center [353, 641] width 52 height 15
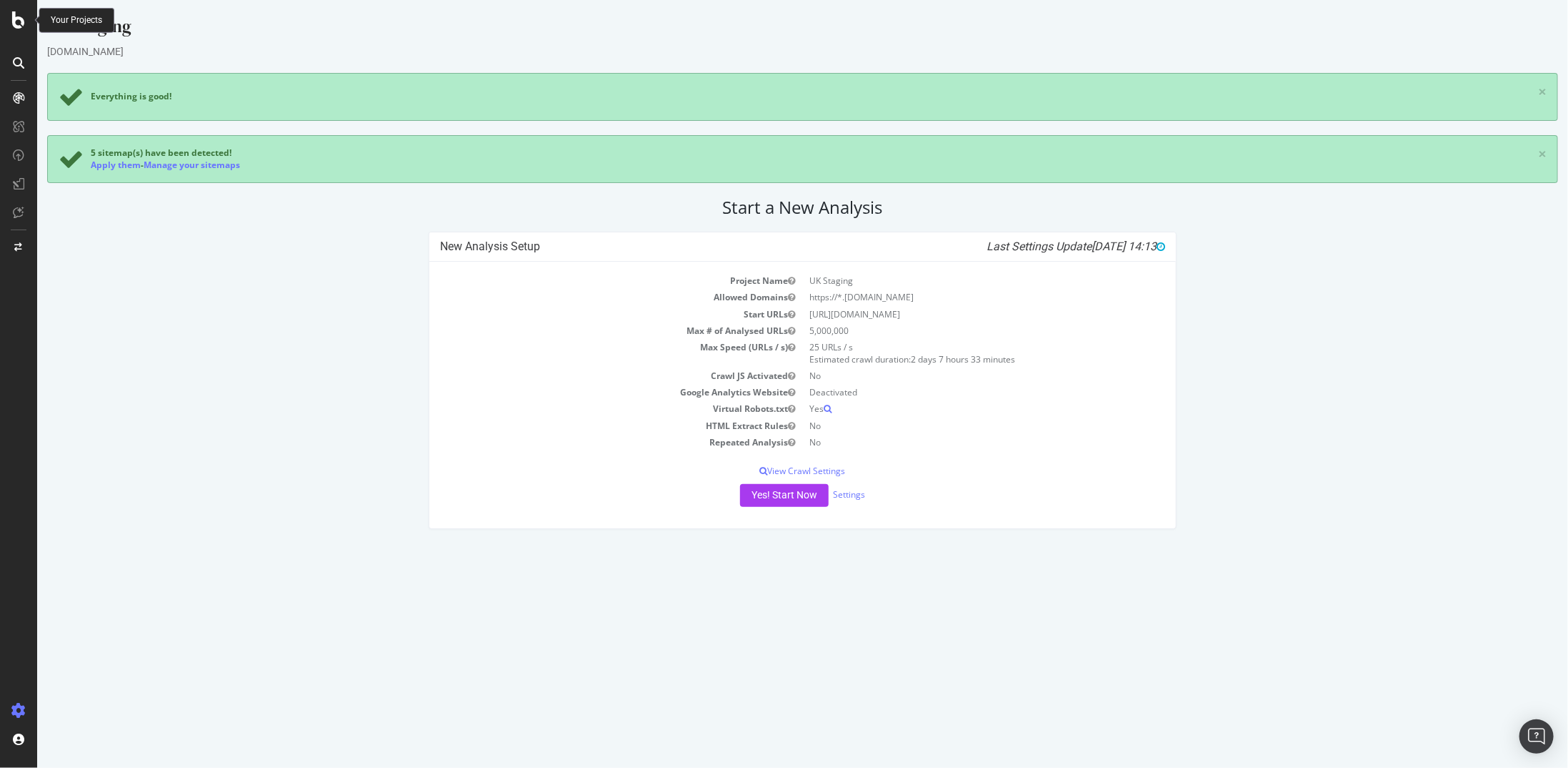
click at [20, 24] on icon at bounding box center [18, 20] width 13 height 17
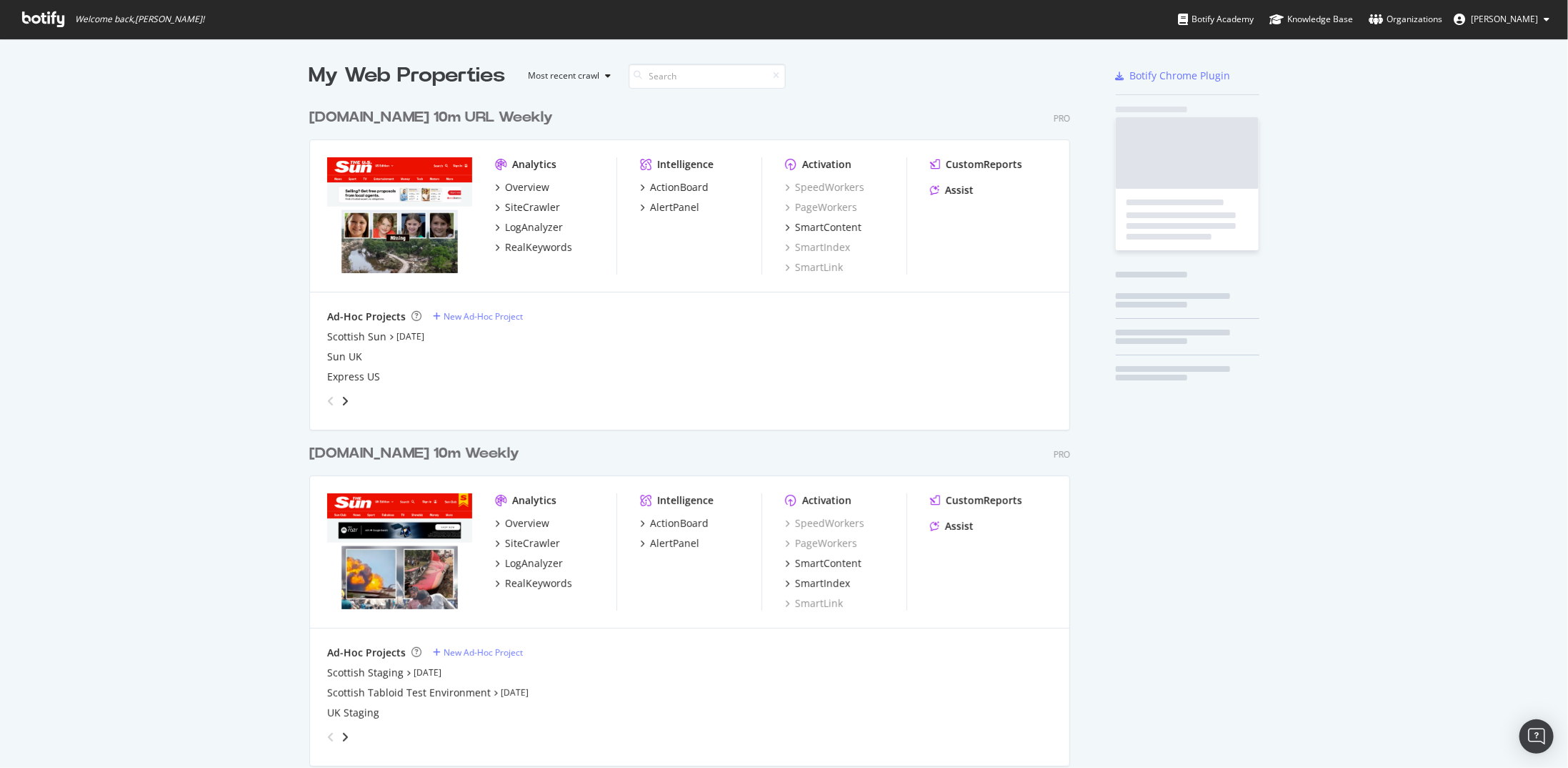
scroll to position [757, 1547]
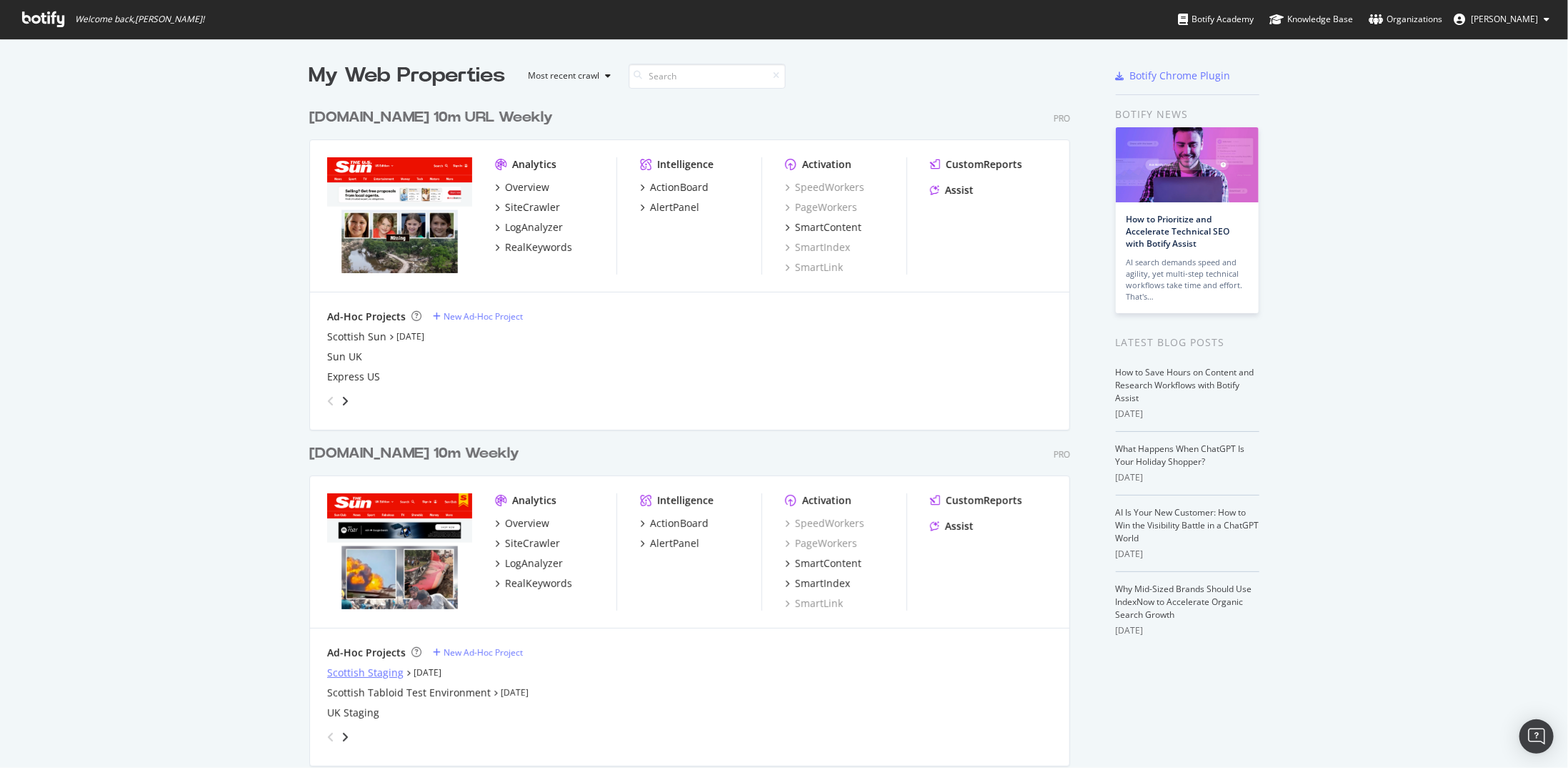
click at [359, 675] on div "Scottish Staging" at bounding box center [366, 673] width 77 height 15
click at [354, 716] on div "UK Staging" at bounding box center [353, 712] width 52 height 15
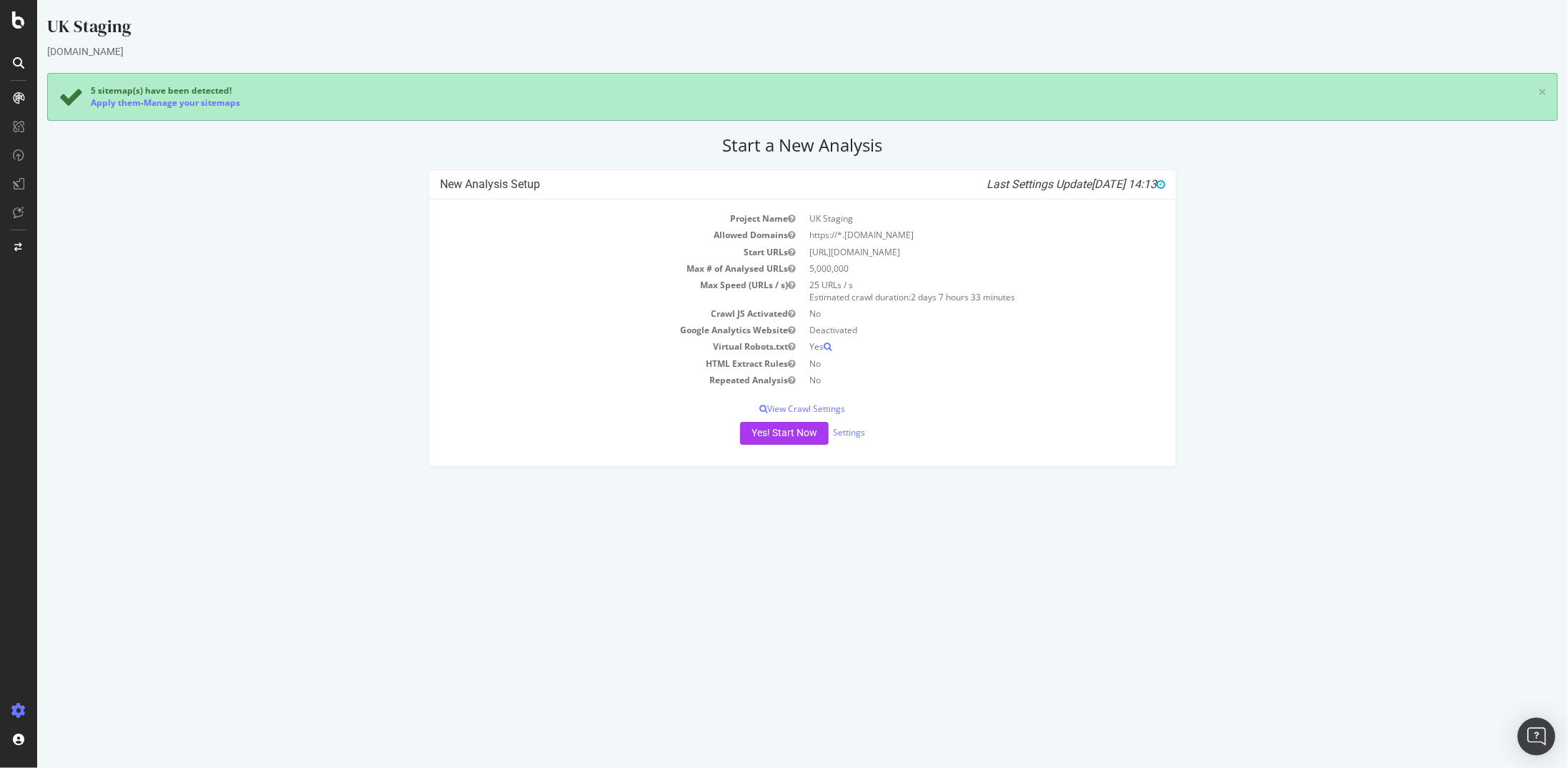
click at [1539, 732] on img "Open Intercom Messenger" at bounding box center [1537, 736] width 19 height 19
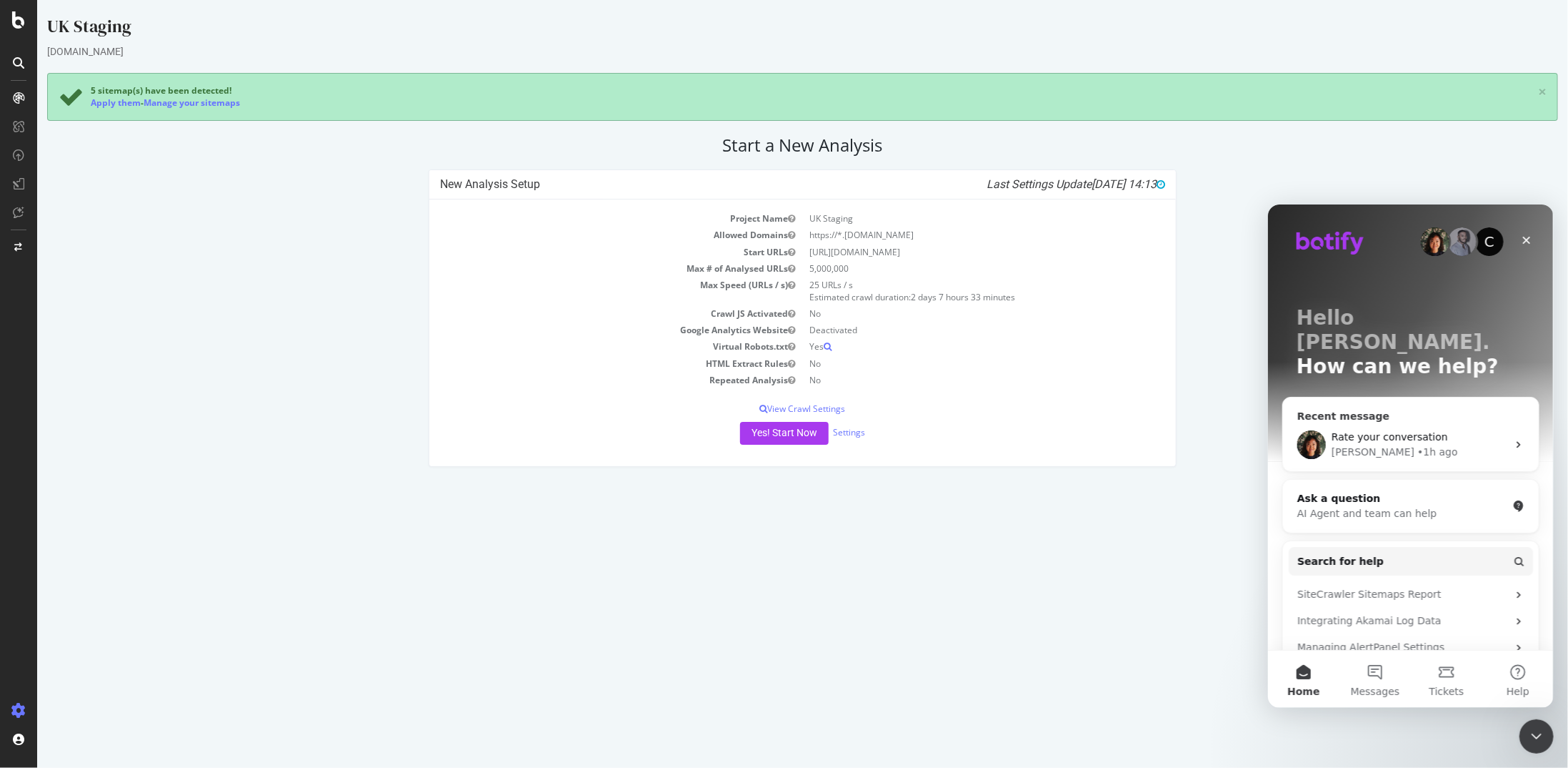
click at [1411, 443] on div "Jenny • 1h ago" at bounding box center [1419, 450] width 176 height 15
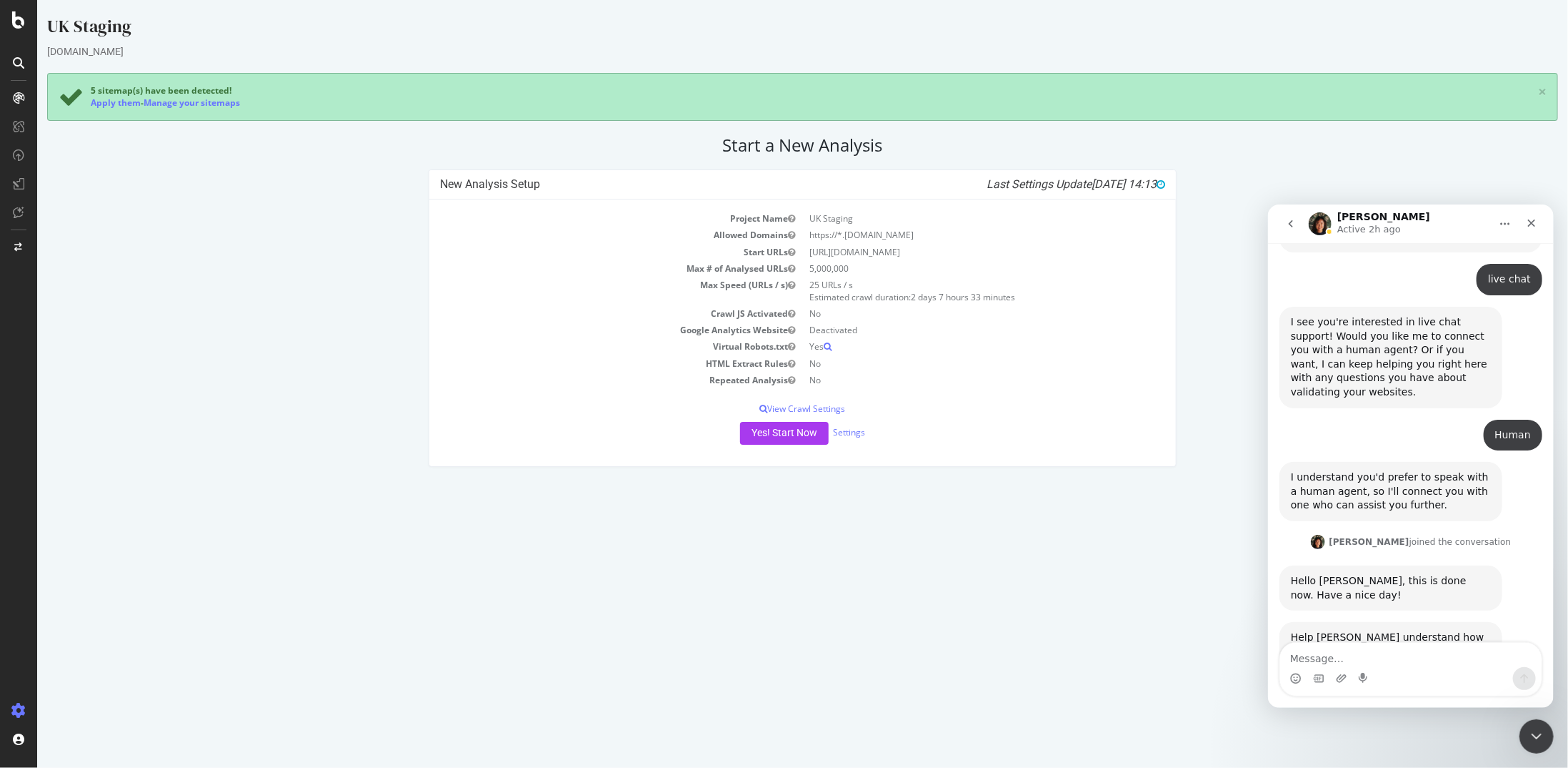
click at [1442, 707] on span "Amazing" at bounding box center [1446, 720] width 26 height 26
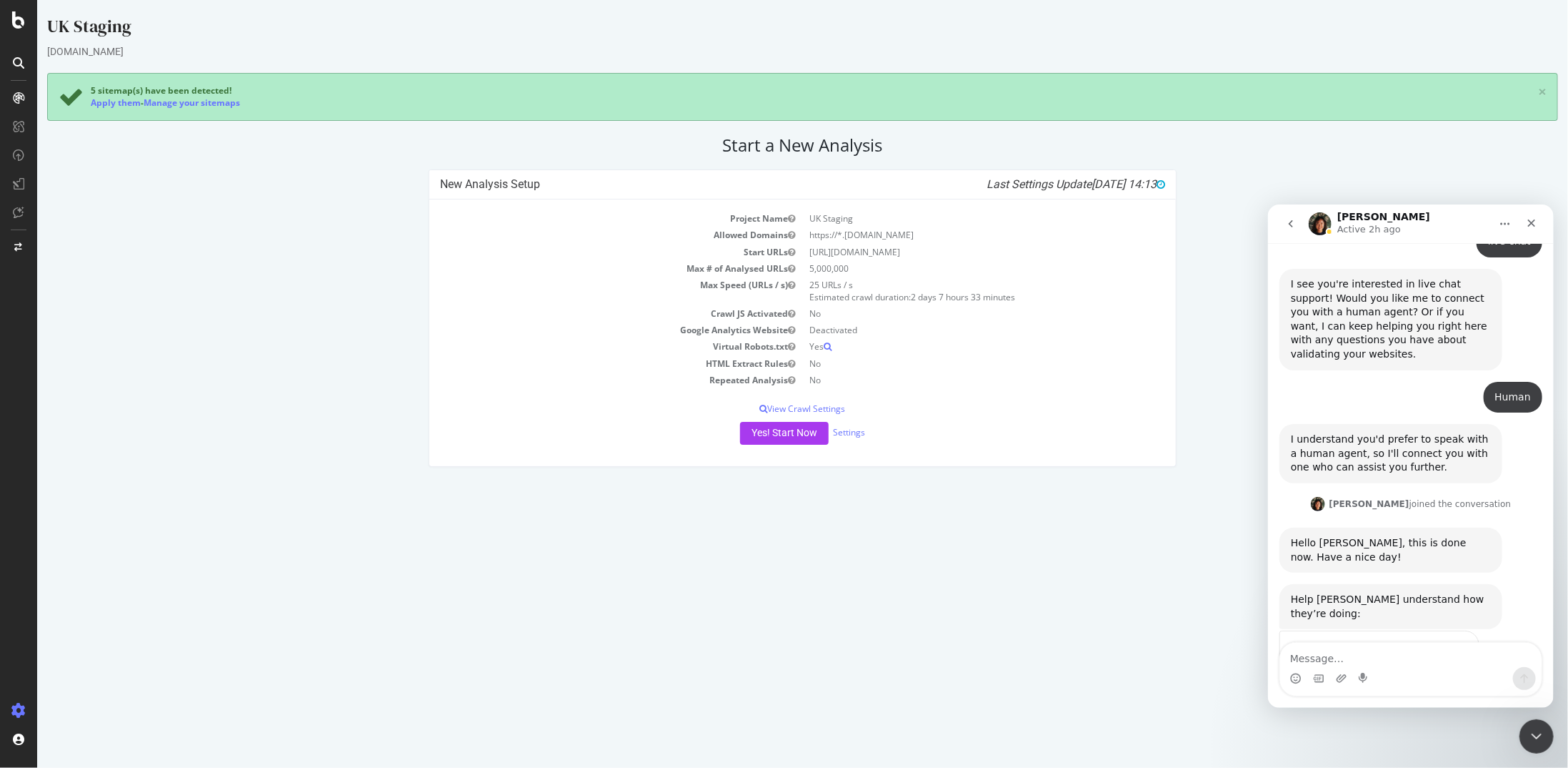
click at [1448, 719] on div "Submit" at bounding box center [1453, 733] width 29 height 29
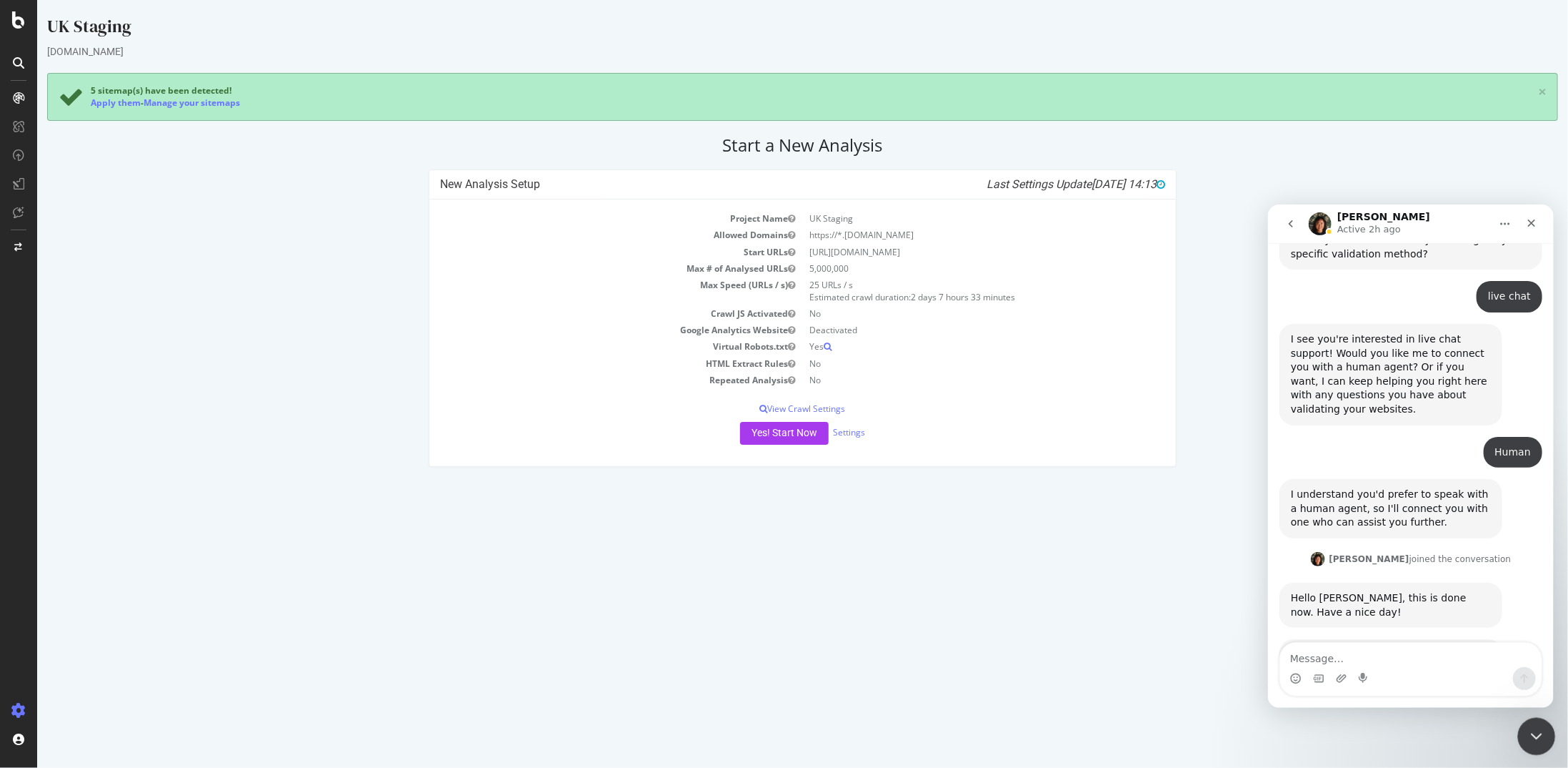
click at [1535, 731] on icon "Close Intercom Messenger" at bounding box center [1534, 734] width 17 height 17
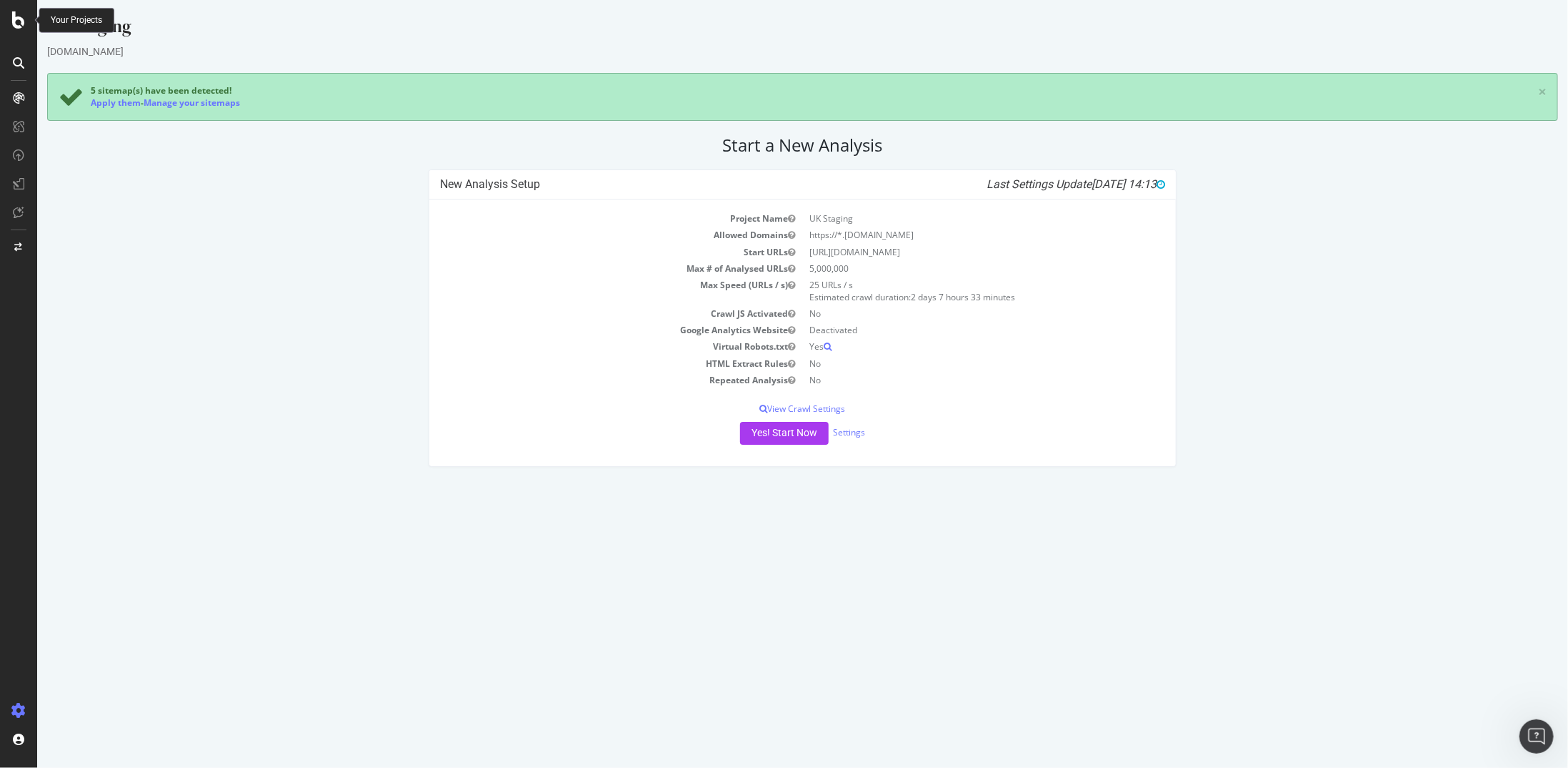
click at [20, 20] on icon at bounding box center [18, 20] width 13 height 17
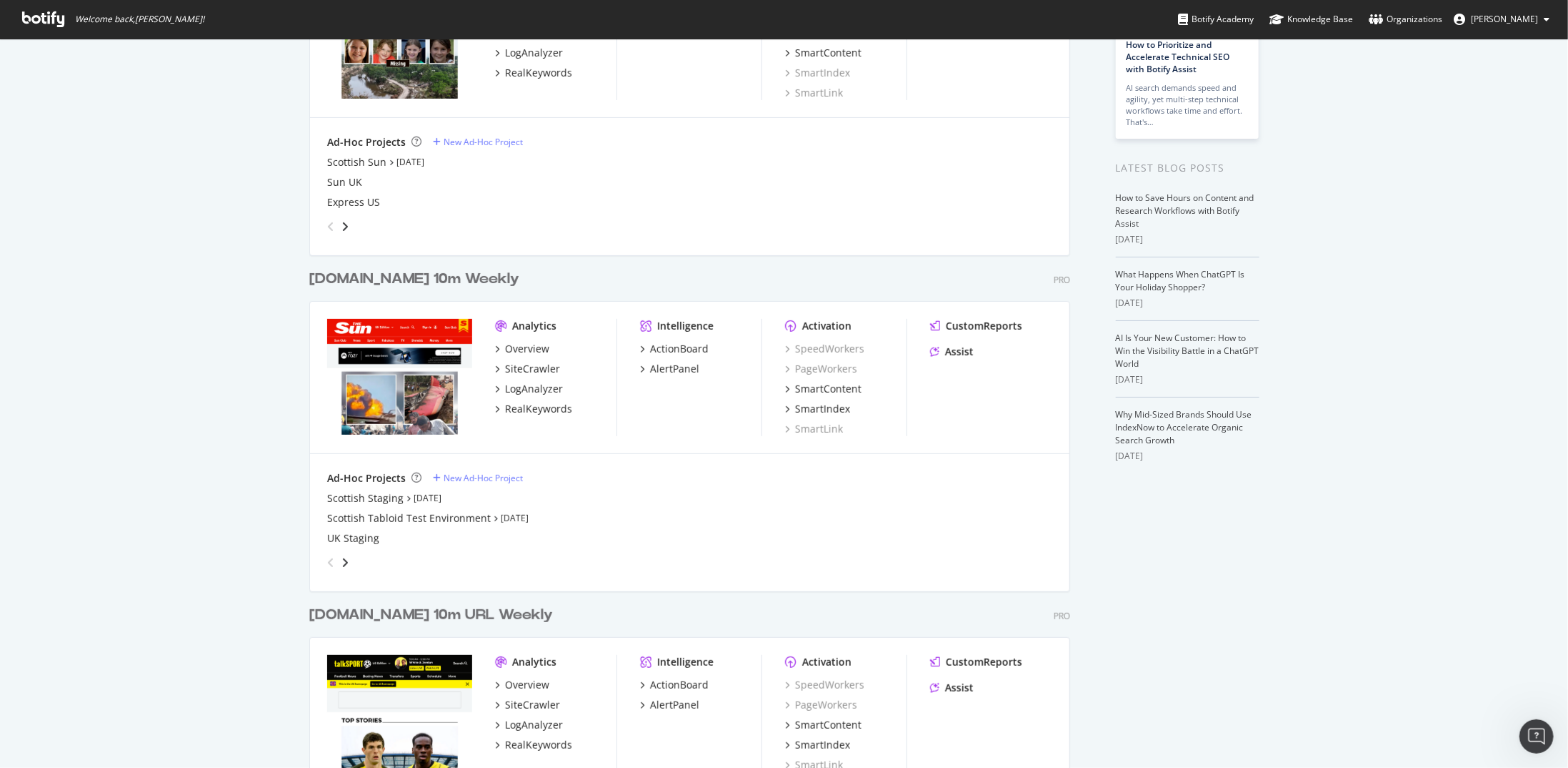
scroll to position [72, 0]
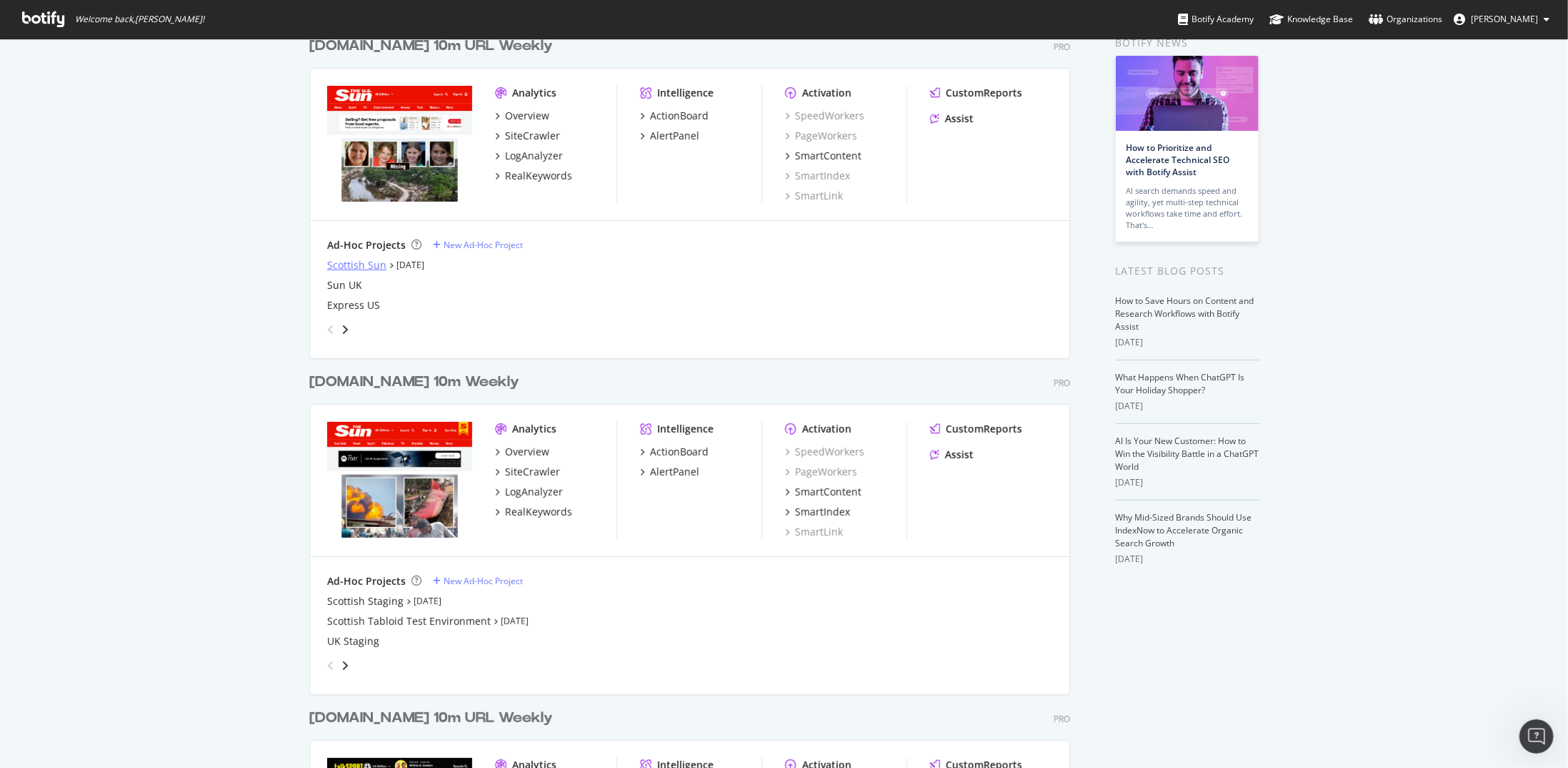
click at [377, 268] on div "Scottish Sun" at bounding box center [357, 265] width 59 height 15
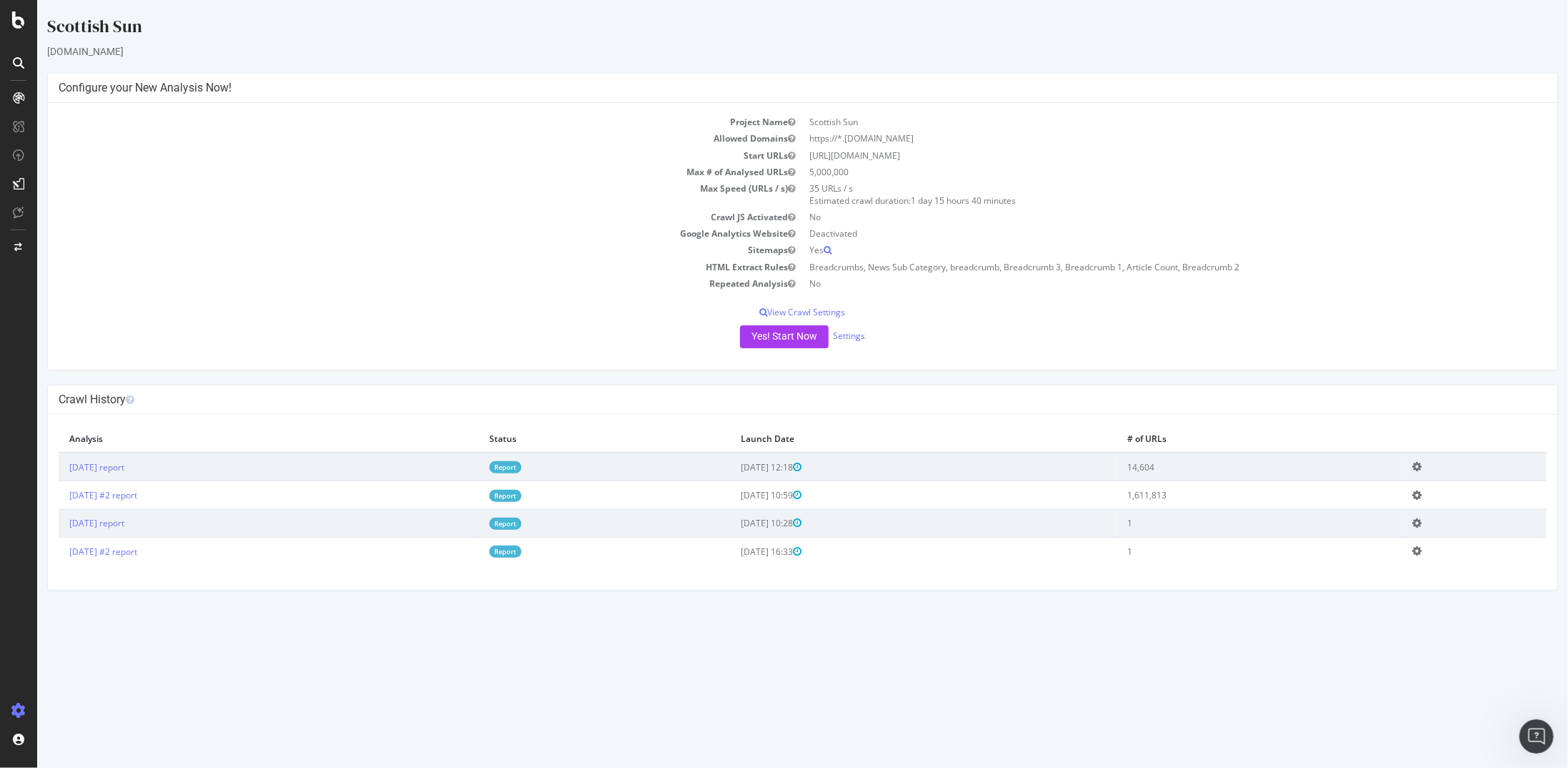
click at [1422, 549] on icon at bounding box center [1417, 551] width 9 height 11
click at [1400, 585] on link "Delete analysis" at bounding box center [1365, 592] width 114 height 20
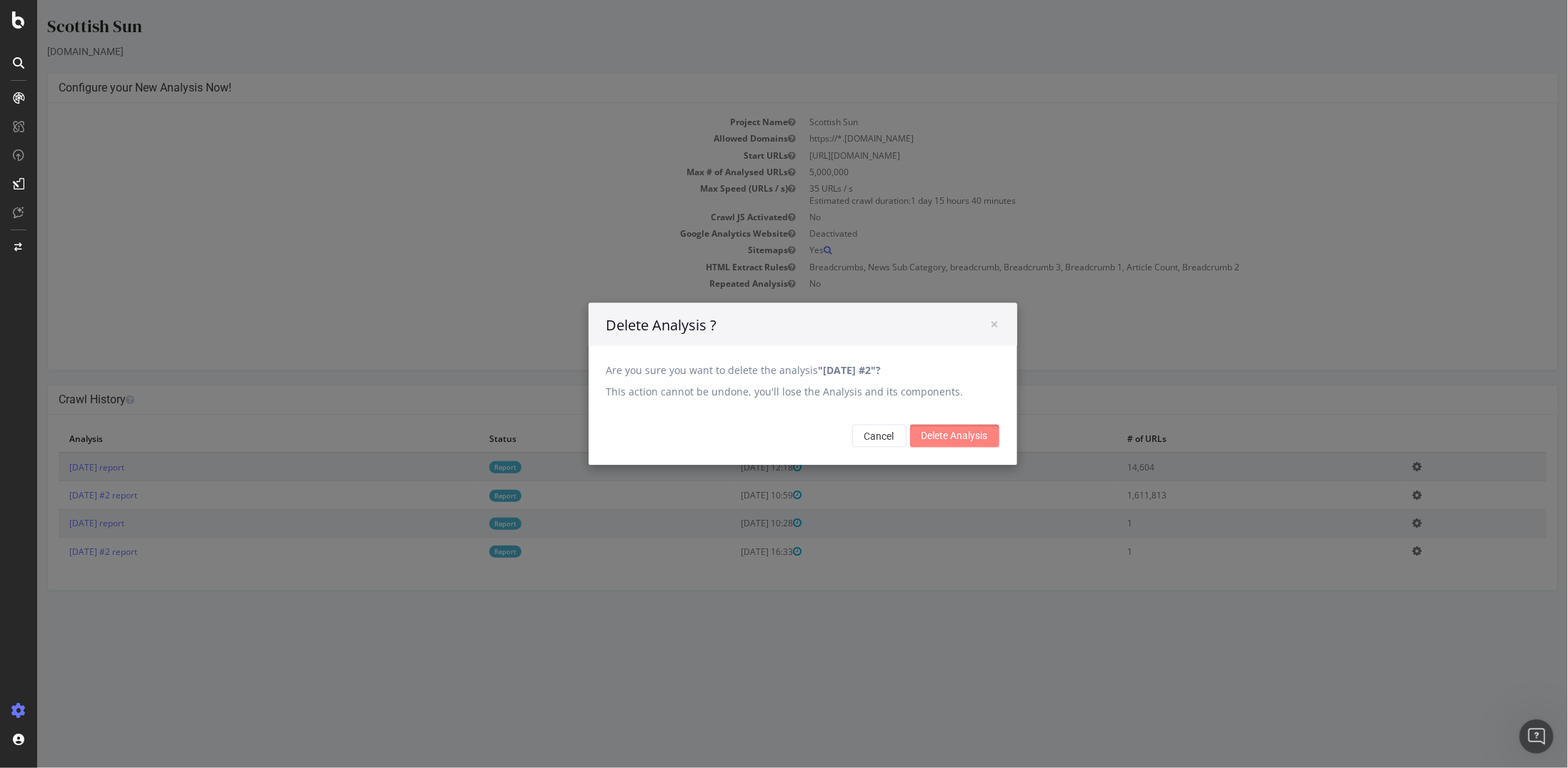
click at [936, 437] on input "Delete Analysis" at bounding box center [954, 436] width 89 height 23
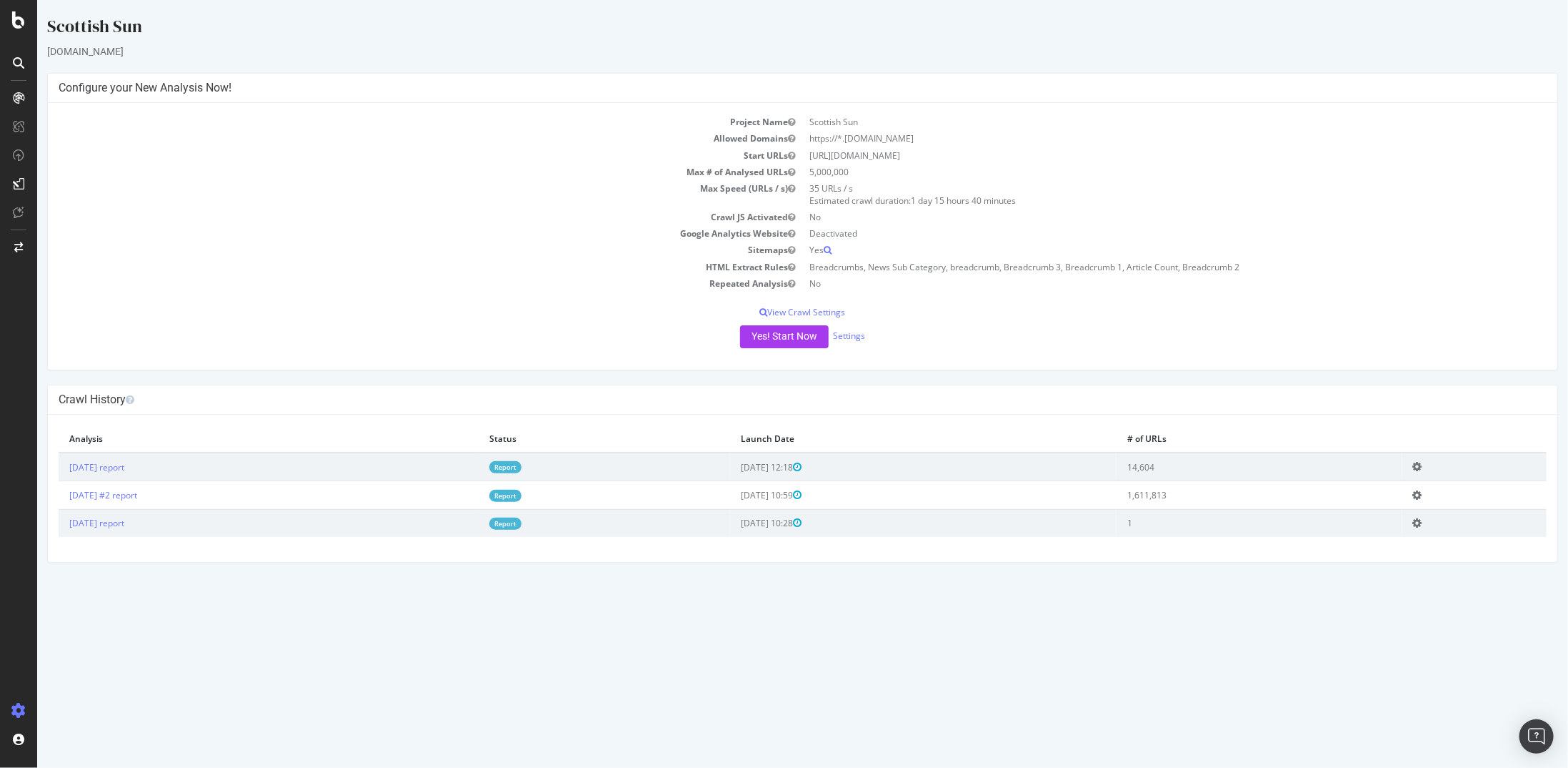
click at [1422, 523] on icon at bounding box center [1417, 522] width 9 height 11
click at [1380, 568] on link "Delete analysis" at bounding box center [1365, 563] width 114 height 20
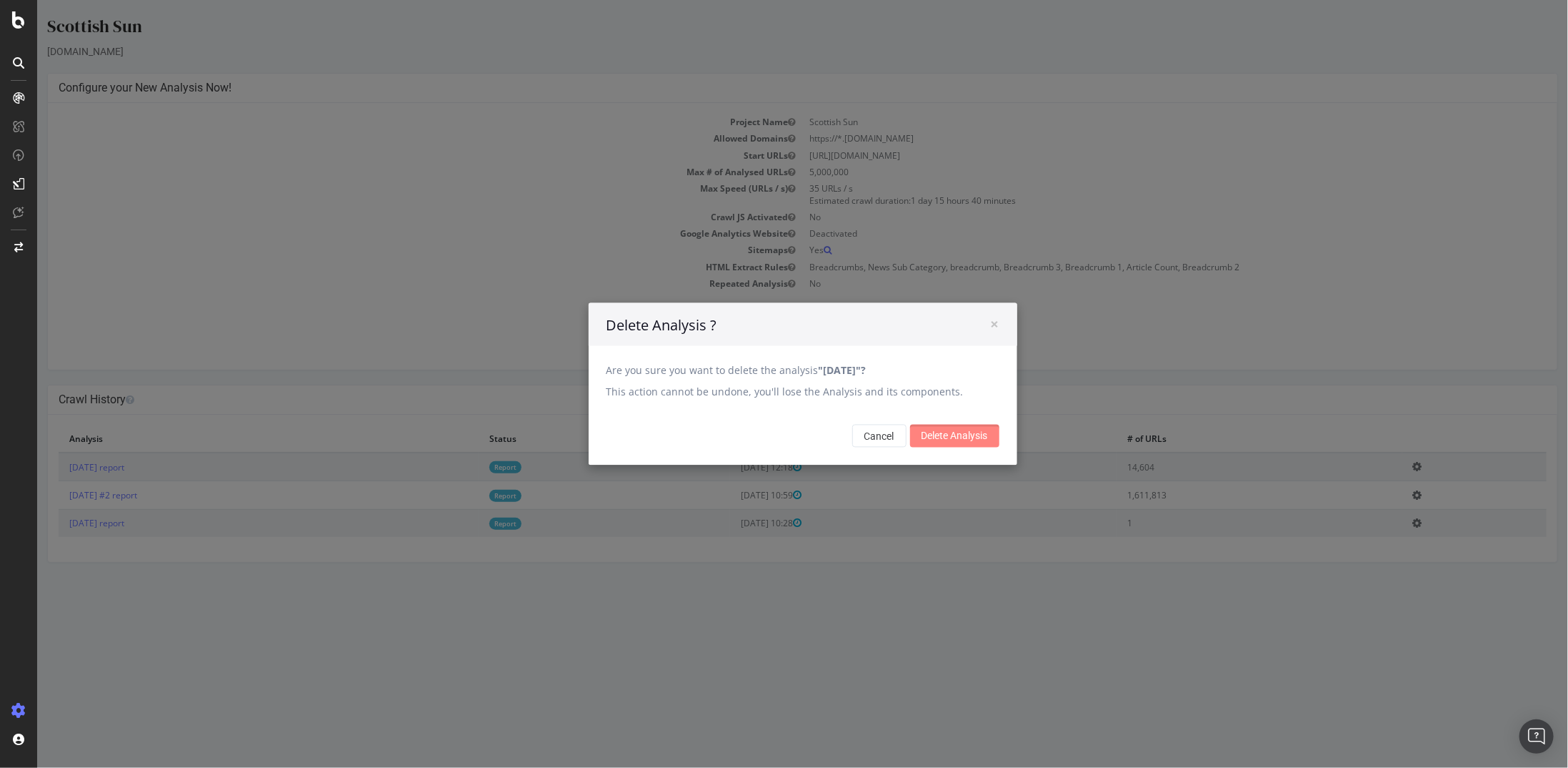
click at [938, 439] on input "Delete Analysis" at bounding box center [954, 436] width 89 height 23
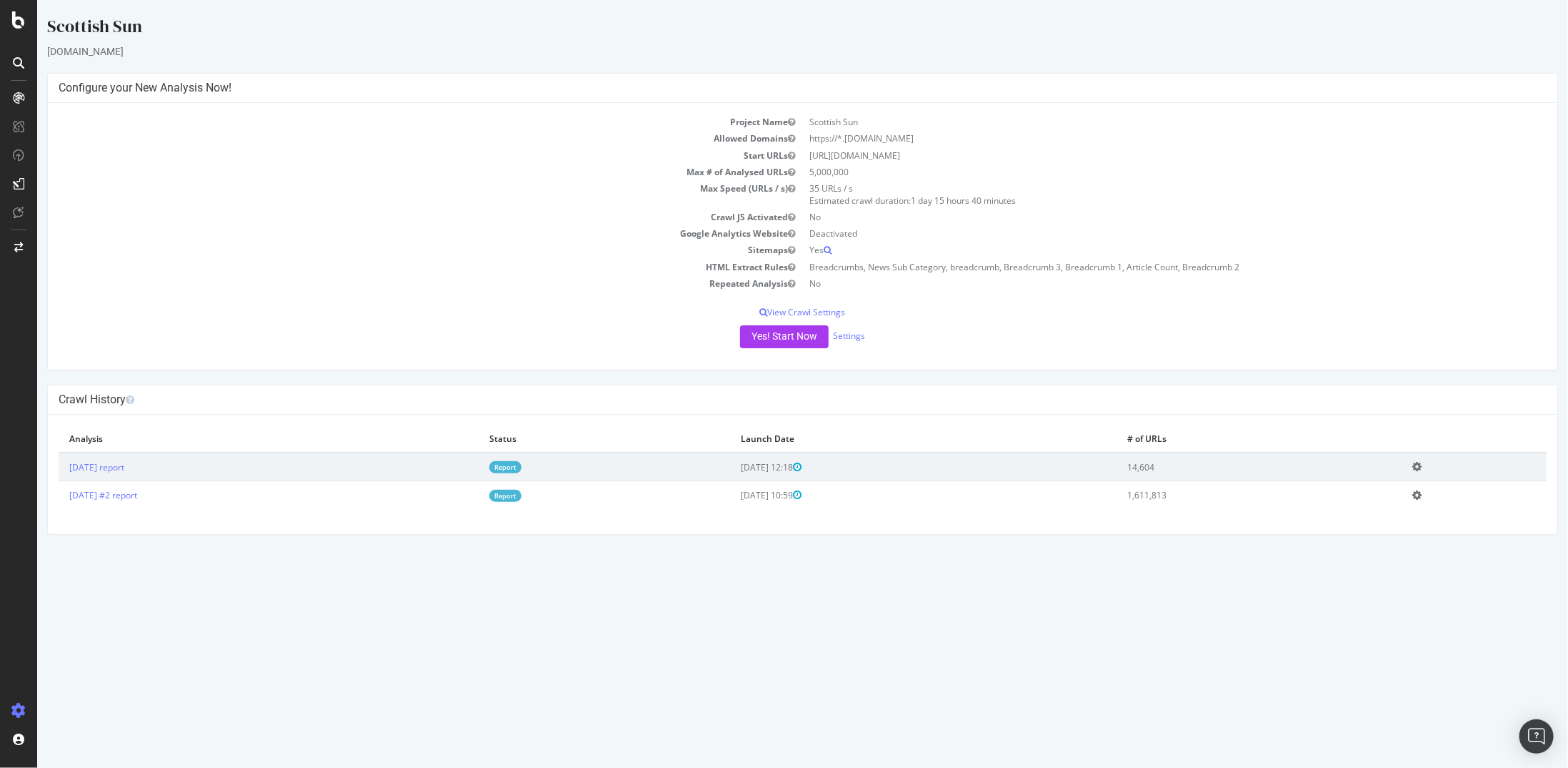
drag, startPoint x: 846, startPoint y: 310, endPoint x: 854, endPoint y: 328, distance: 19.7
click at [854, 328] on div "Project Name Scottish Sun Allowed Domains https://*.thescottishsun.co.uk Start …" at bounding box center [802, 236] width 1510 height 266
click at [840, 308] on p "View Crawl Settings" at bounding box center [802, 312] width 1488 height 12
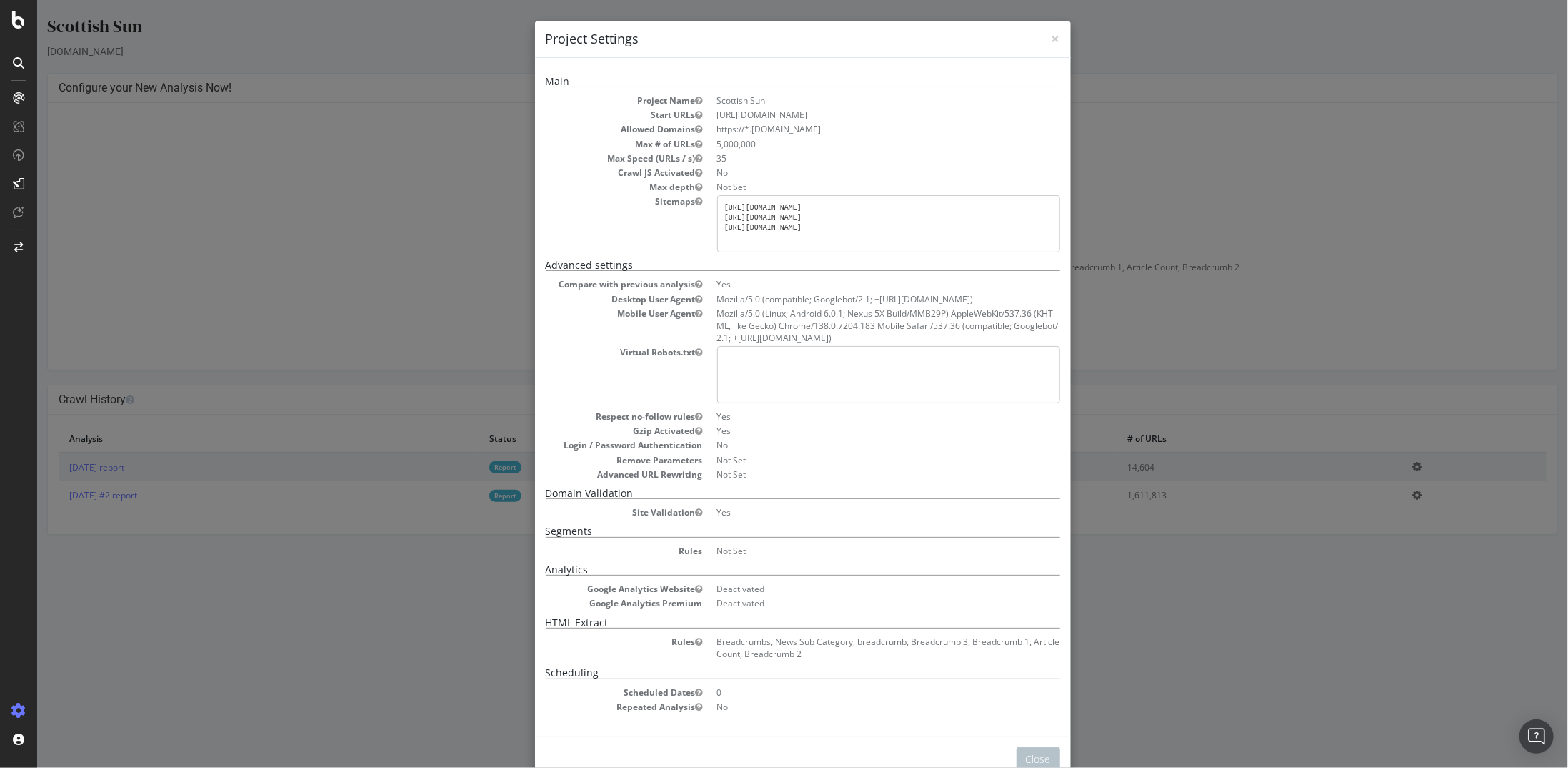
click at [1043, 42] on h4 "Project Settings" at bounding box center [802, 39] width 514 height 19
click at [1051, 39] on span "×" at bounding box center [1055, 38] width 9 height 20
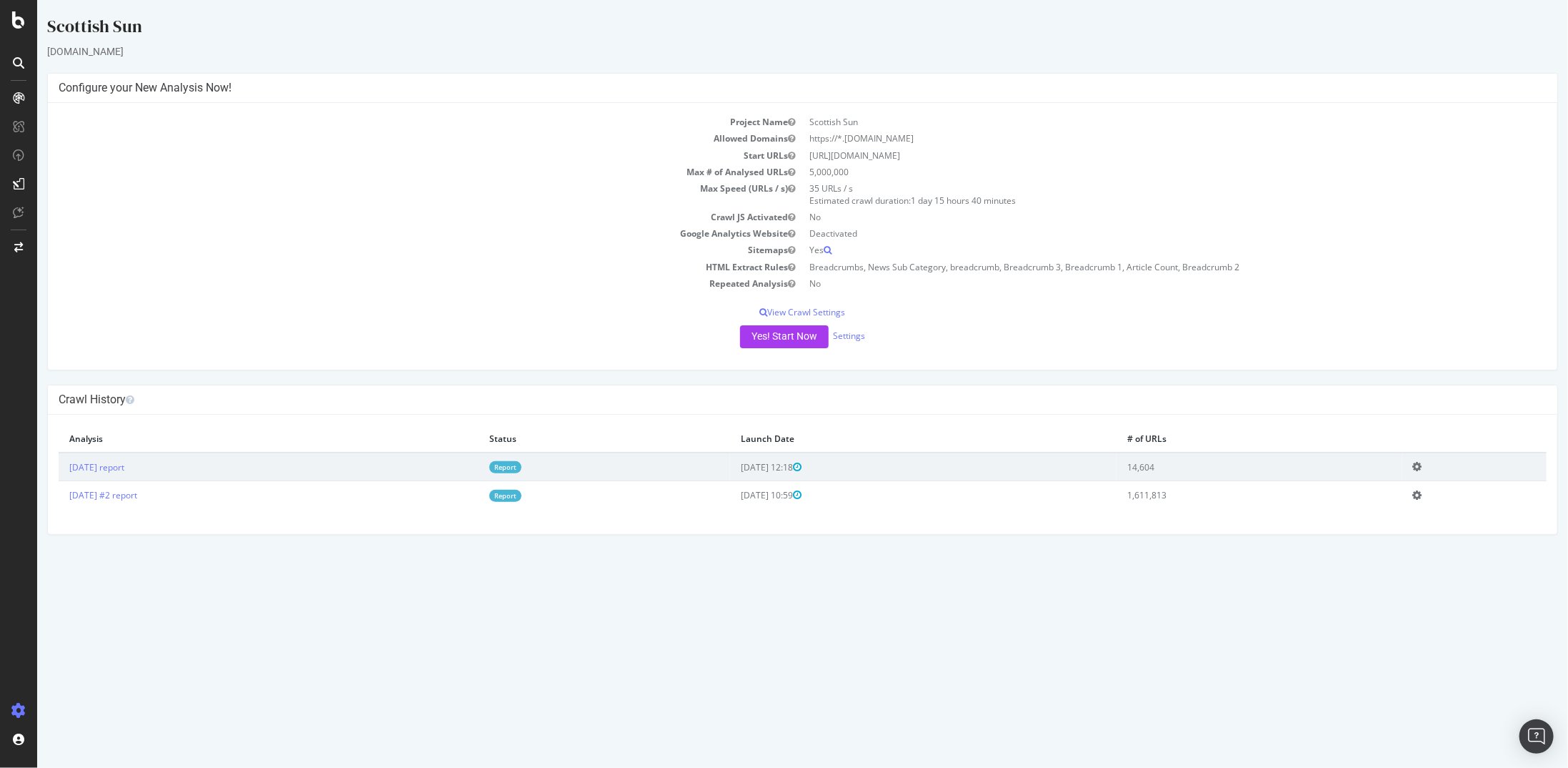
click at [1422, 497] on icon at bounding box center [1417, 495] width 9 height 11
click at [1371, 511] on link "Add name" at bounding box center [1365, 516] width 114 height 20
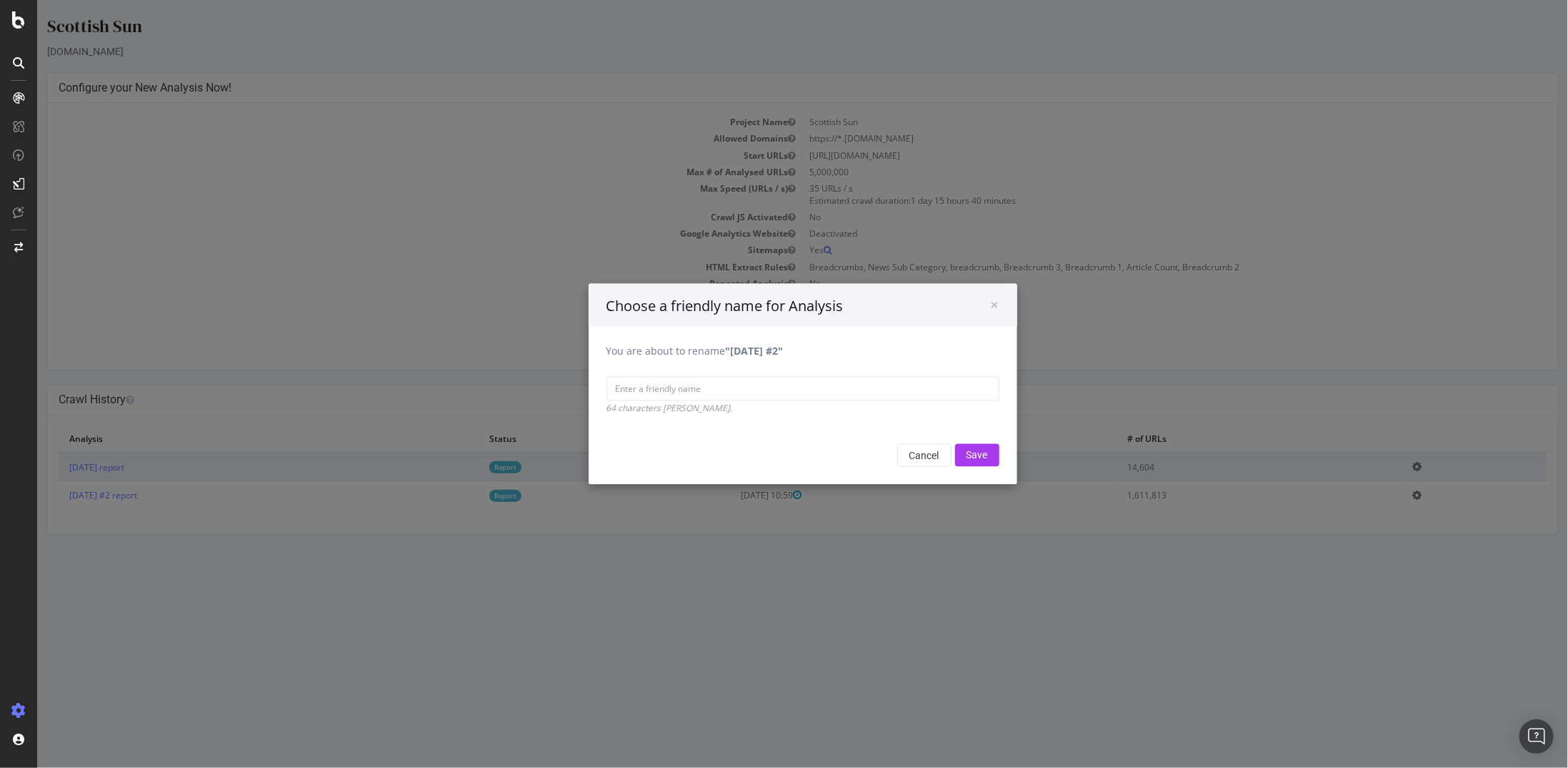
drag, startPoint x: 726, startPoint y: 346, endPoint x: 788, endPoint y: 357, distance: 63.0
click at [784, 357] on b ""2025 Aug. 8th #2"" at bounding box center [754, 351] width 58 height 14
copy b "2025 Aug. 8th"
click at [798, 385] on input "You are about to rename "2025 Aug. 8th #2"" at bounding box center [802, 388] width 393 height 25
paste input "2025 Aug. 8th"
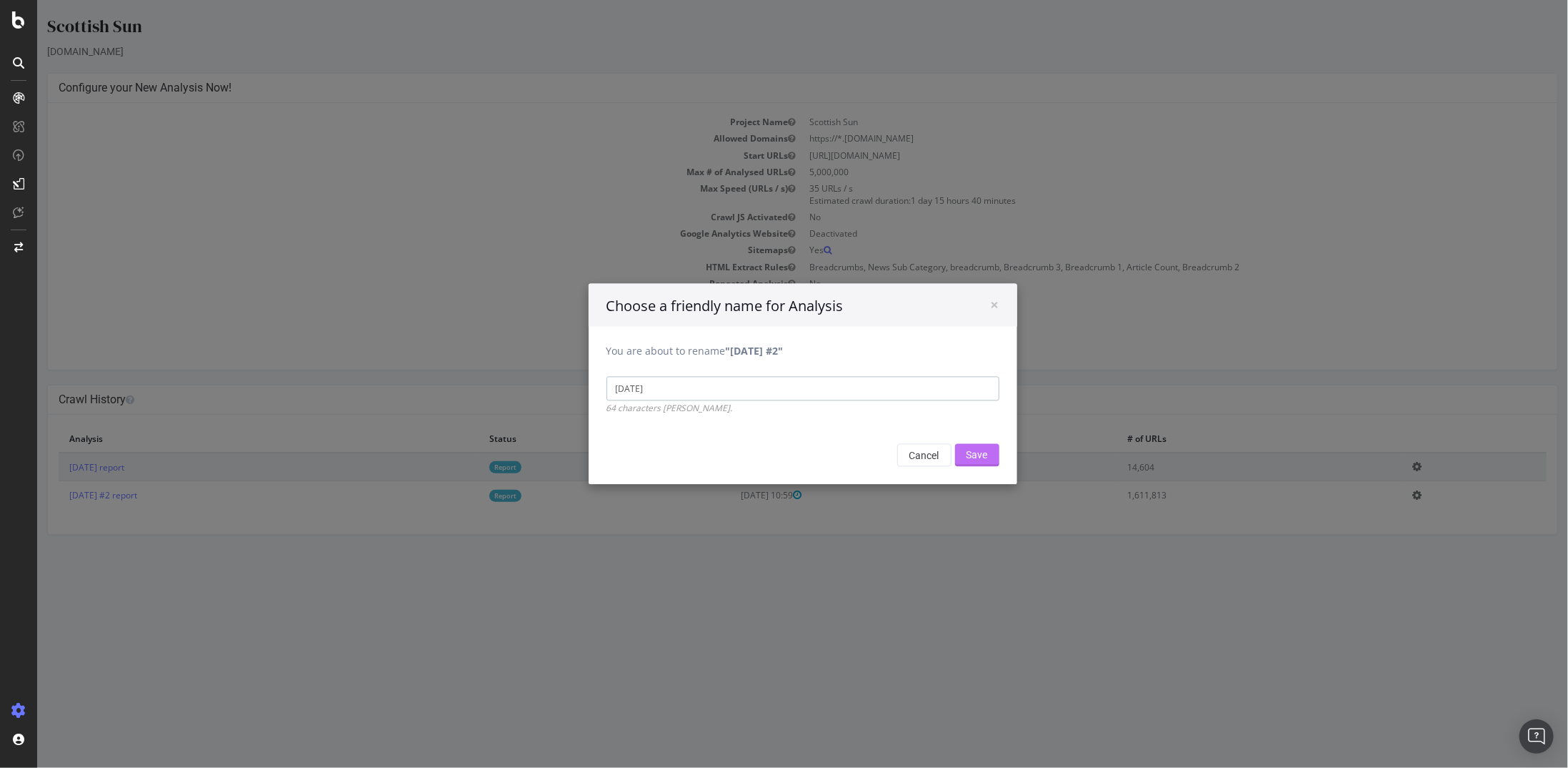
type input "2025 Aug. 8th"
click at [963, 453] on input "Save" at bounding box center [976, 454] width 44 height 23
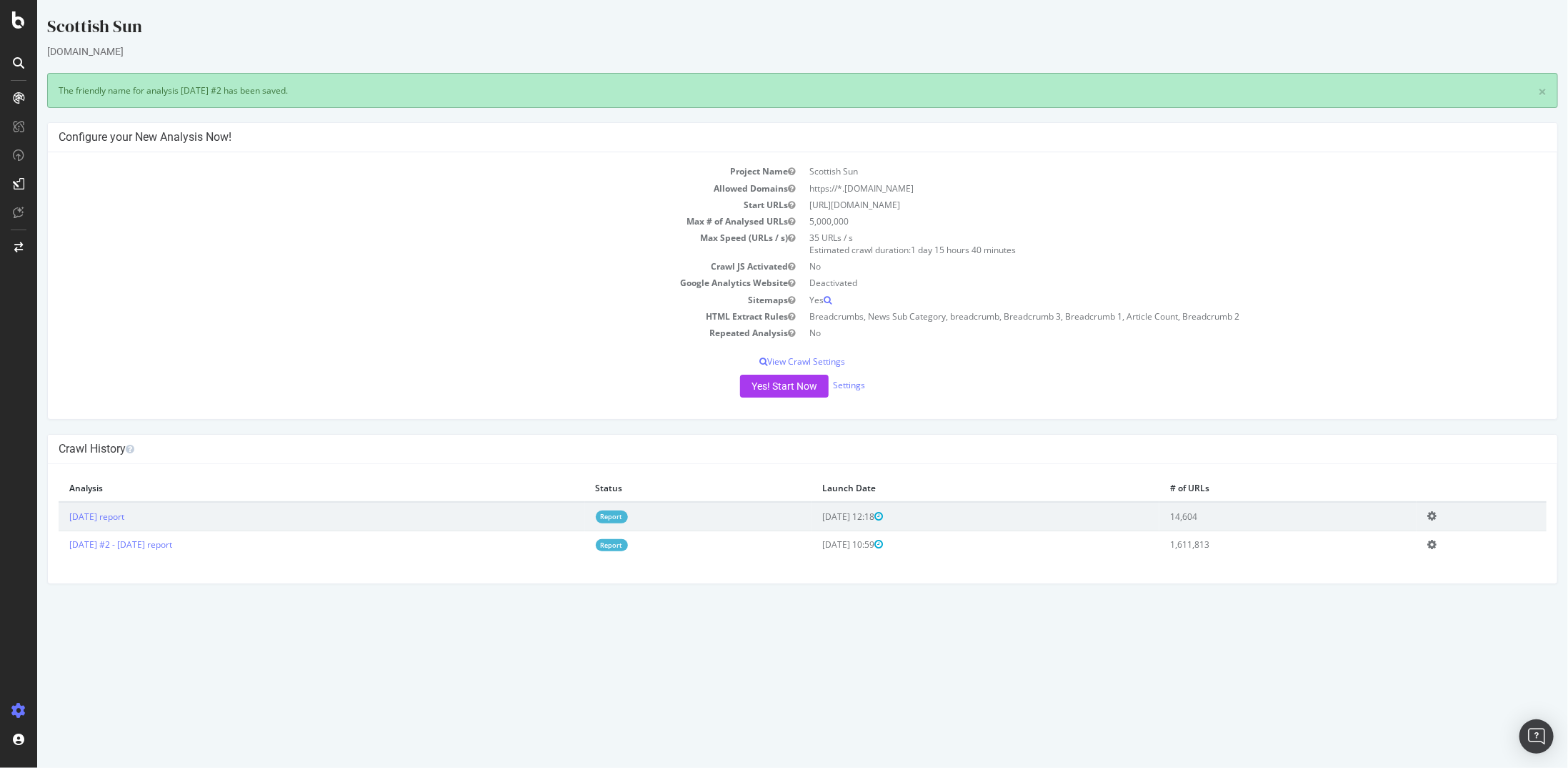
click at [1436, 546] on icon at bounding box center [1430, 544] width 9 height 11
click at [1435, 556] on link "Edit name" at bounding box center [1379, 565] width 114 height 20
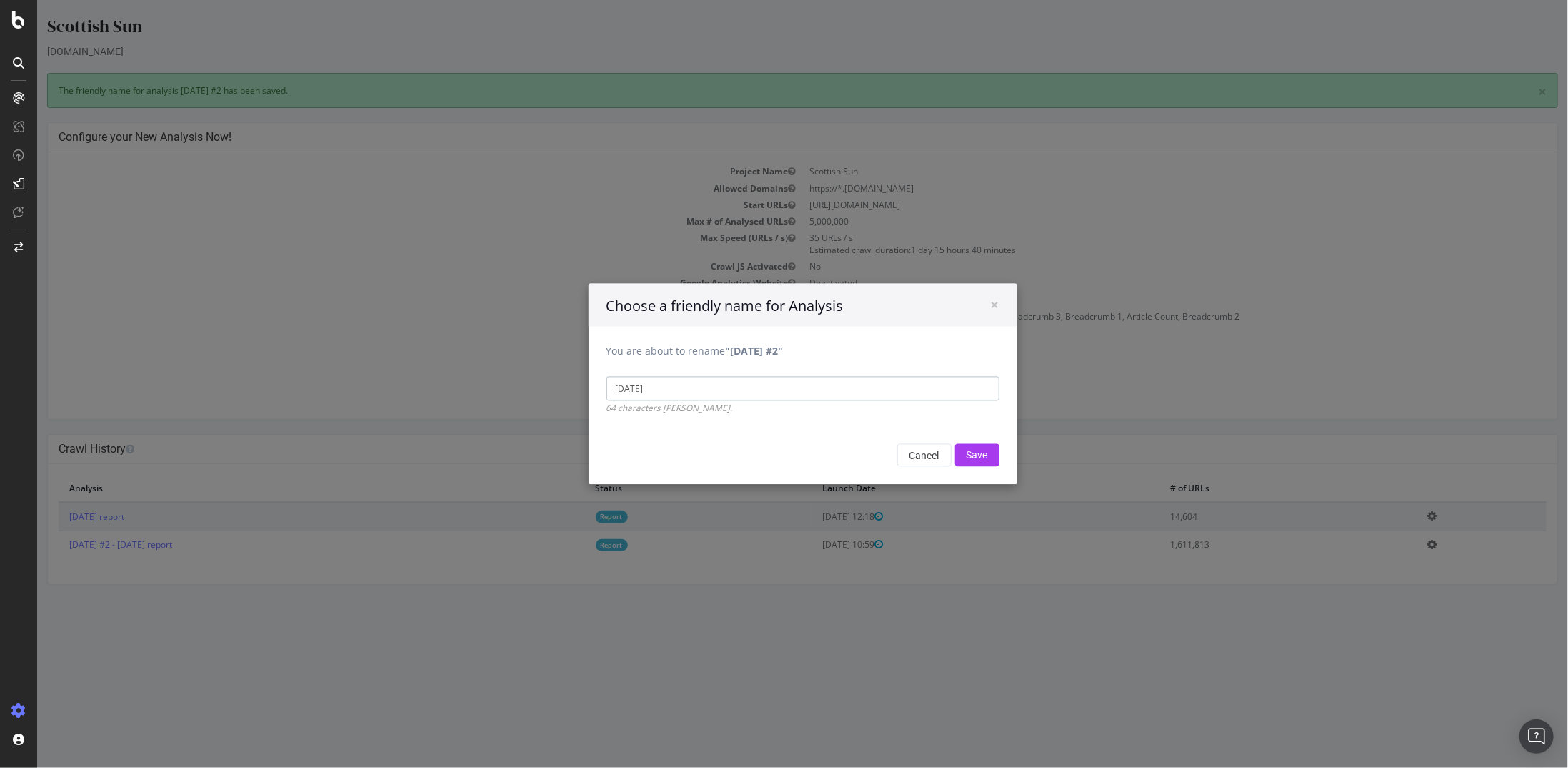
drag, startPoint x: 841, startPoint y: 388, endPoint x: 534, endPoint y: 398, distance: 307.2
click at [535, 398] on div "× Choose a friendly name for Analysis You are about to rename "2025 Aug. 8th #2…" at bounding box center [802, 384] width 1532 height 768
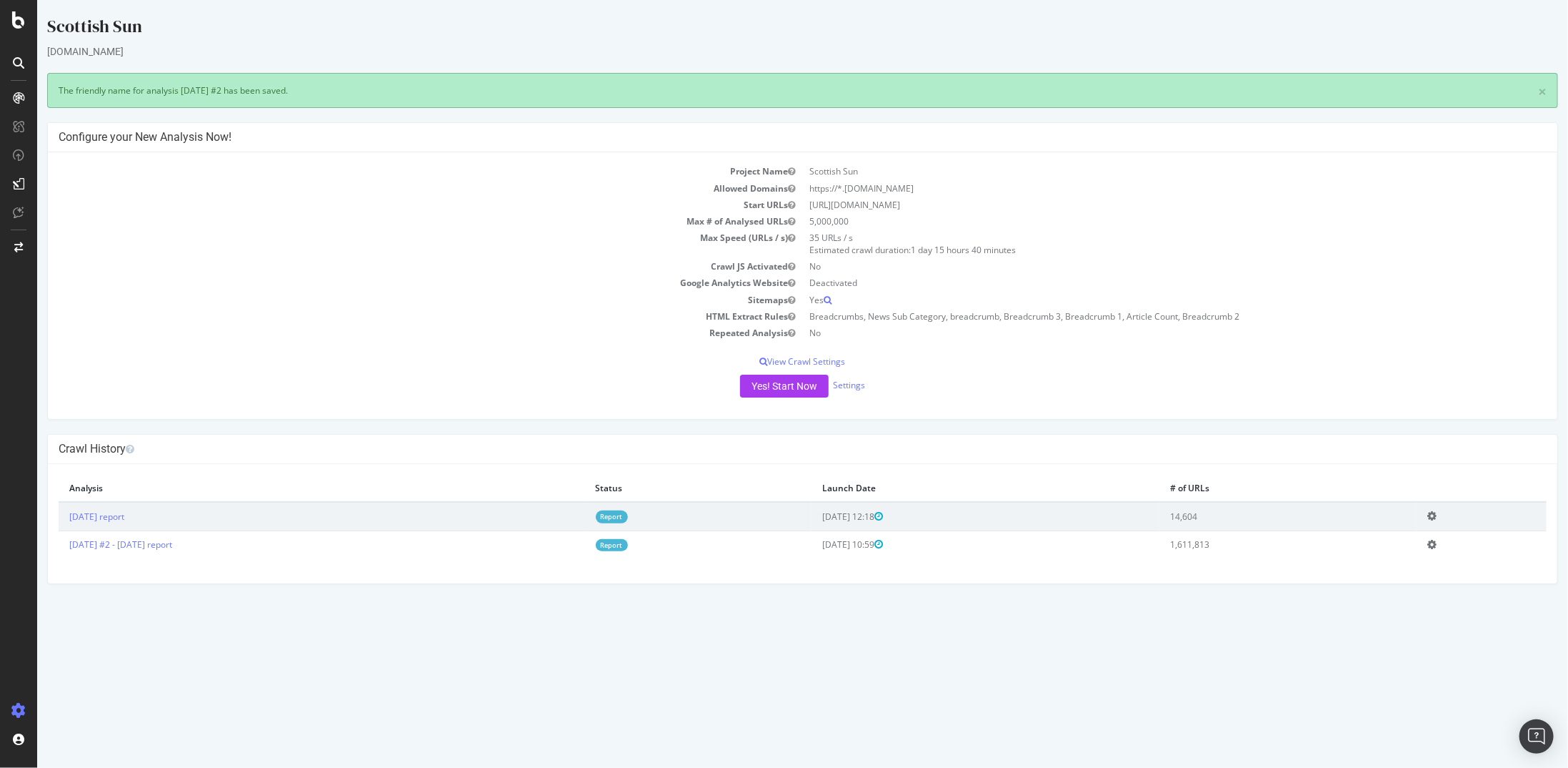
click at [1436, 544] on icon at bounding box center [1430, 544] width 9 height 11
click at [1376, 561] on link "Edit name" at bounding box center [1379, 565] width 114 height 20
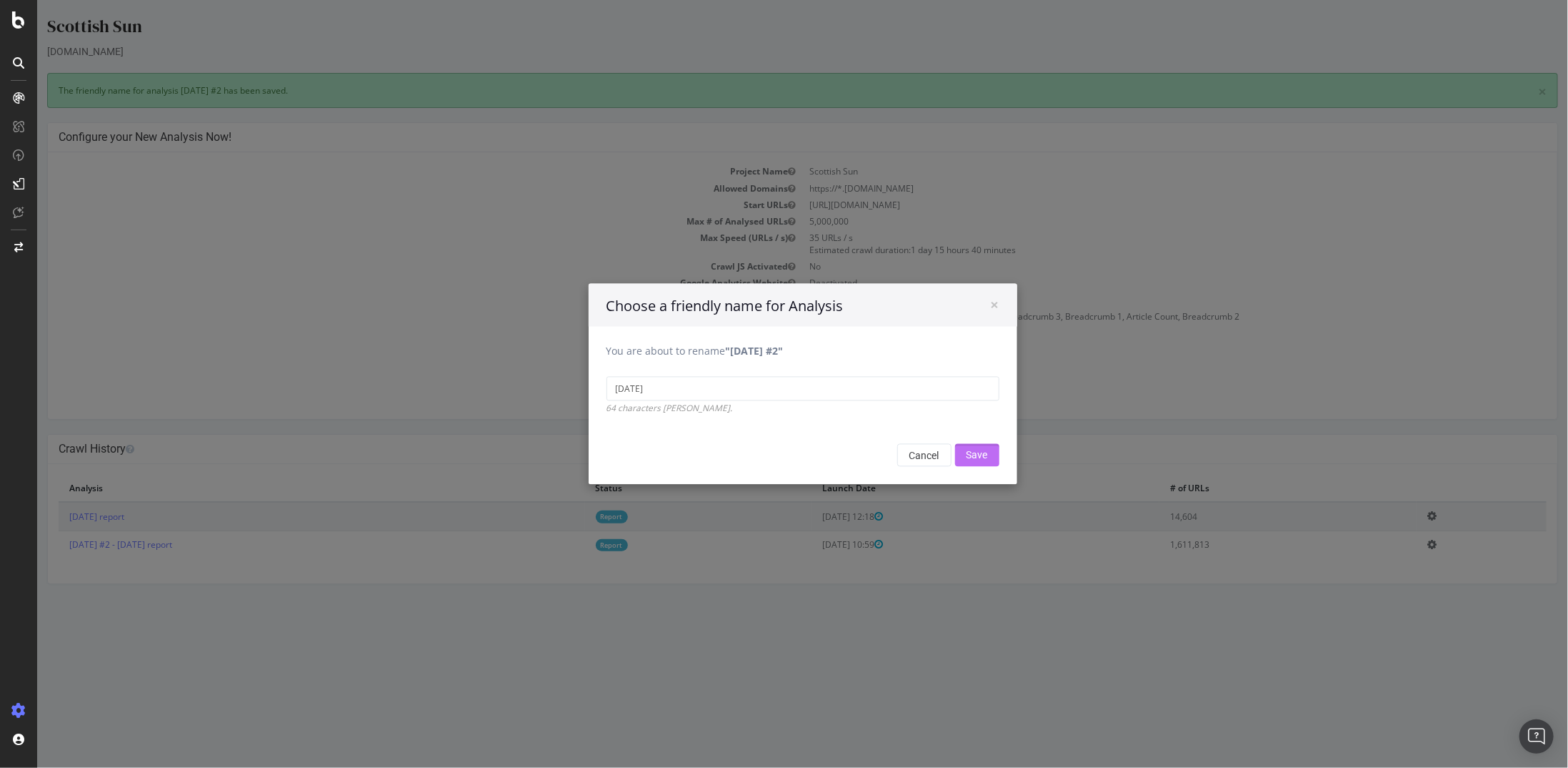
click at [983, 451] on input "Save" at bounding box center [976, 454] width 44 height 23
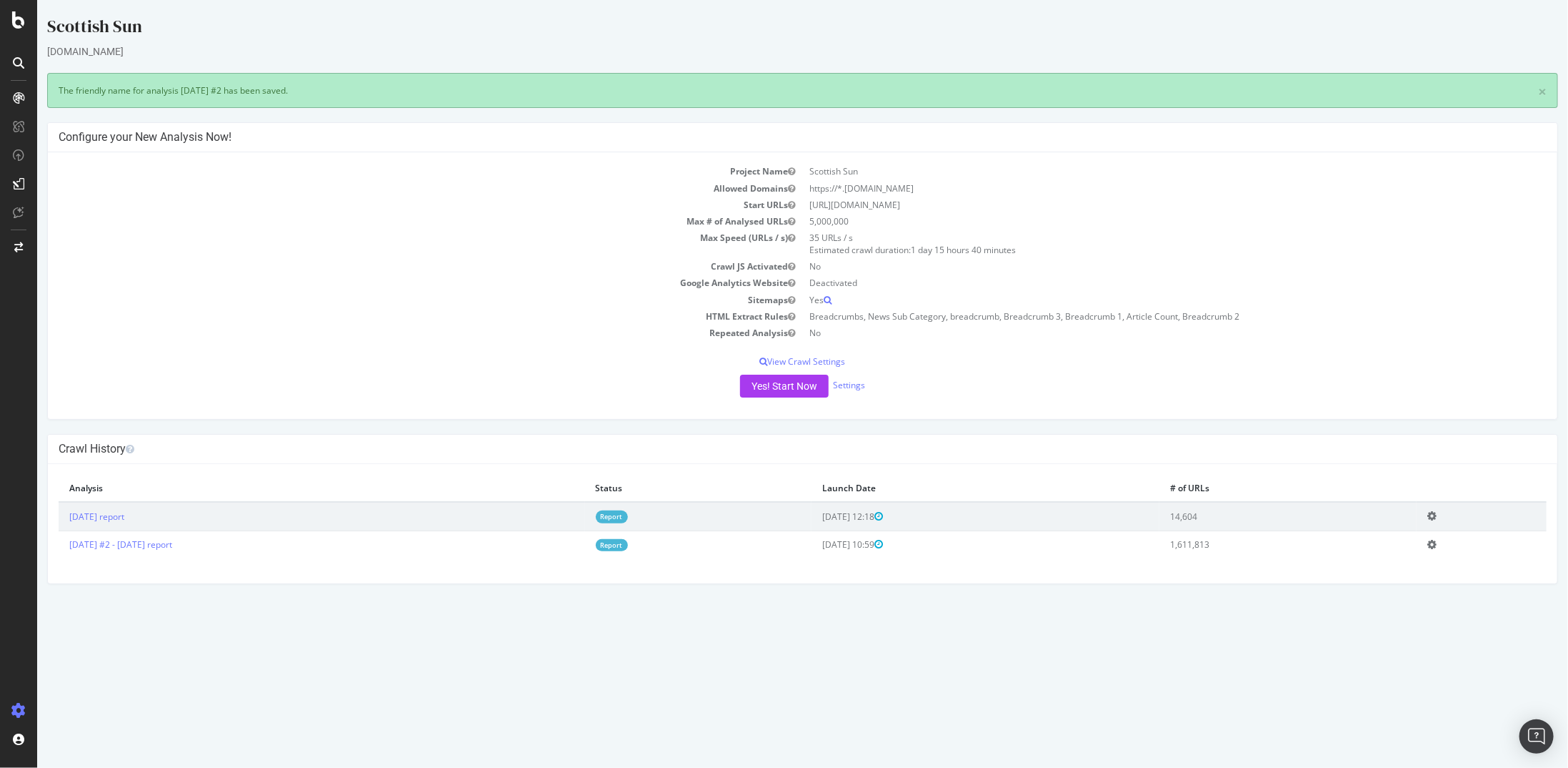
click at [1463, 543] on td "Edit name Delete analysis" at bounding box center [1481, 544] width 130 height 28
click at [1436, 542] on icon at bounding box center [1430, 544] width 9 height 11
click at [1384, 562] on link "Edit name" at bounding box center [1379, 565] width 114 height 20
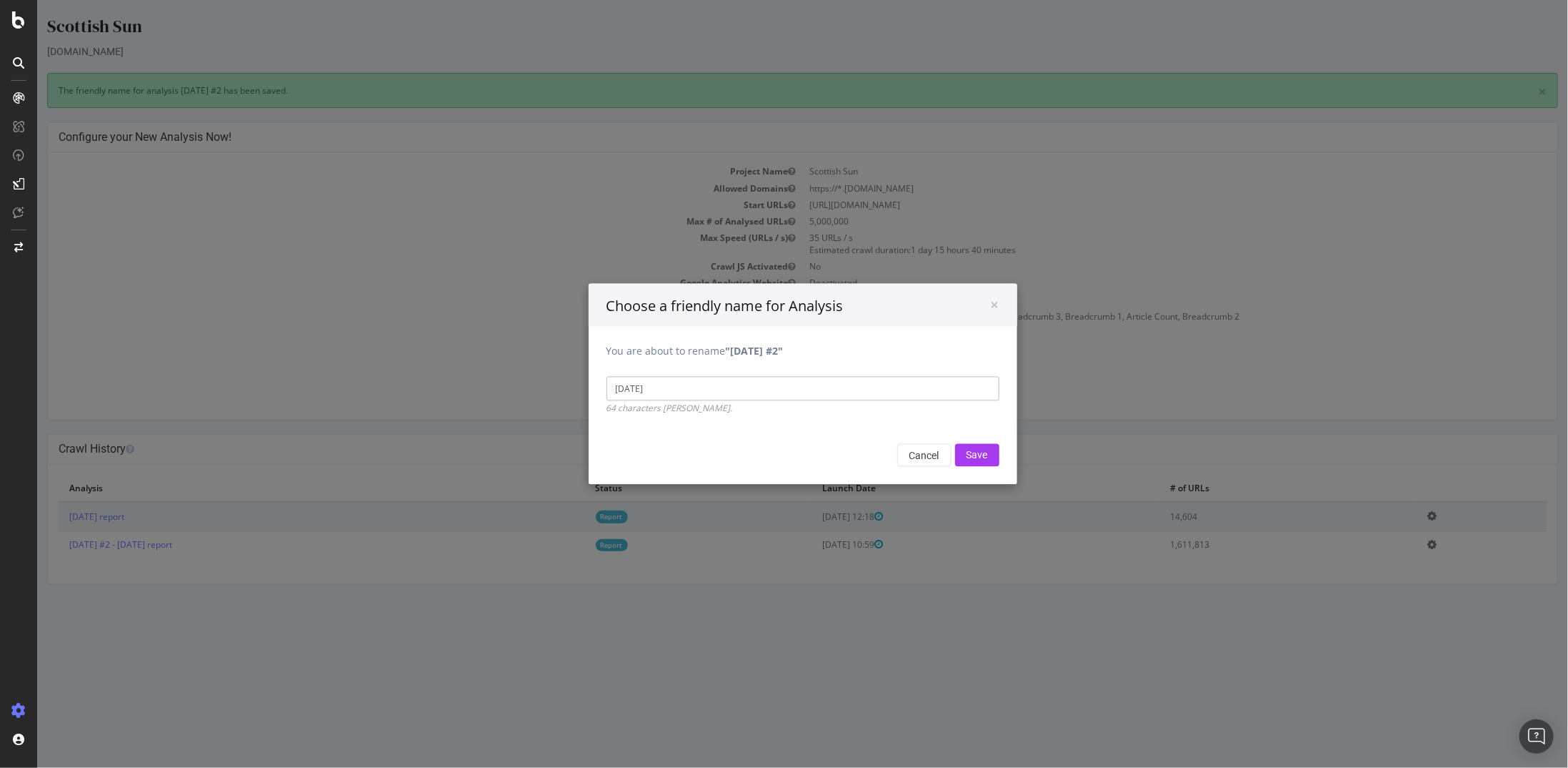
drag, startPoint x: 768, startPoint y: 389, endPoint x: 586, endPoint y: 385, distance: 182.0
click at [588, 385] on div "You are about to rename "2025 Aug. 8th #2" 2025 Aug. 8th 64 characters max." at bounding box center [802, 371] width 429 height 89
click at [968, 455] on input "Save" at bounding box center [976, 454] width 44 height 23
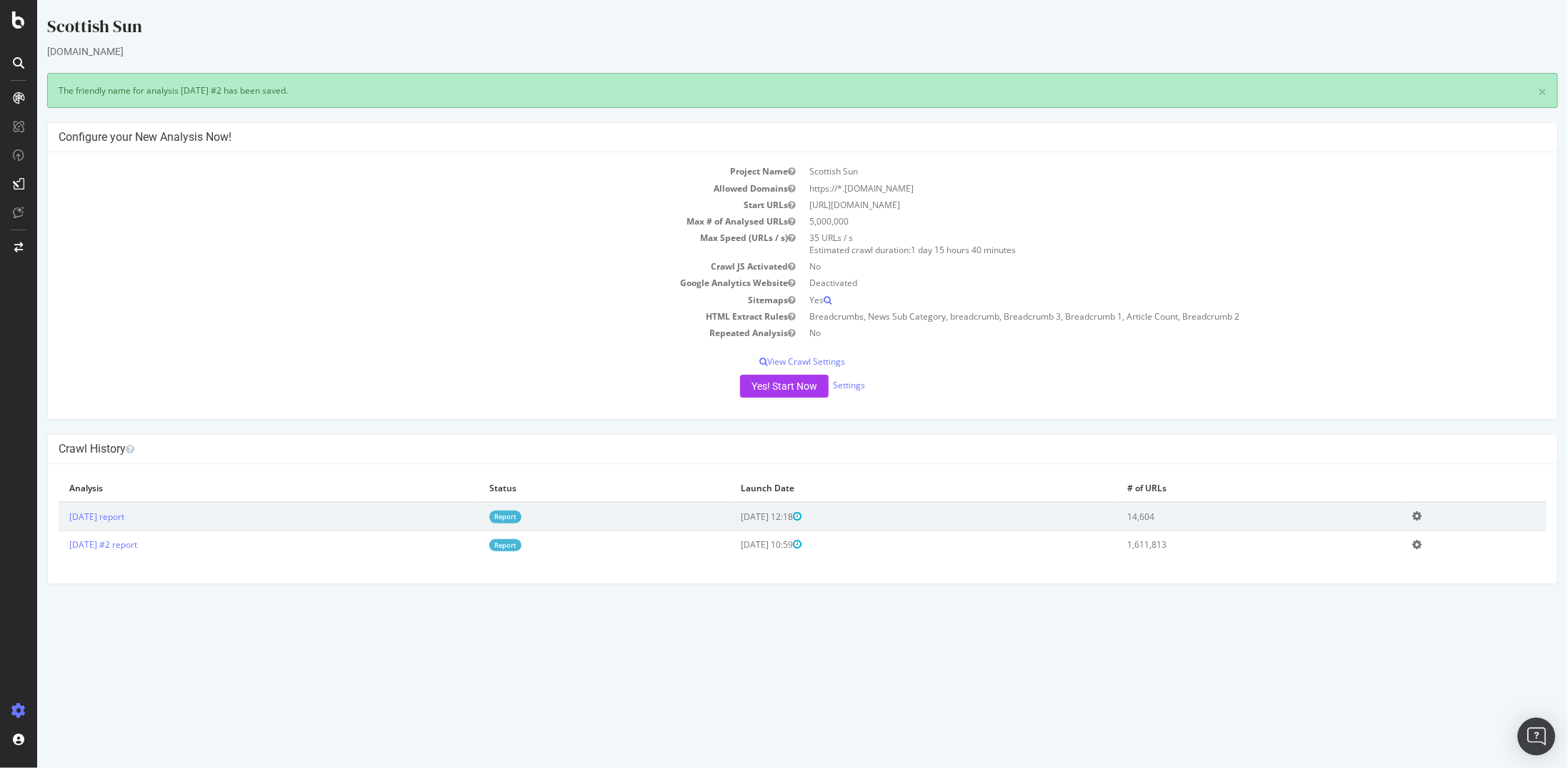
click at [1541, 732] on img "Open Intercom Messenger" at bounding box center [1537, 736] width 19 height 19
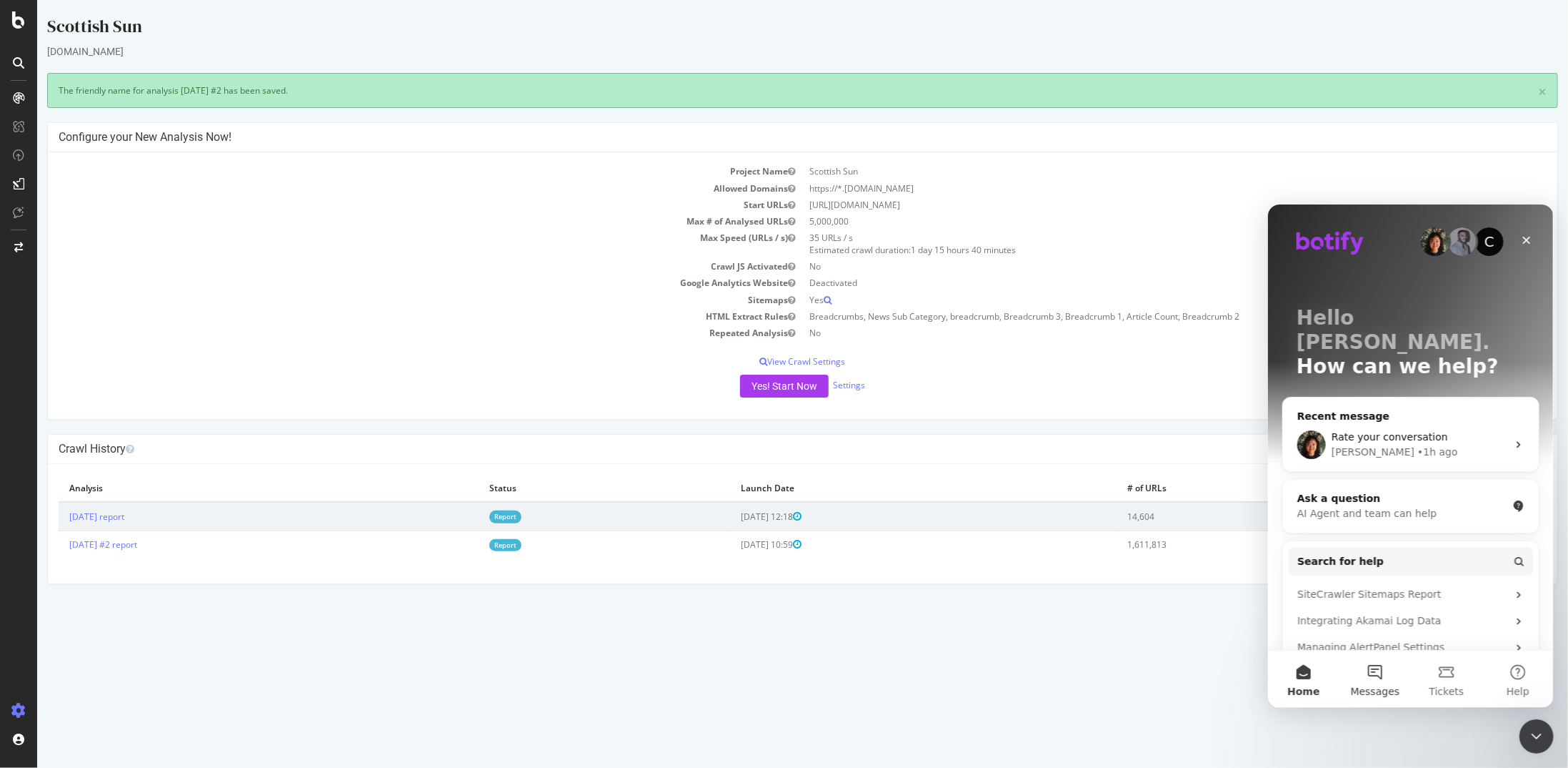
click at [1374, 681] on button "Messages" at bounding box center [1374, 679] width 72 height 57
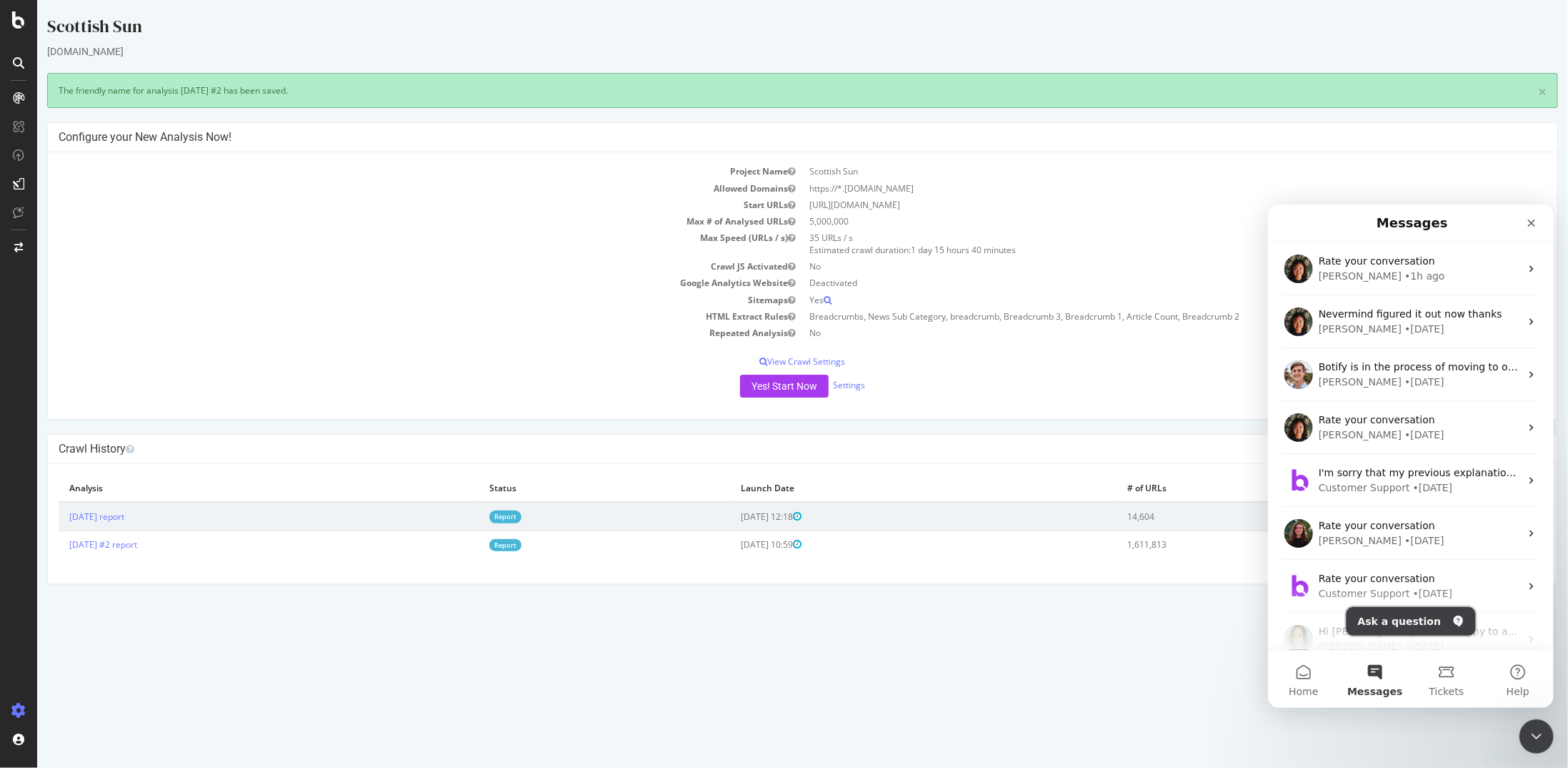
click at [1405, 619] on button "Ask a question" at bounding box center [1411, 620] width 130 height 29
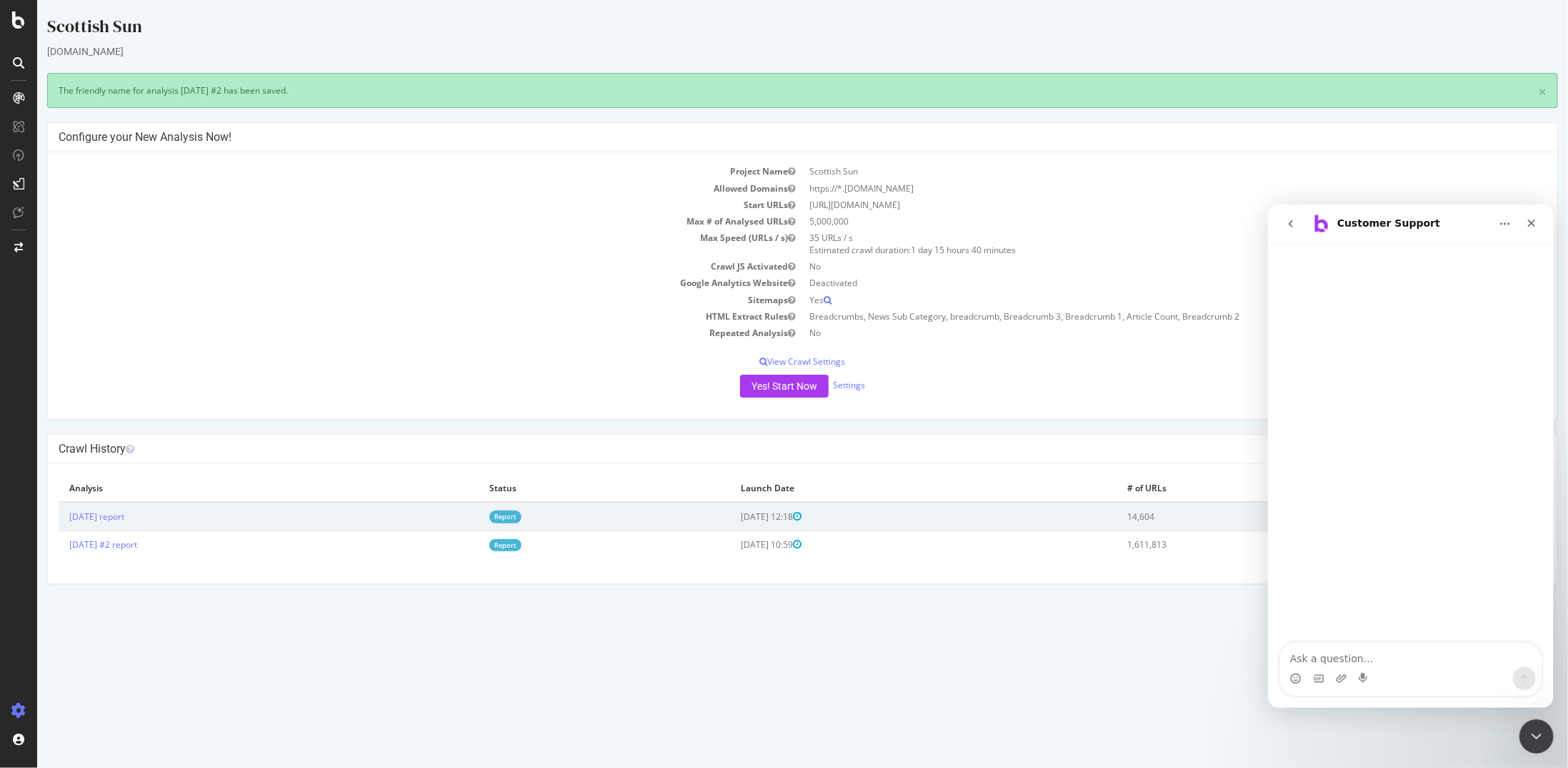
click at [1383, 652] on textarea "Ask a question…" at bounding box center [1411, 654] width 261 height 25
type textarea "Hi, the number of URLs found on one of my websites went down significantly from…"
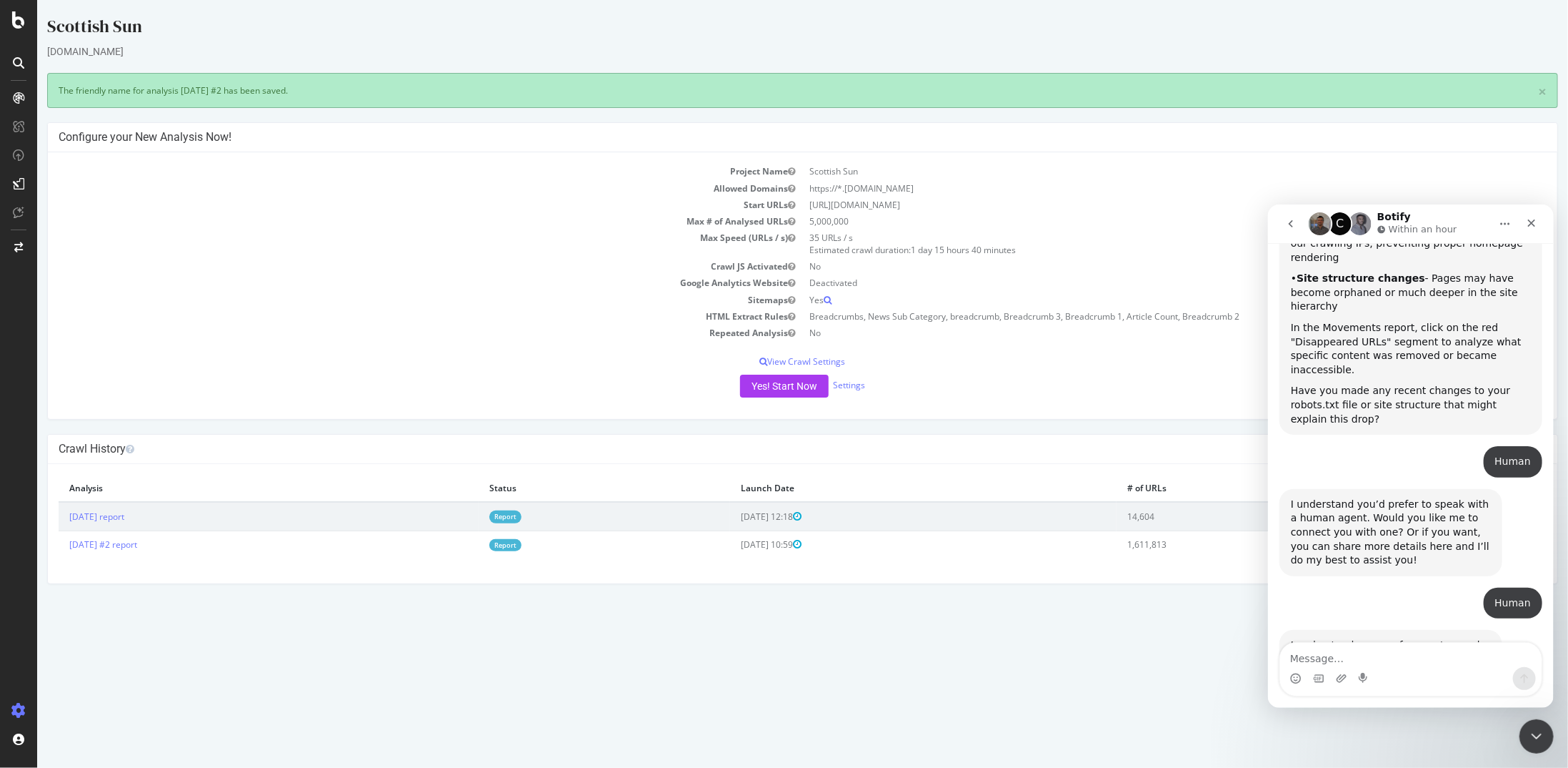
scroll to position [611, 0]
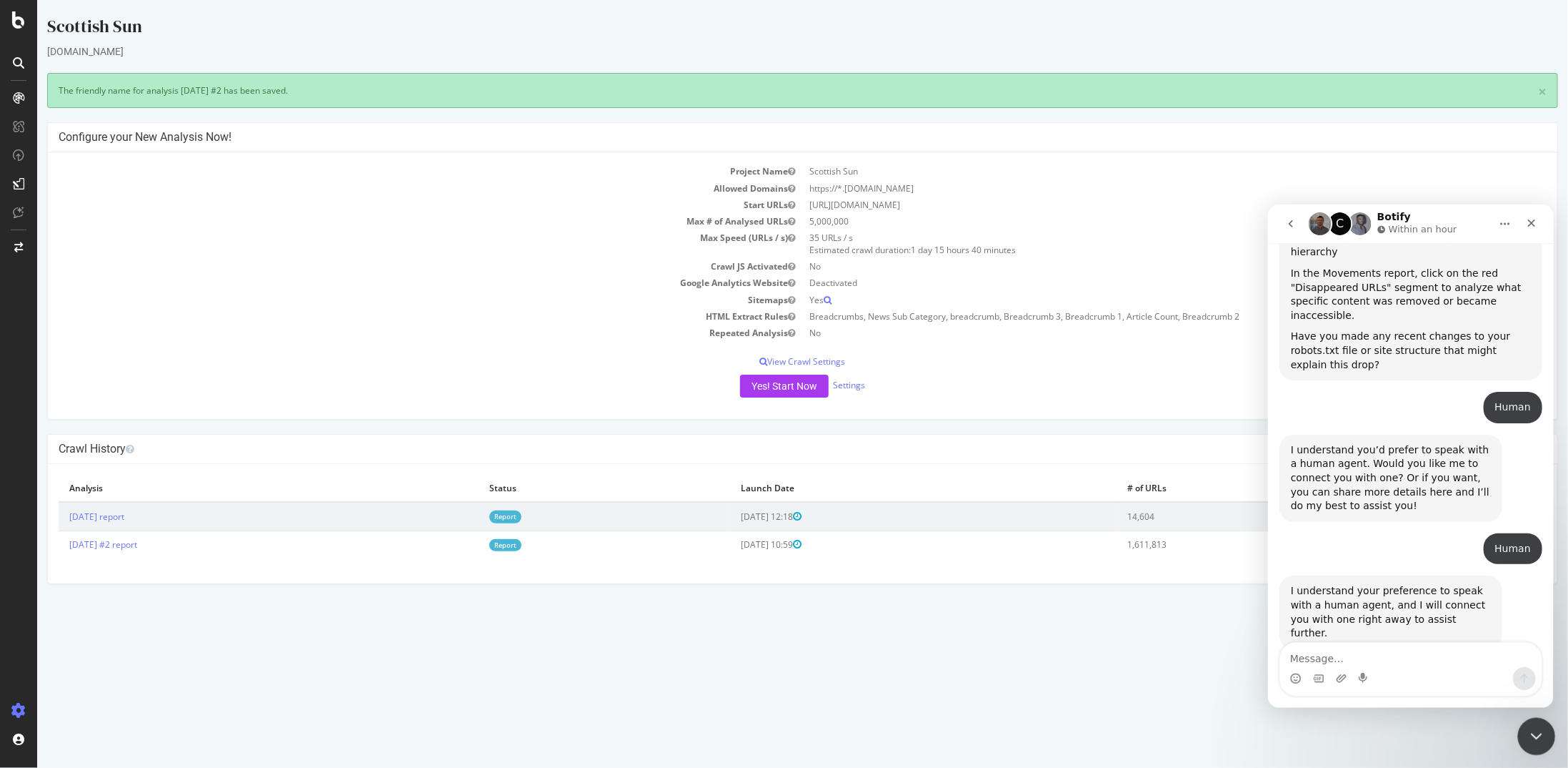
click at [1545, 730] on div "Close Intercom Messenger" at bounding box center [1535, 734] width 34 height 34
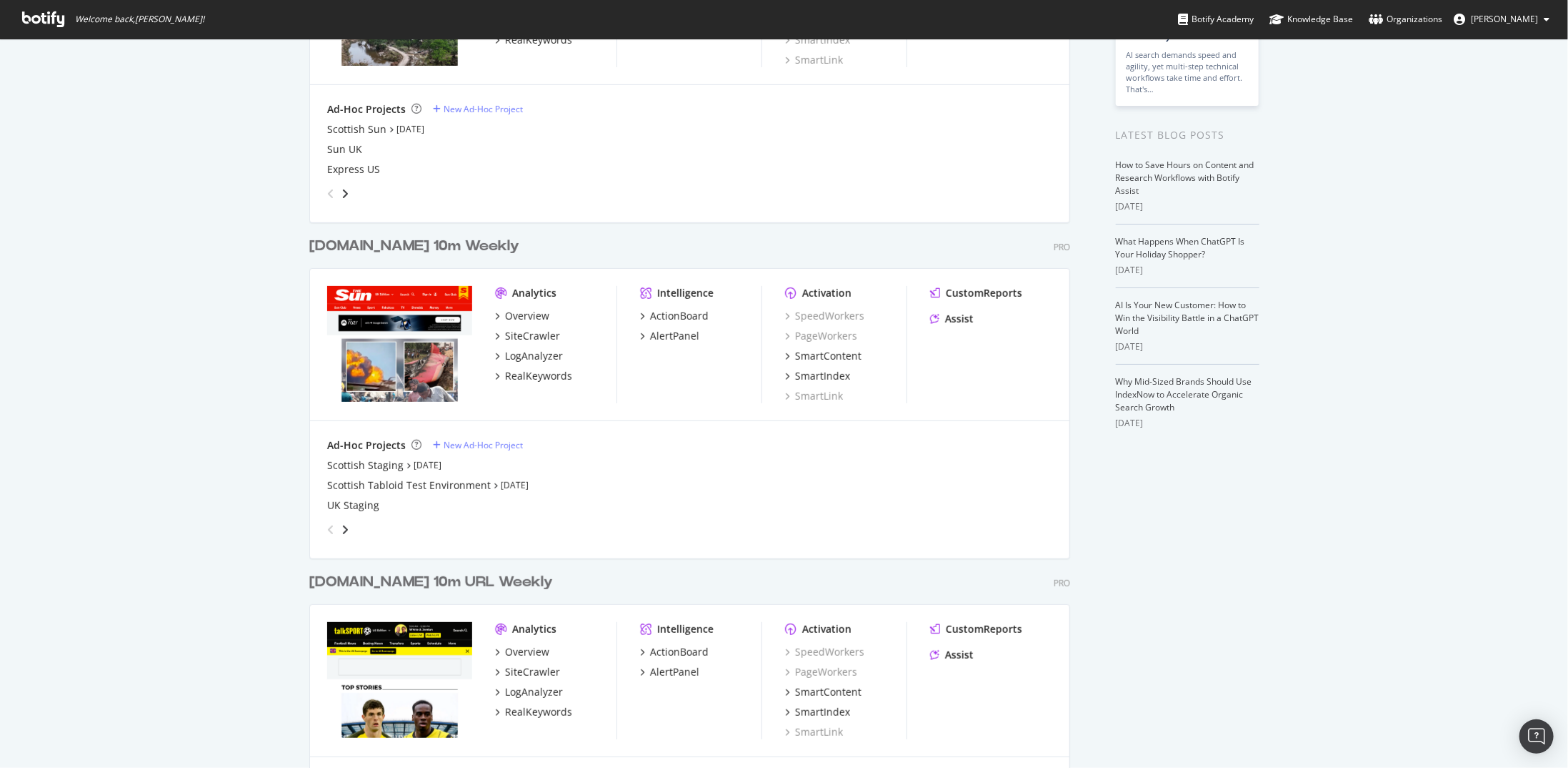
scroll to position [152, 0]
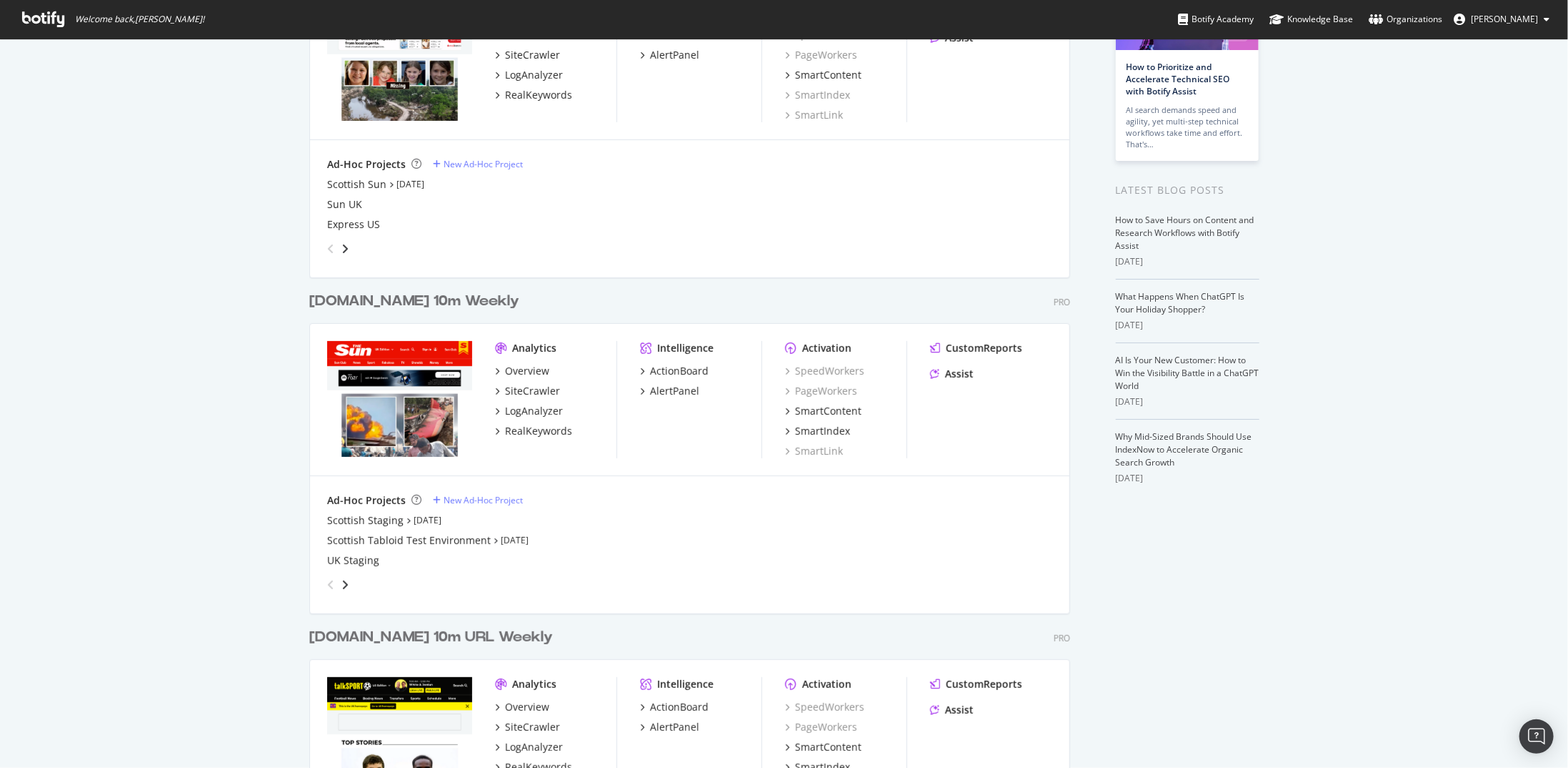
click at [344, 583] on div "grid" at bounding box center [687, 581] width 731 height 29
click at [341, 582] on icon "angle-right" at bounding box center [344, 585] width 7 height 12
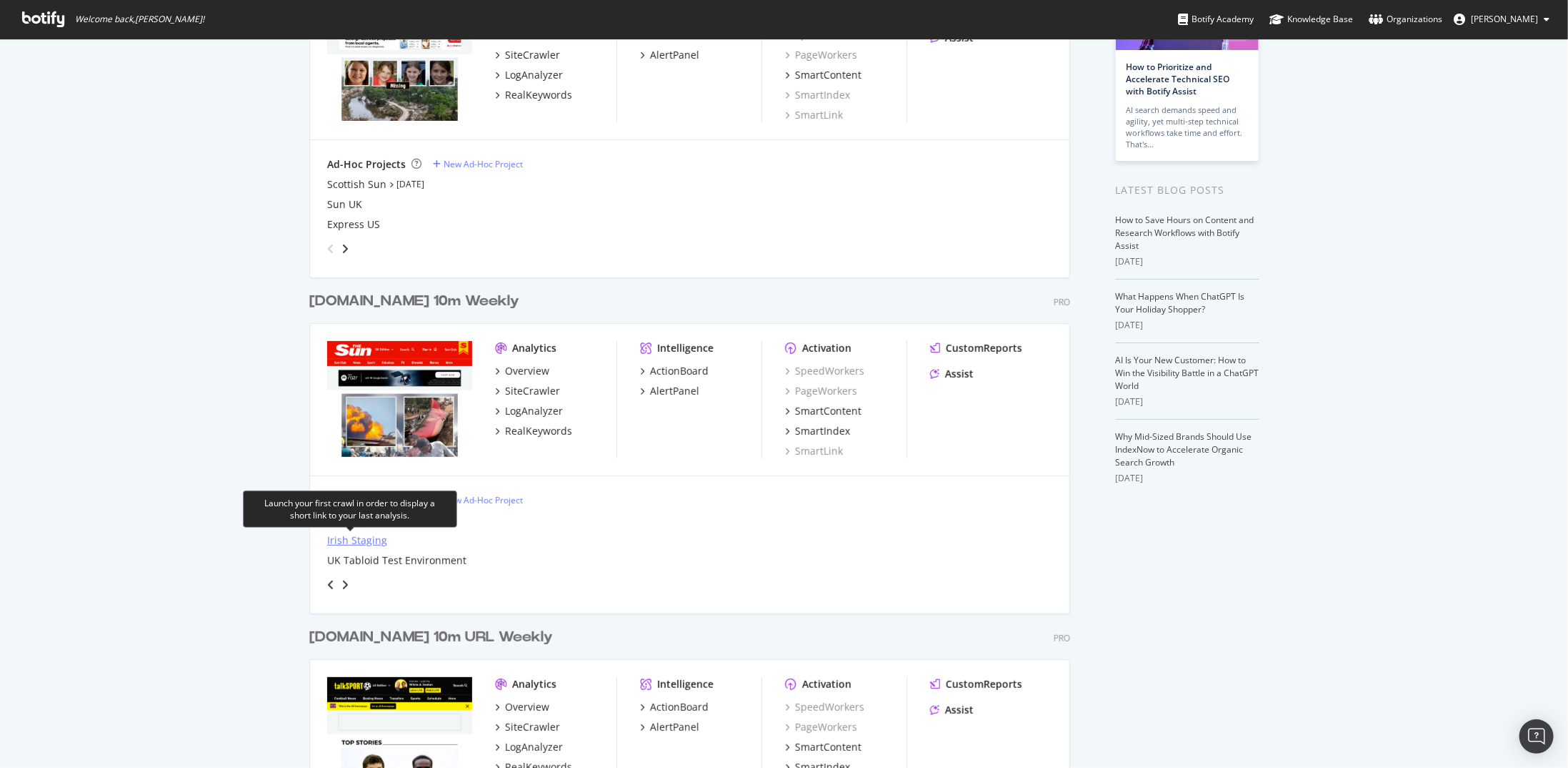
click at [341, 539] on div "Irish Staging" at bounding box center [357, 540] width 60 height 15
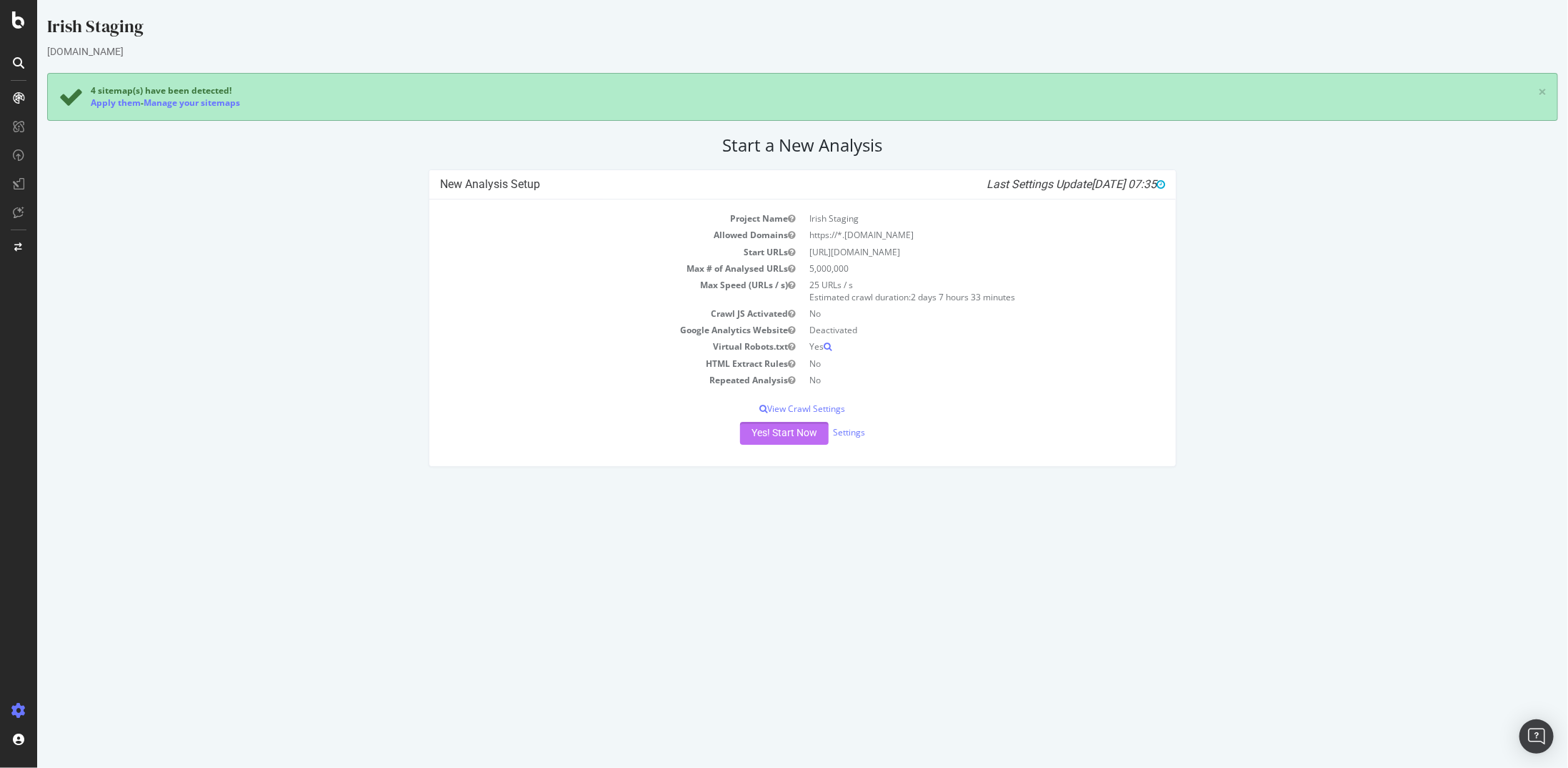
click at [796, 429] on button "Yes! Start Now" at bounding box center [784, 433] width 88 height 23
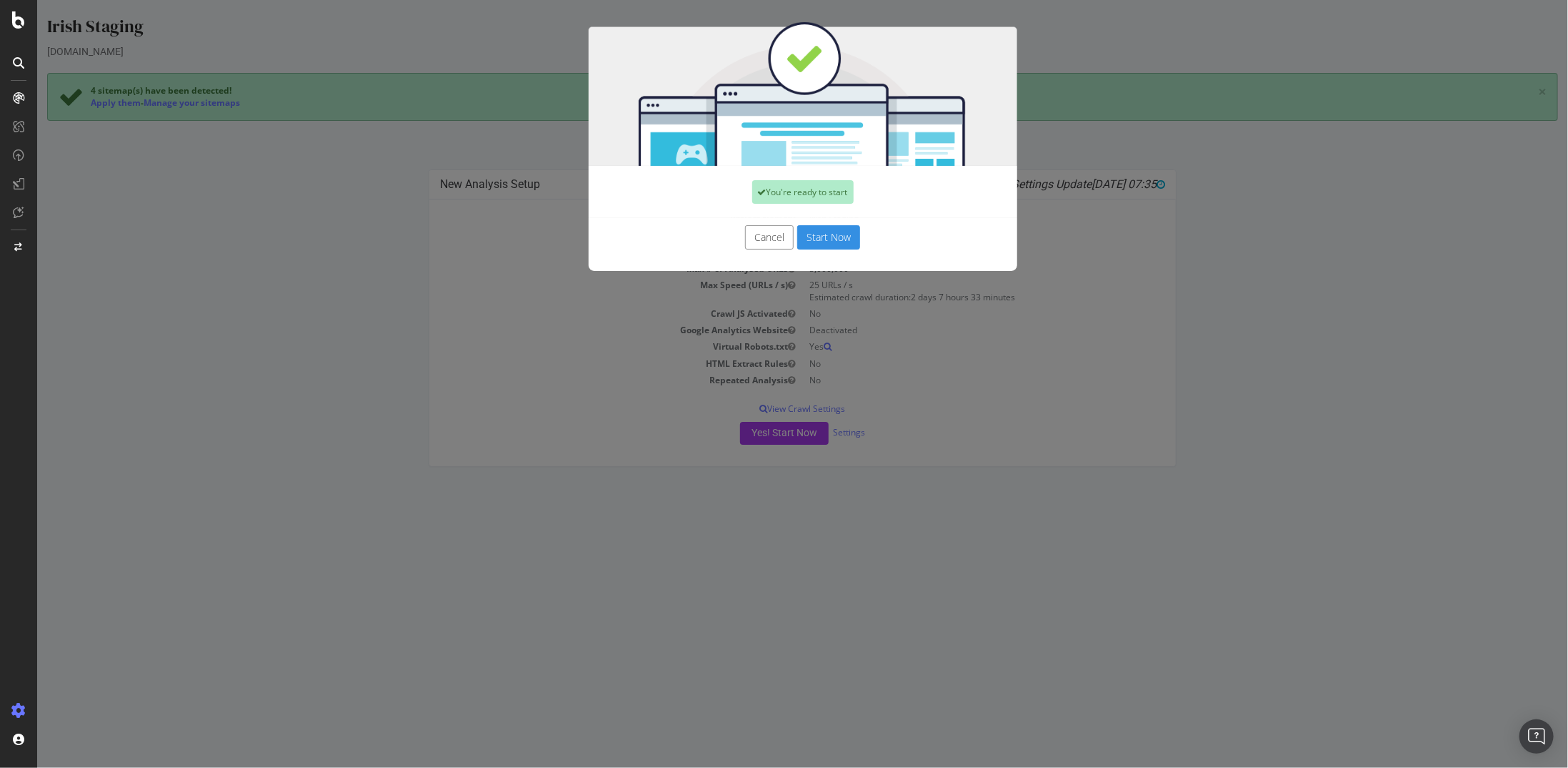
click at [815, 234] on button "Start Now" at bounding box center [828, 237] width 63 height 25
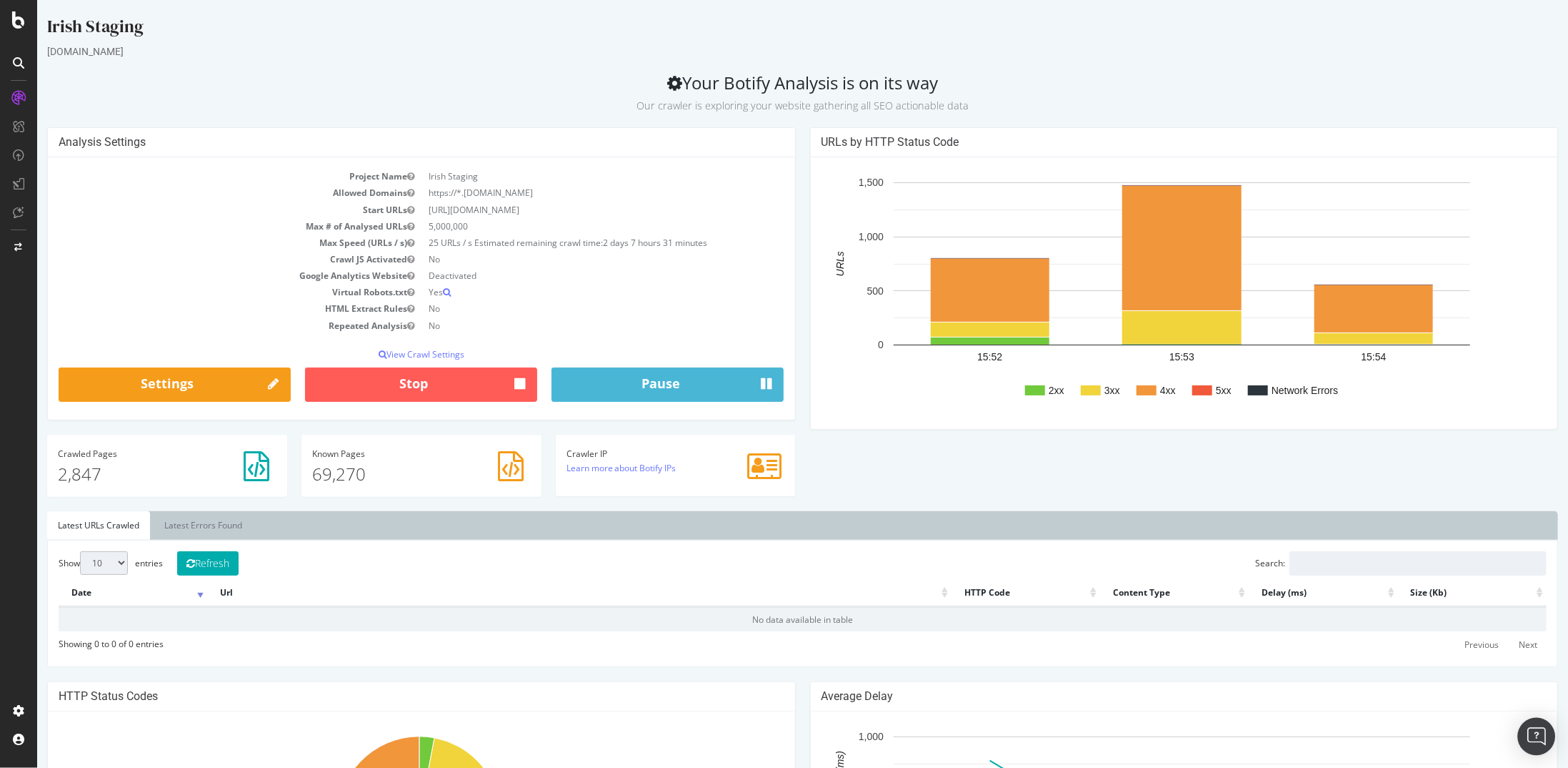
click at [1537, 739] on img "Open Intercom Messenger" at bounding box center [1537, 736] width 19 height 19
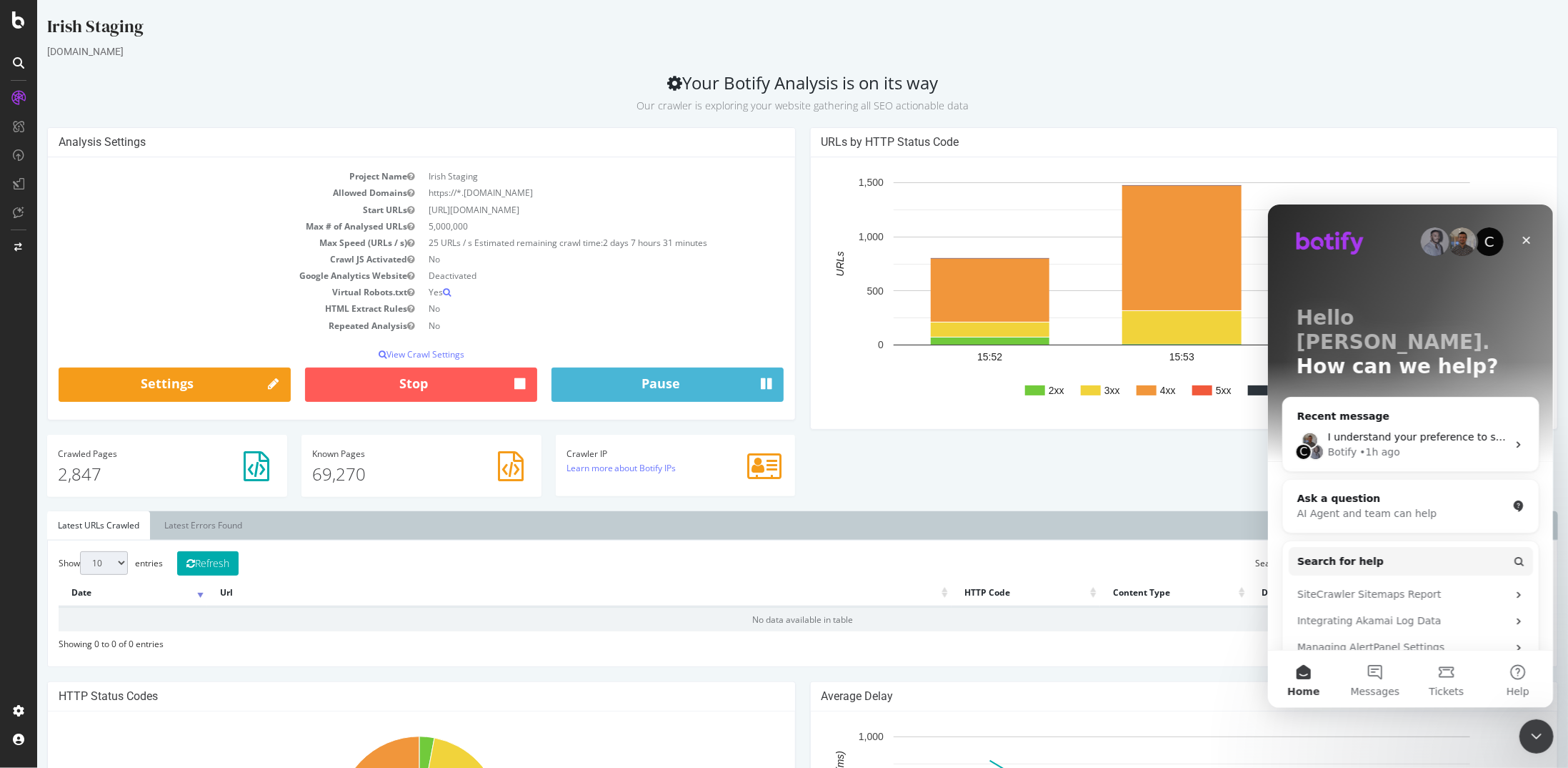
click at [1537, 738] on icon "Close Intercom Messenger" at bounding box center [1536, 735] width 17 height 17
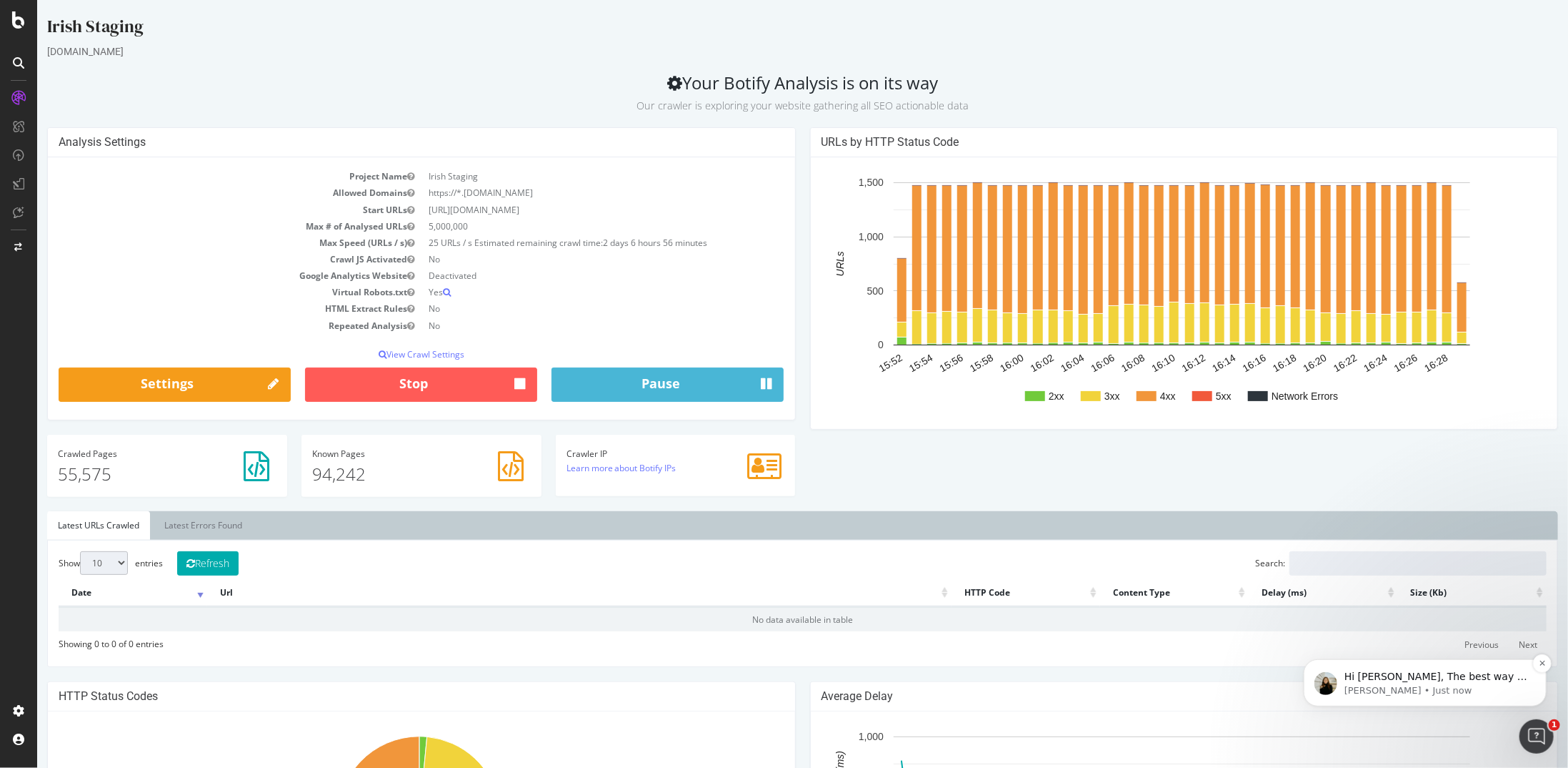
click at [1475, 679] on p "Hi [PERSON_NAME], The best way to review changes between crawls to understand w…" at bounding box center [1436, 676] width 185 height 15
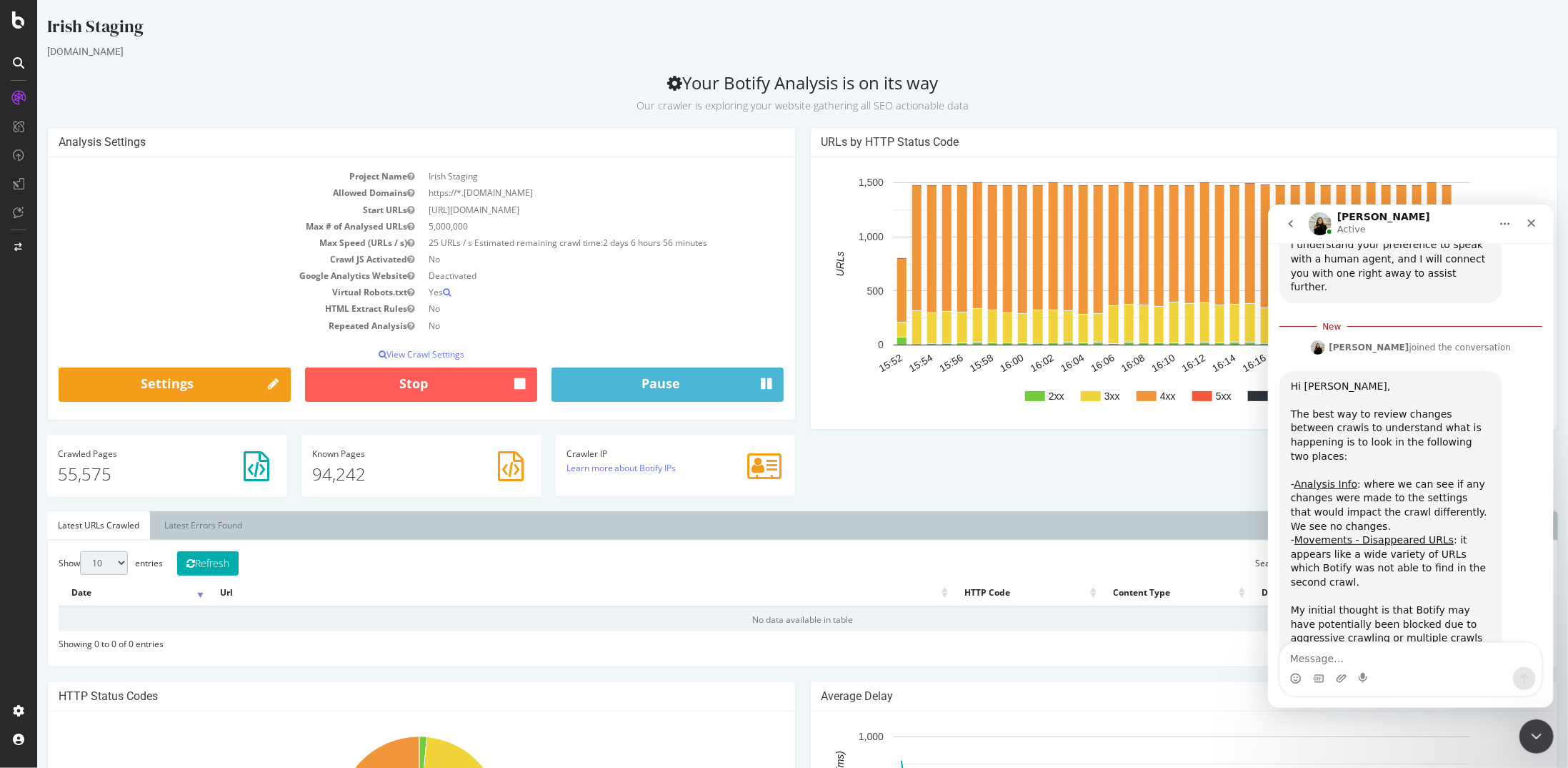
scroll to position [959, 0]
click at [1327, 223] on img "Intercom messenger" at bounding box center [1319, 222] width 23 height 23
click at [1539, 734] on icon "Close Intercom Messenger" at bounding box center [1534, 734] width 17 height 17
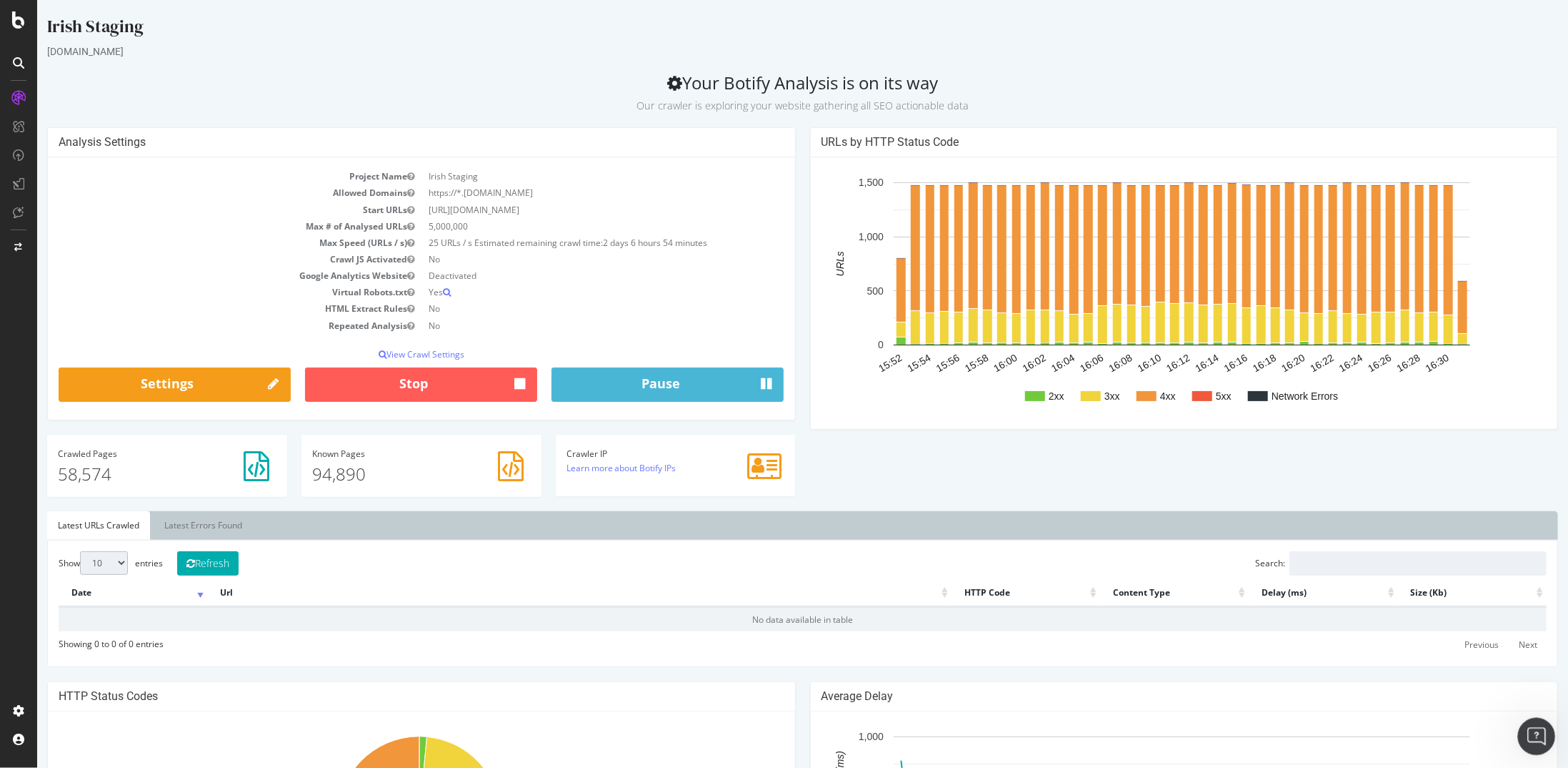
click at [1531, 741] on icon "Open Intercom Messenger" at bounding box center [1536, 735] width 24 height 24
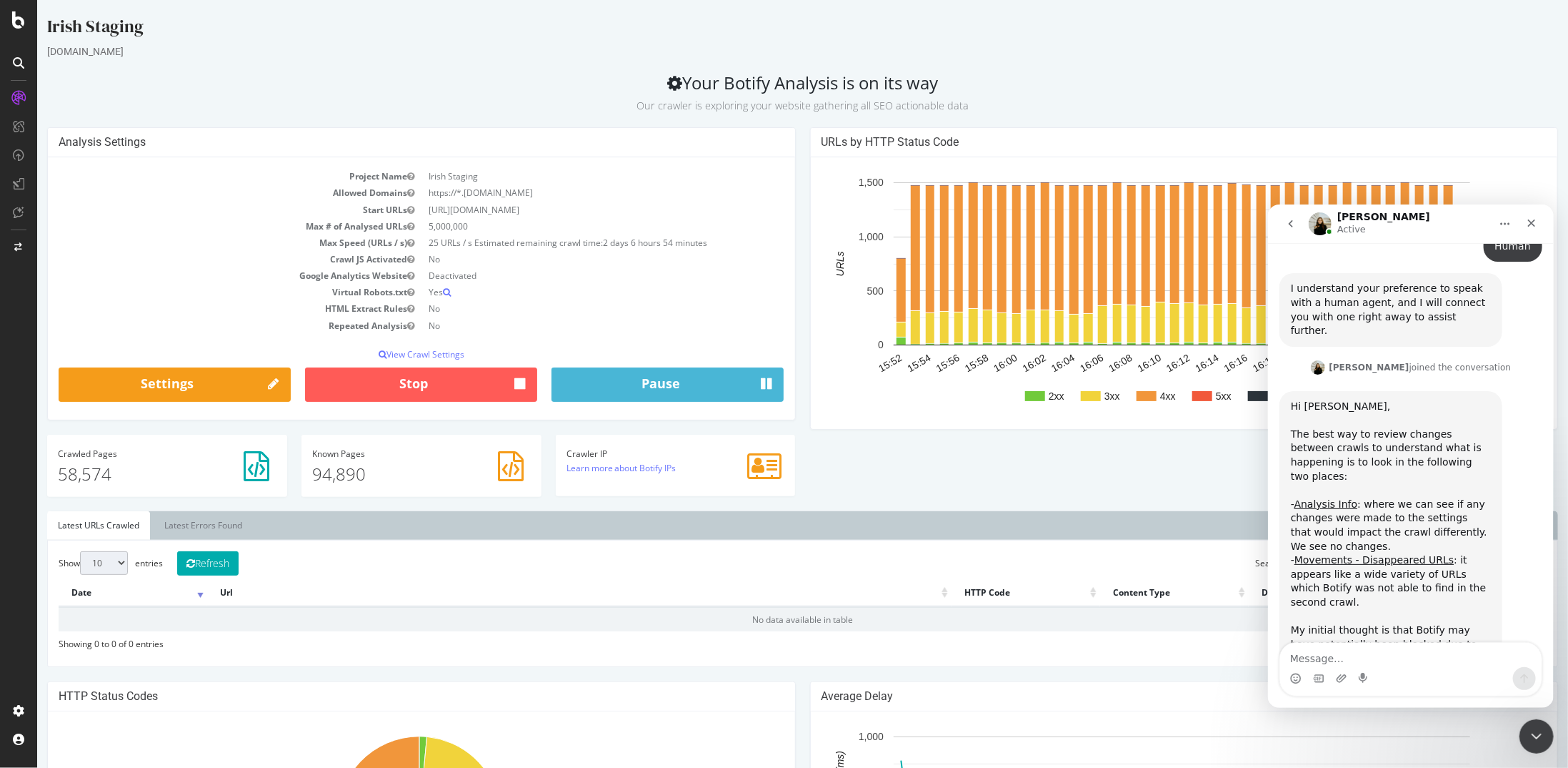
scroll to position [940, 0]
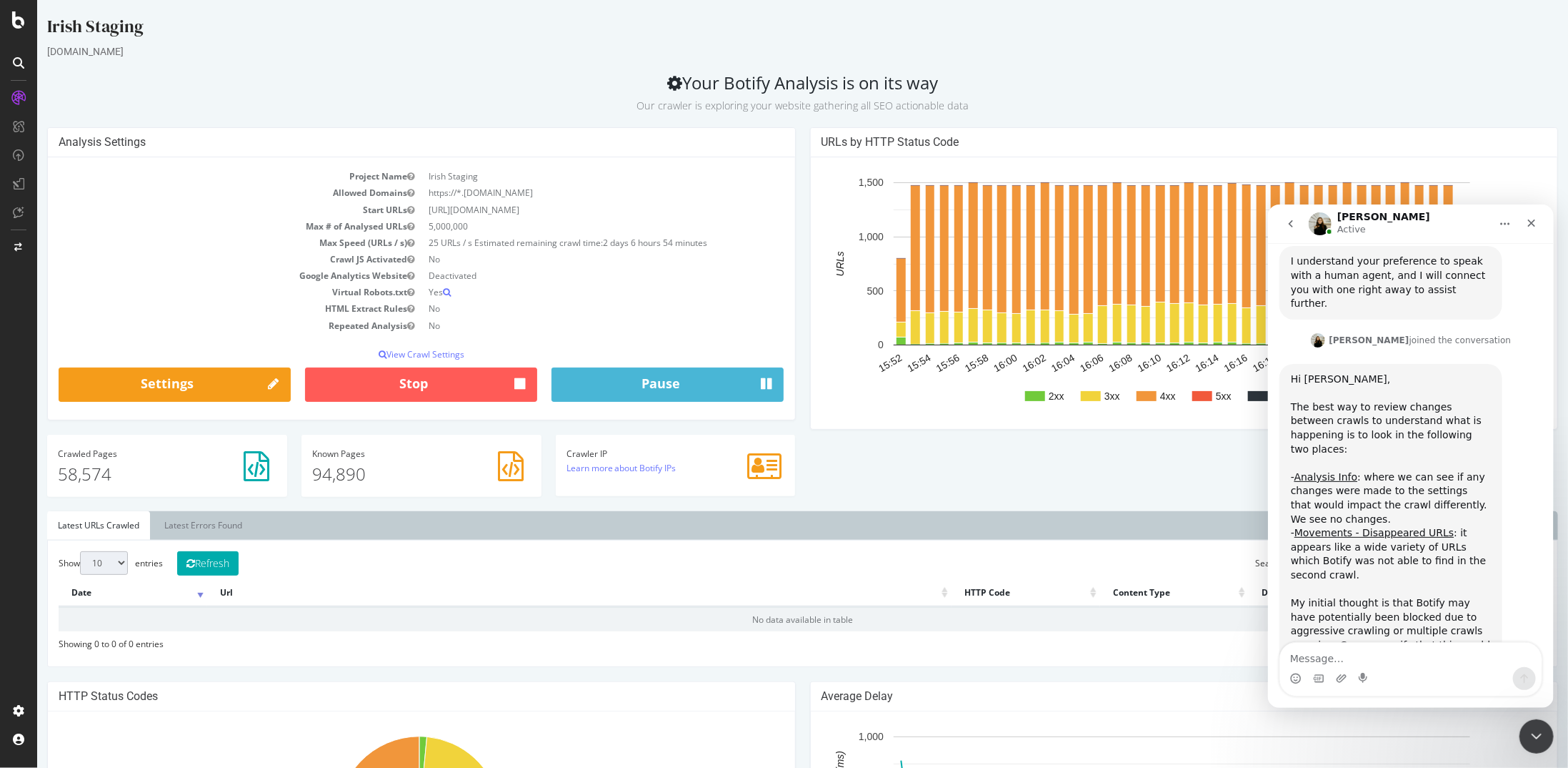
click at [1341, 659] on textarea "Message…" at bounding box center [1411, 654] width 261 height 25
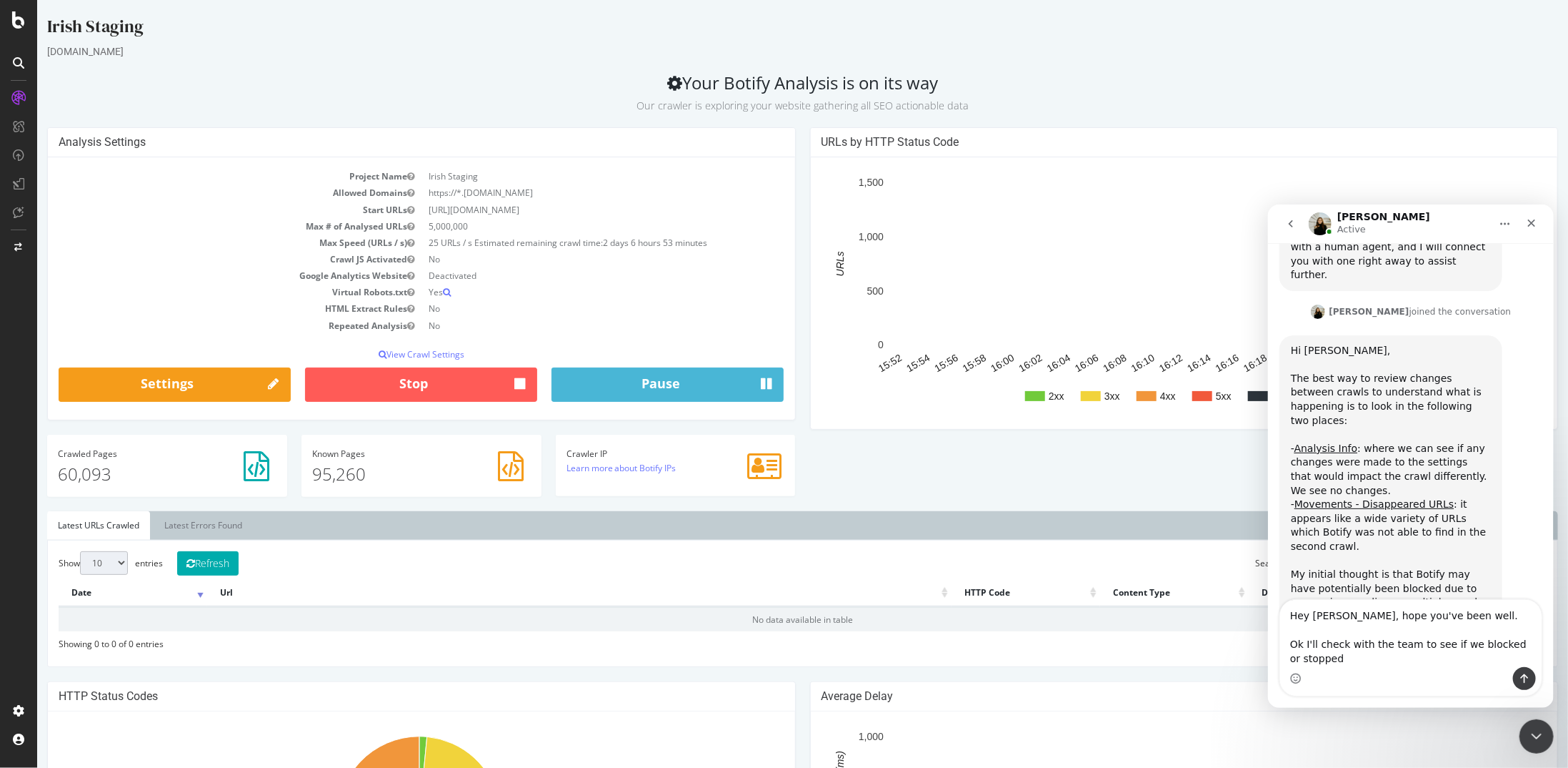
scroll to position [983, 0]
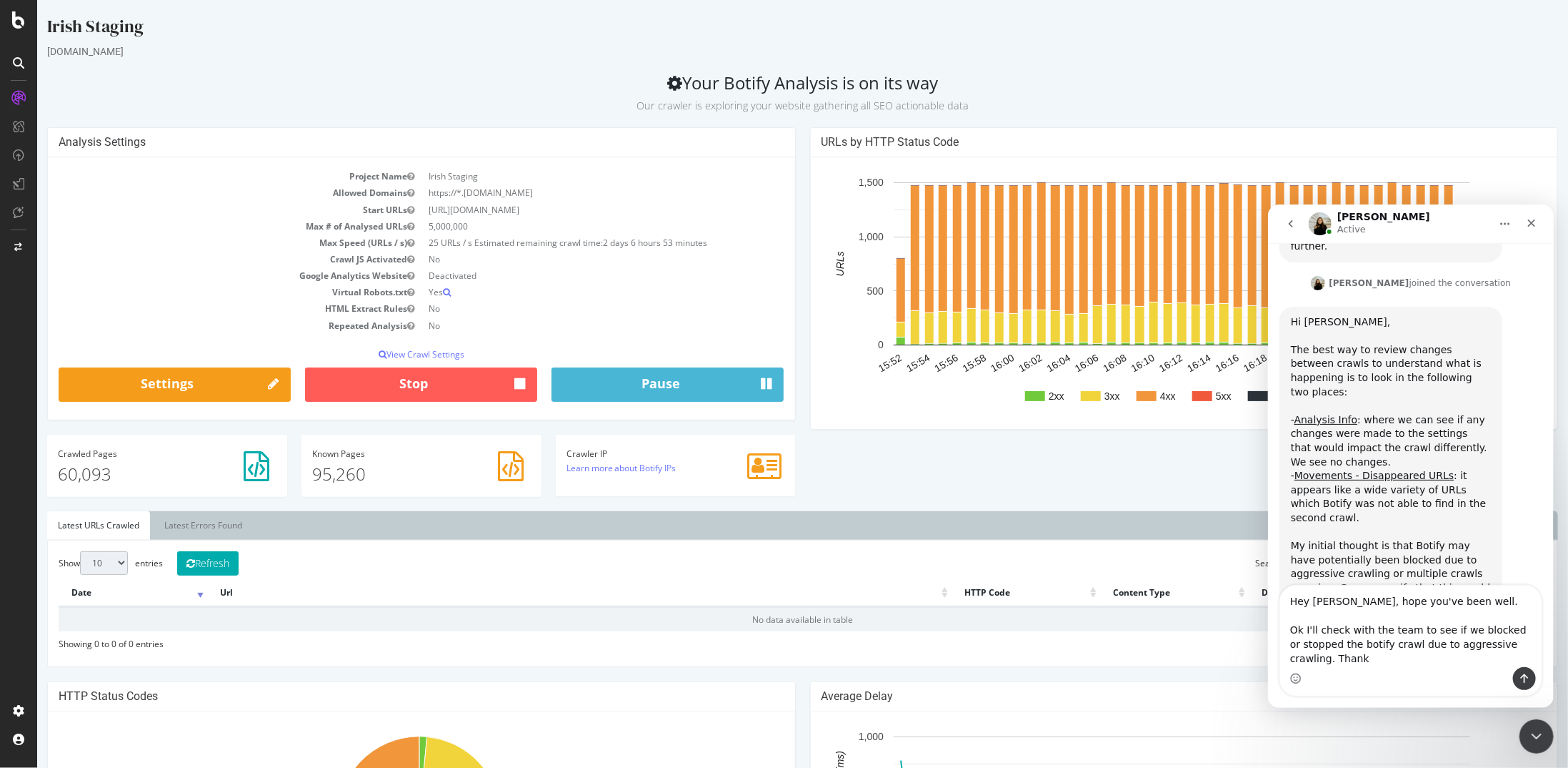
type textarea "Hey [PERSON_NAME], hope you've been well. Ok I'll check with the team to see if…"
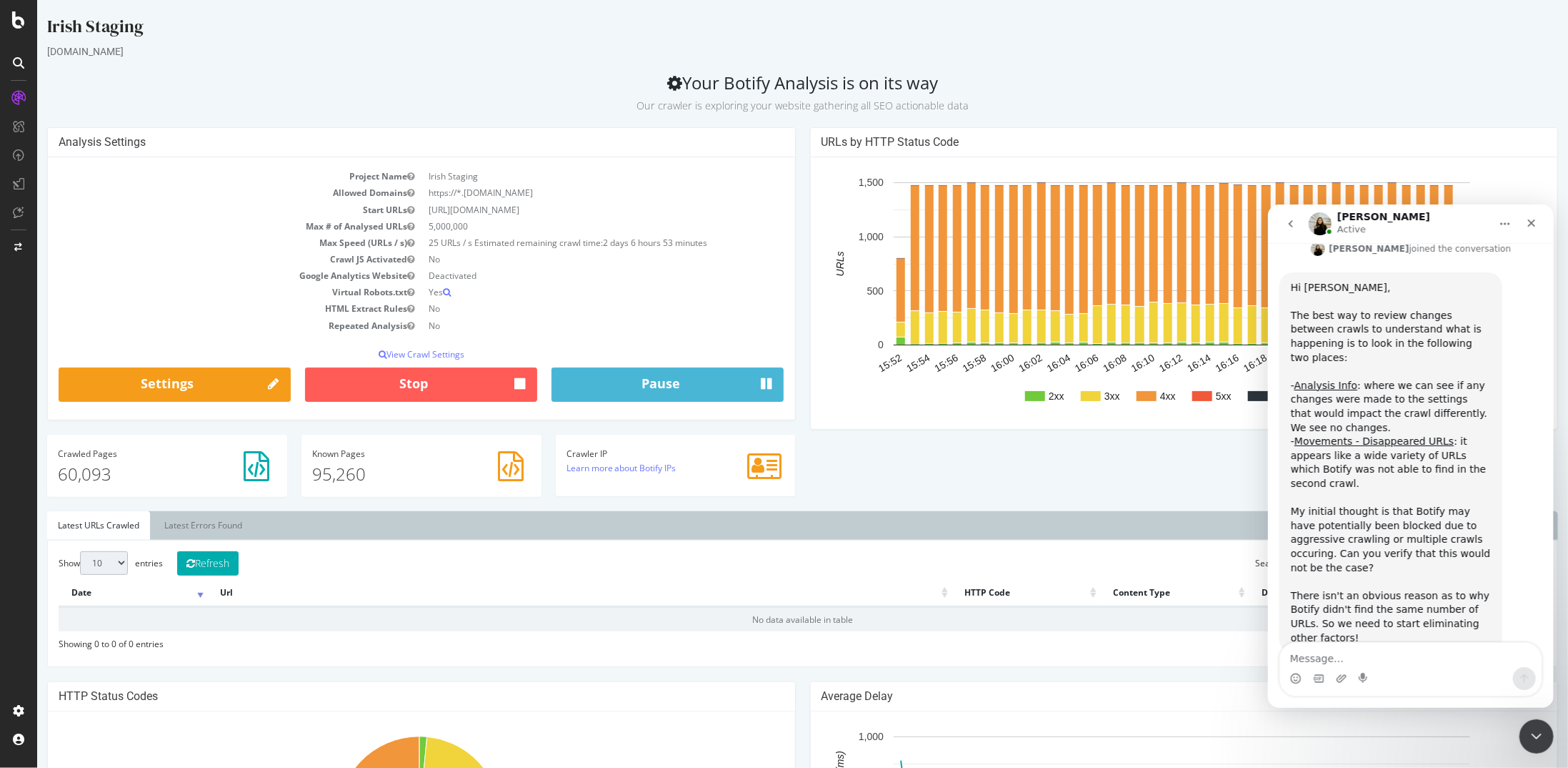
scroll to position [1032, 0]
click at [1529, 733] on icon "Close Intercom Messenger" at bounding box center [1534, 734] width 17 height 17
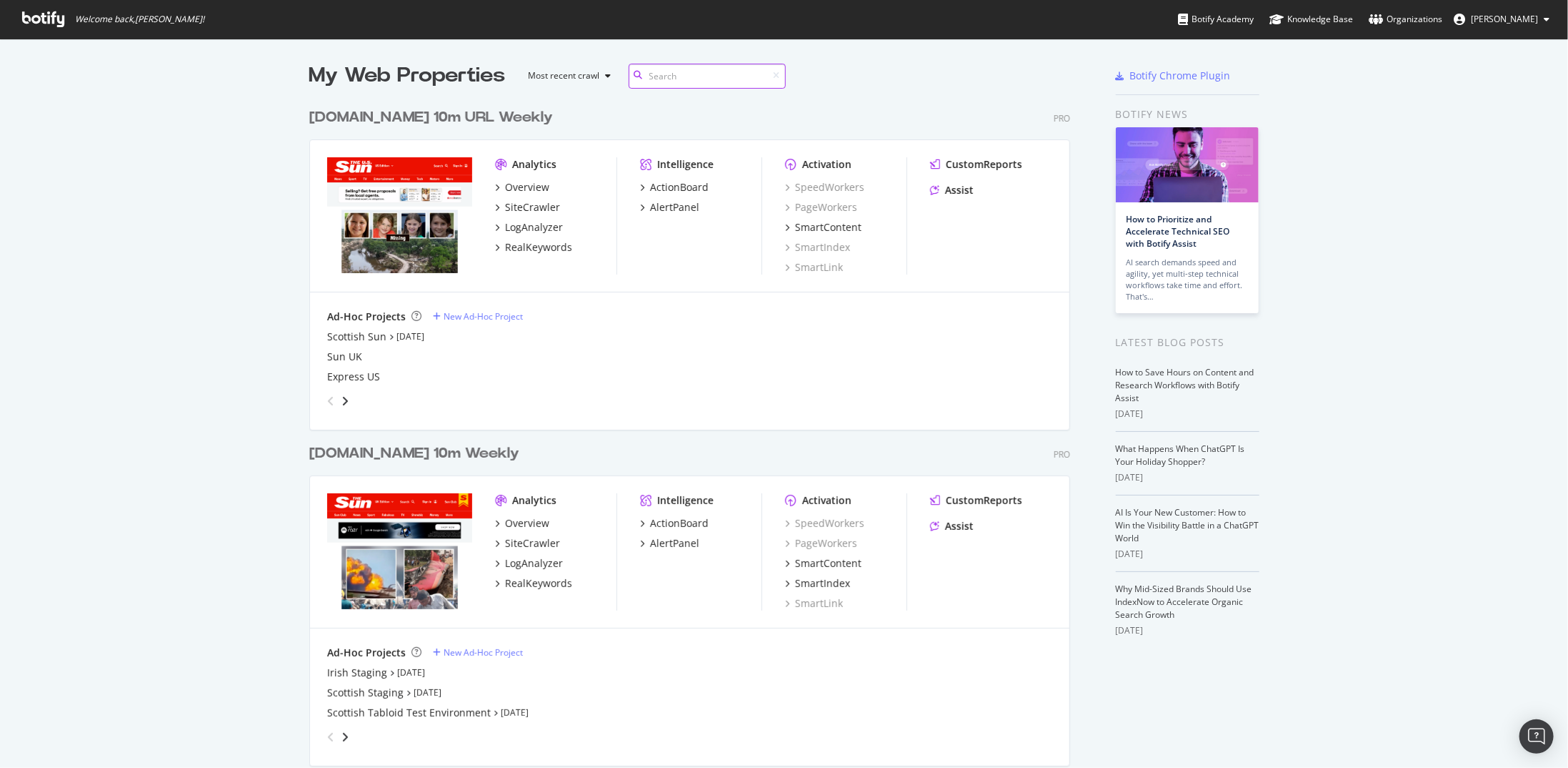
scroll to position [1582, 762]
click at [346, 694] on div "Scottish Staging" at bounding box center [366, 692] width 77 height 15
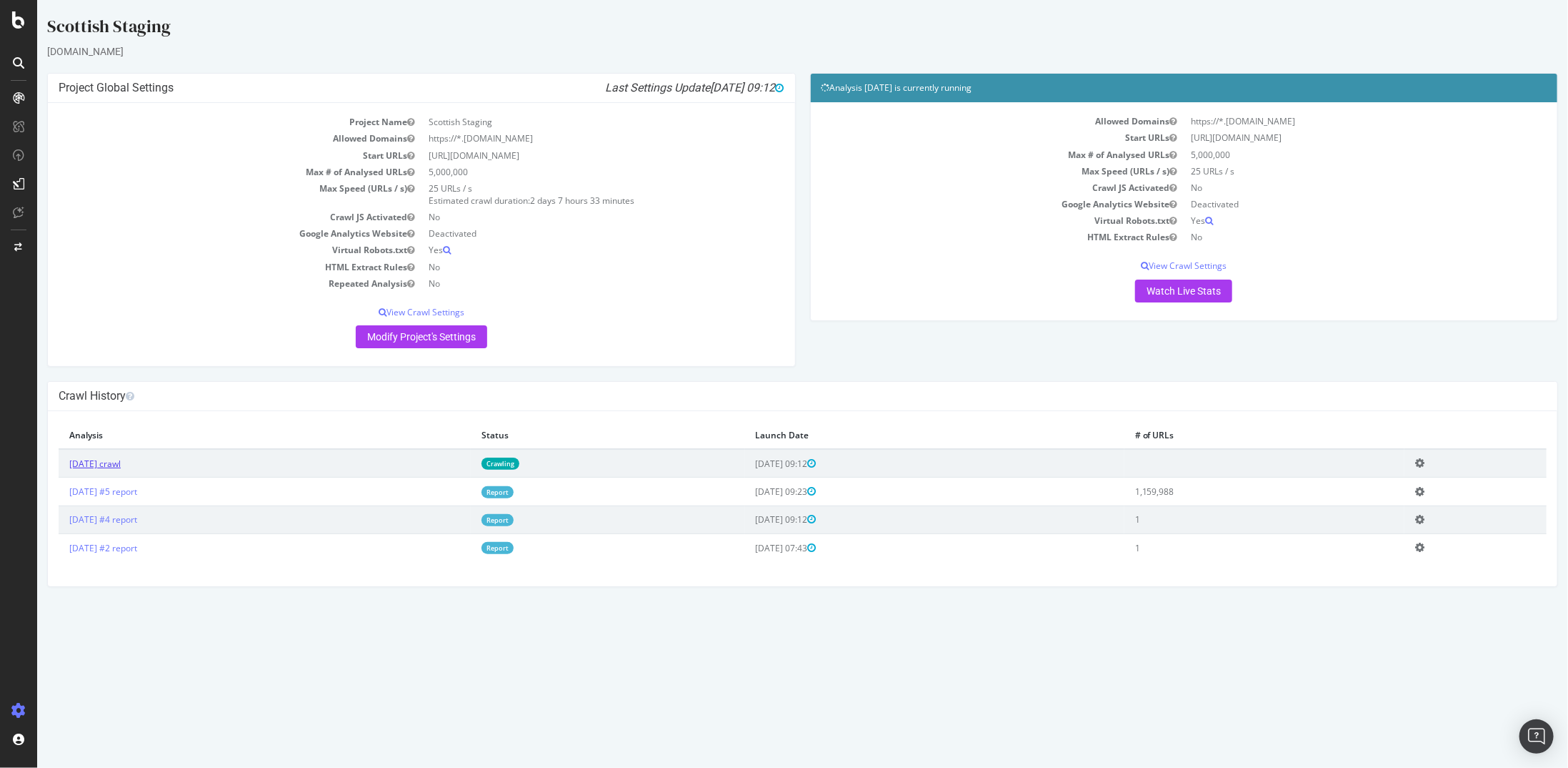
click at [120, 457] on link "2025 Sep. 16th crawl" at bounding box center [94, 463] width 51 height 12
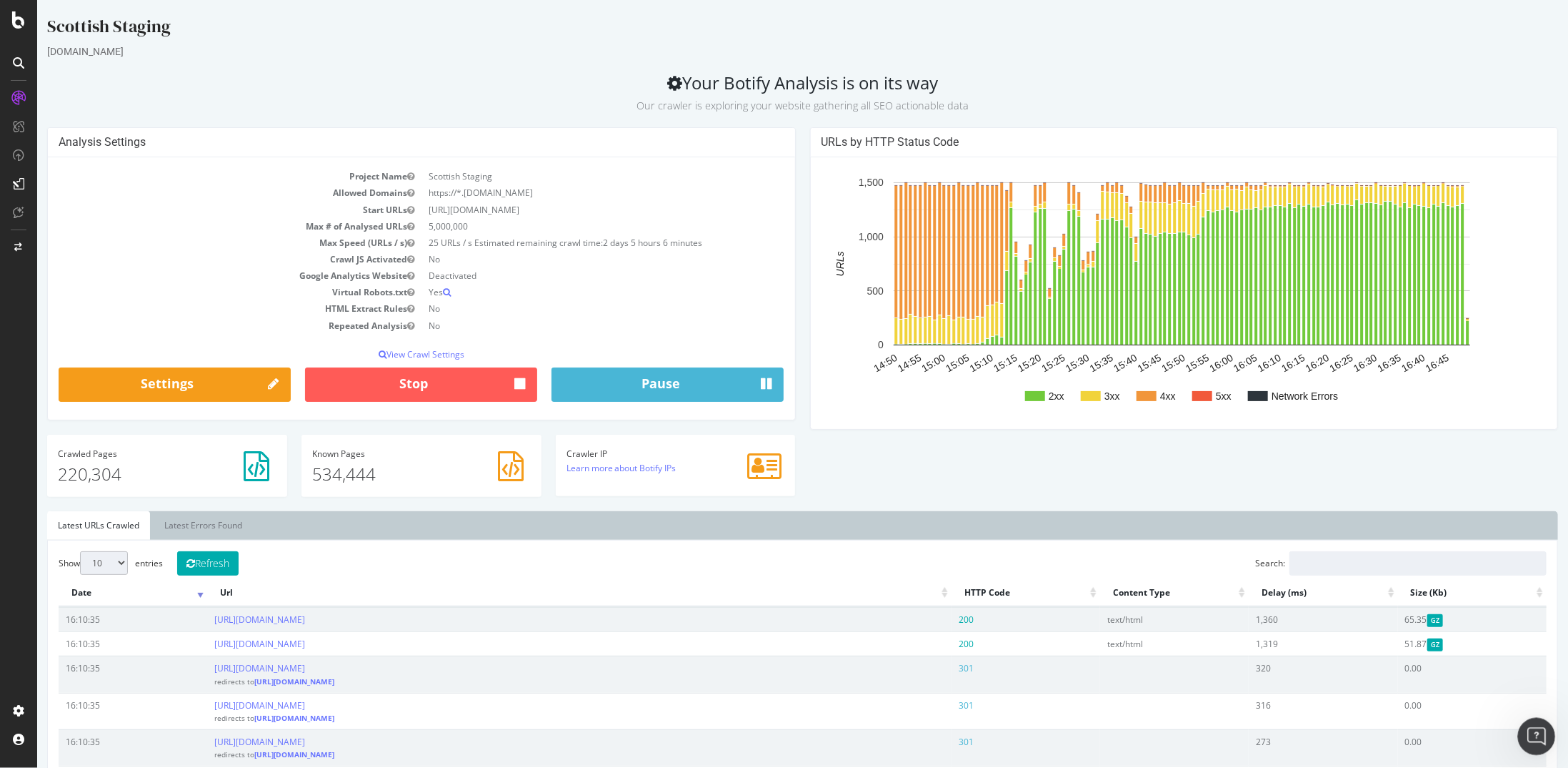
click at [1549, 741] on div "Open Intercom Messenger" at bounding box center [1535, 734] width 47 height 47
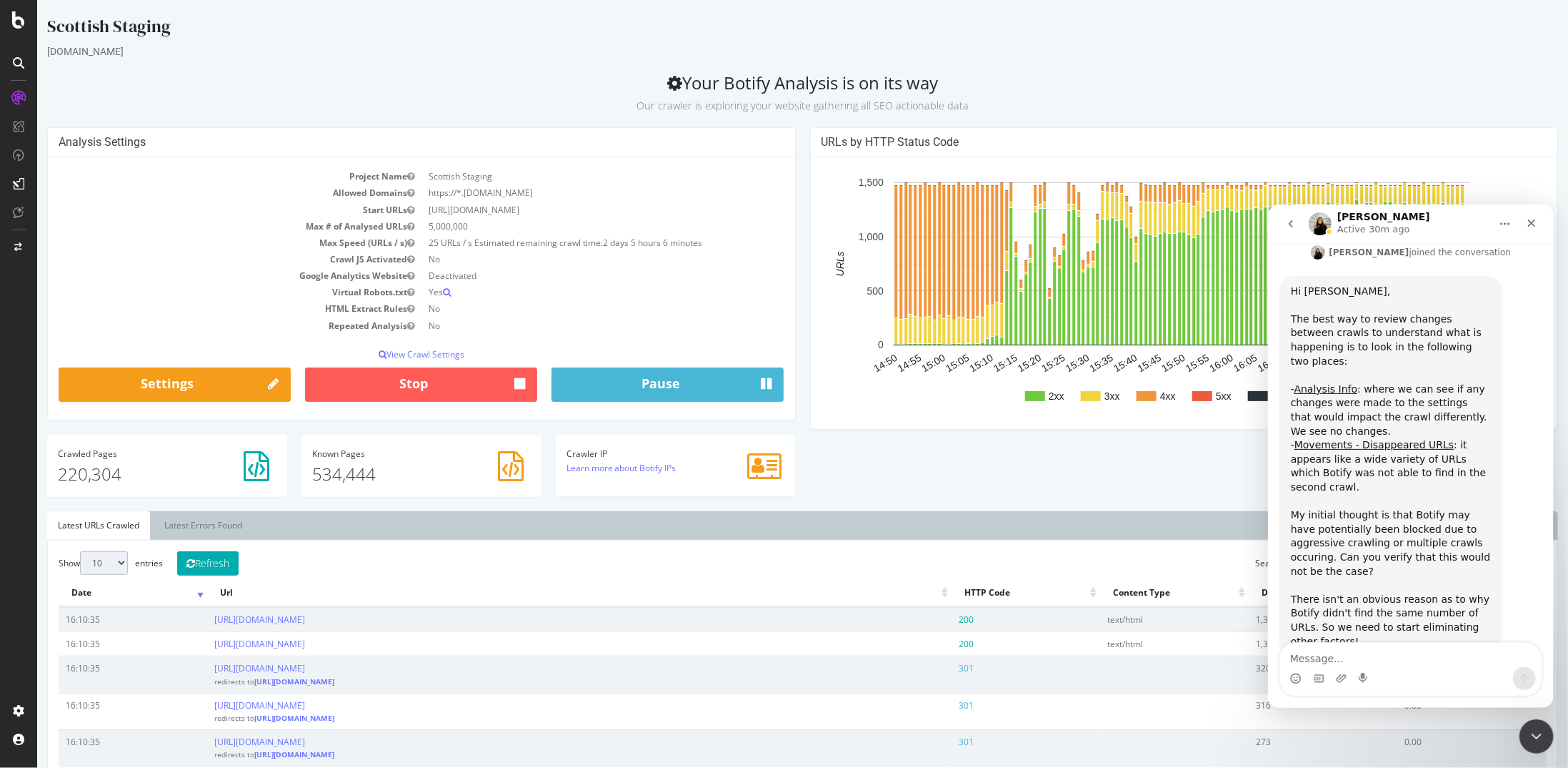
scroll to position [1032, 0]
drag, startPoint x: 1526, startPoint y: 724, endPoint x: 3044, endPoint y: 1438, distance: 1677.5
click at [1525, 721] on div "Close Intercom Messenger" at bounding box center [1535, 734] width 34 height 34
